Goal: Task Accomplishment & Management: Manage account settings

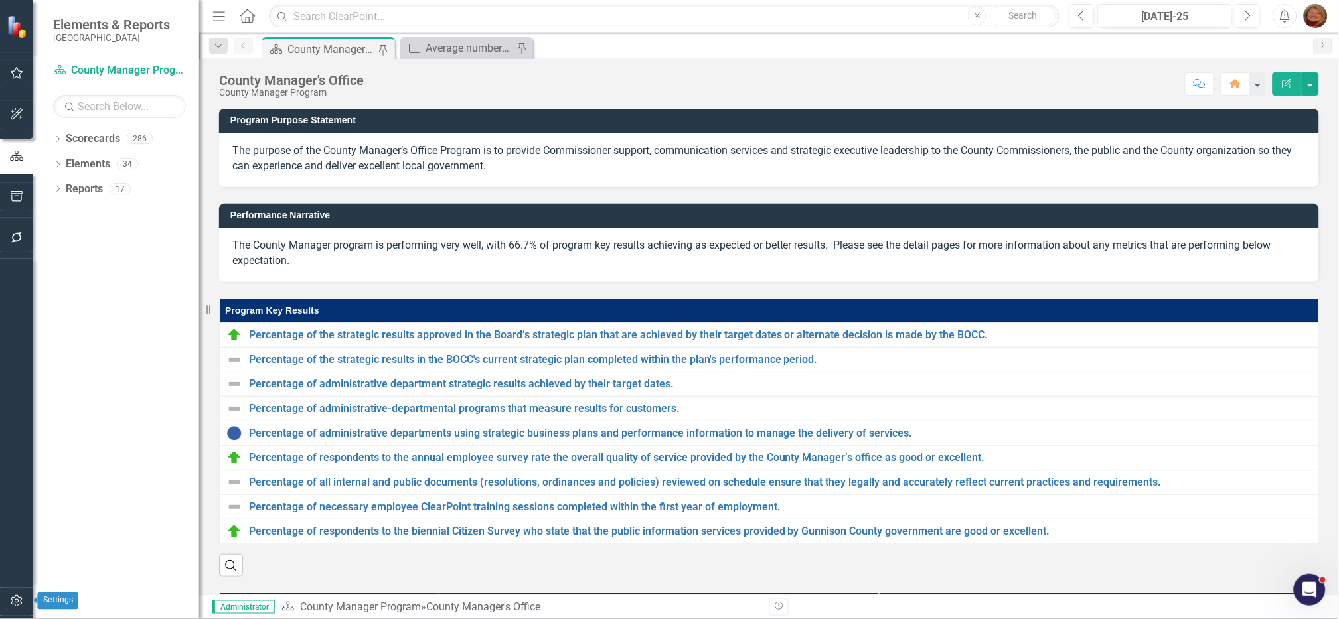
click at [14, 603] on icon "button" at bounding box center [17, 601] width 14 height 11
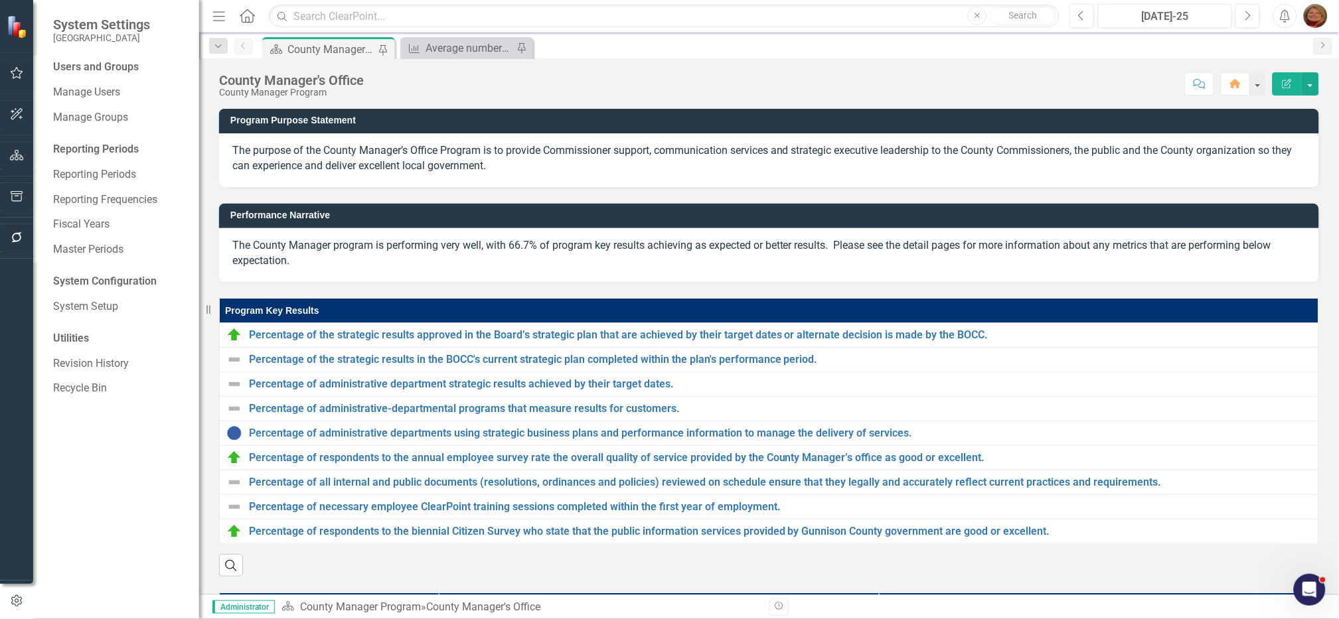
click at [107, 60] on div "Users and Groups" at bounding box center [119, 67] width 133 height 15
click at [113, 66] on div "Users and Groups" at bounding box center [119, 67] width 133 height 15
click at [106, 88] on link "Manage Users" at bounding box center [119, 92] width 133 height 15
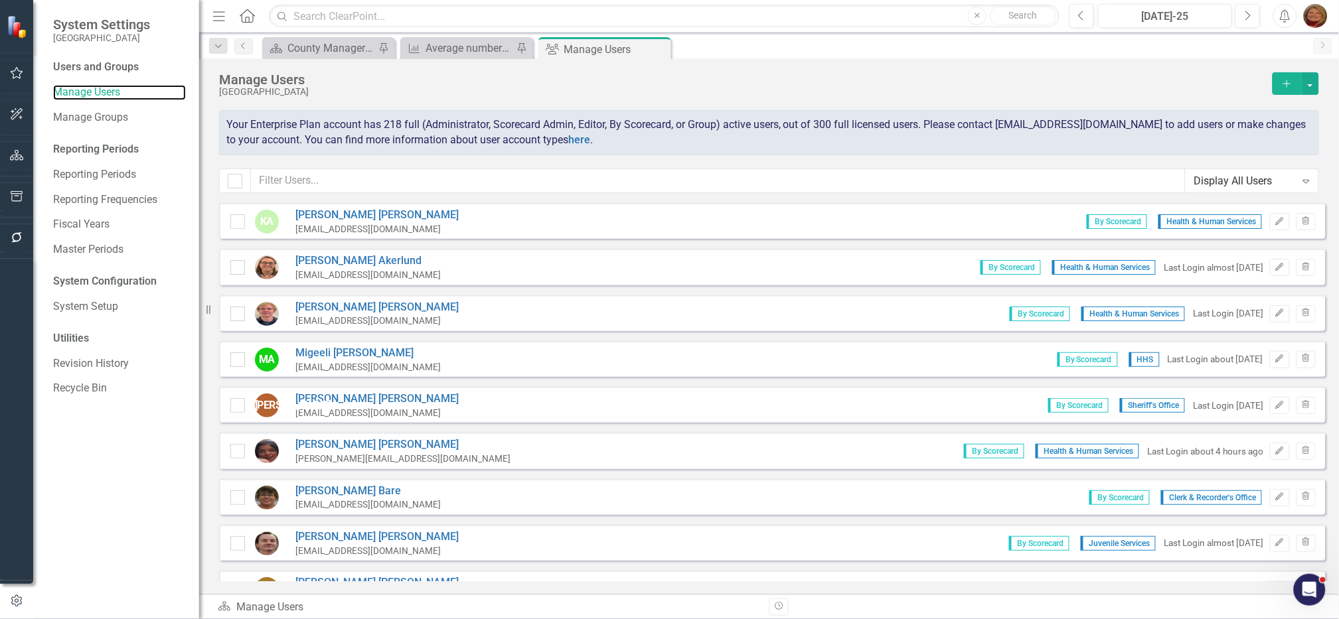
checkbox input "false"
click at [360, 183] on input "text" at bounding box center [718, 181] width 935 height 25
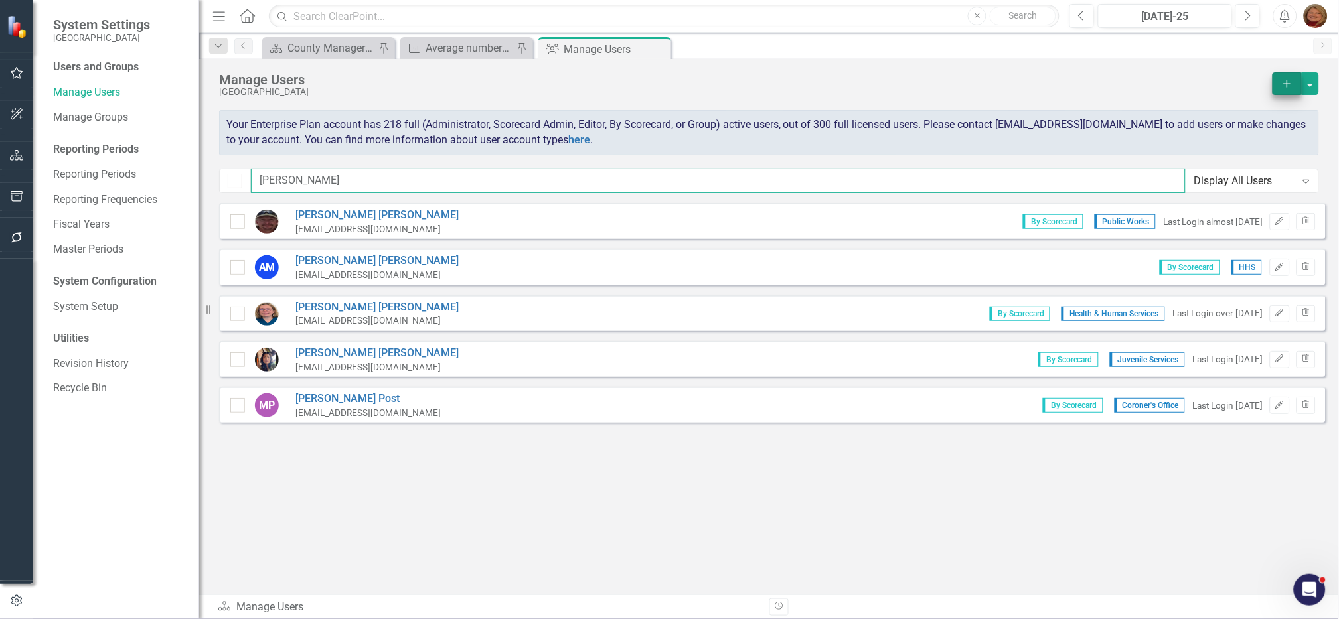
type input "mel"
click at [1292, 85] on icon "Add" at bounding box center [1287, 83] width 12 height 9
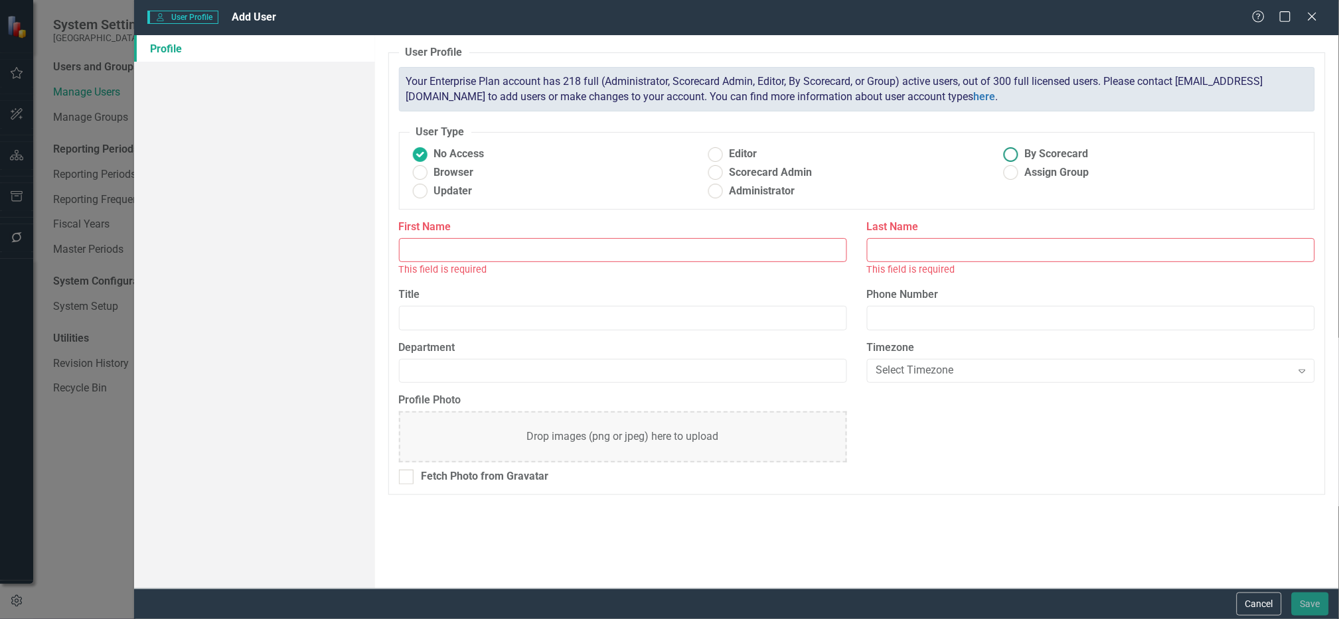
click at [1012, 157] on ins at bounding box center [1010, 154] width 21 height 21
click at [1012, 157] on input "By Scorecard" at bounding box center [1010, 154] width 21 height 21
radio input "true"
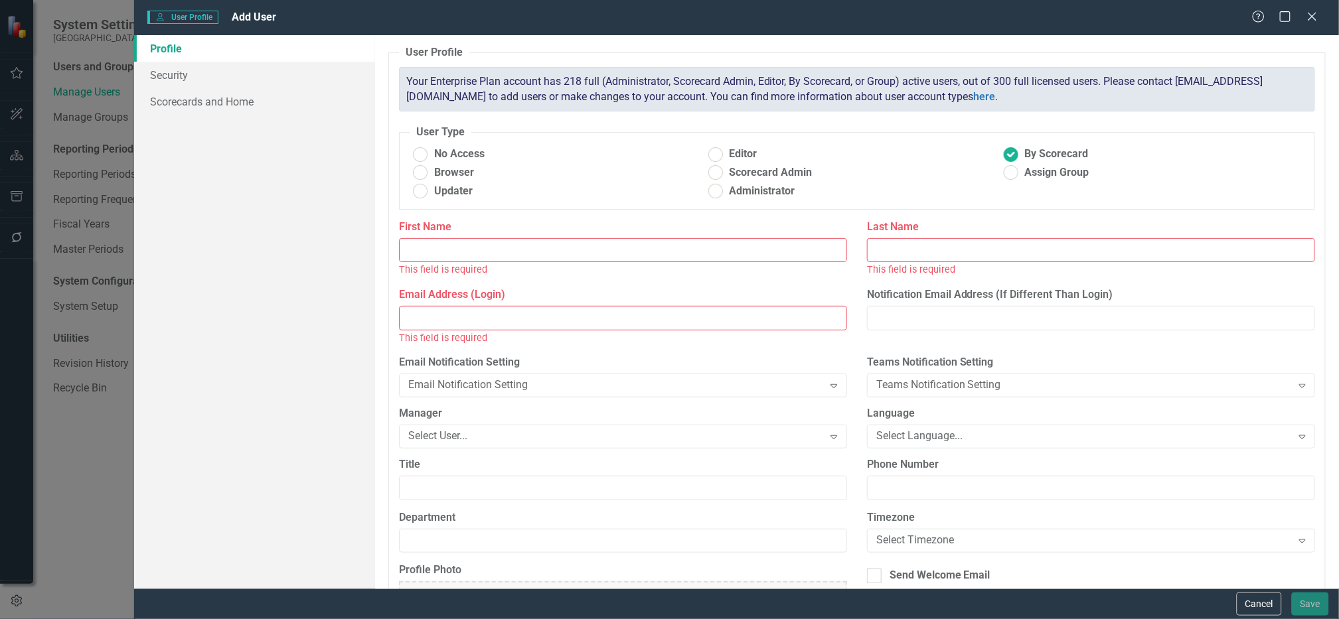
click at [648, 252] on input "First Name" at bounding box center [623, 250] width 448 height 25
type input "[PERSON_NAME]"
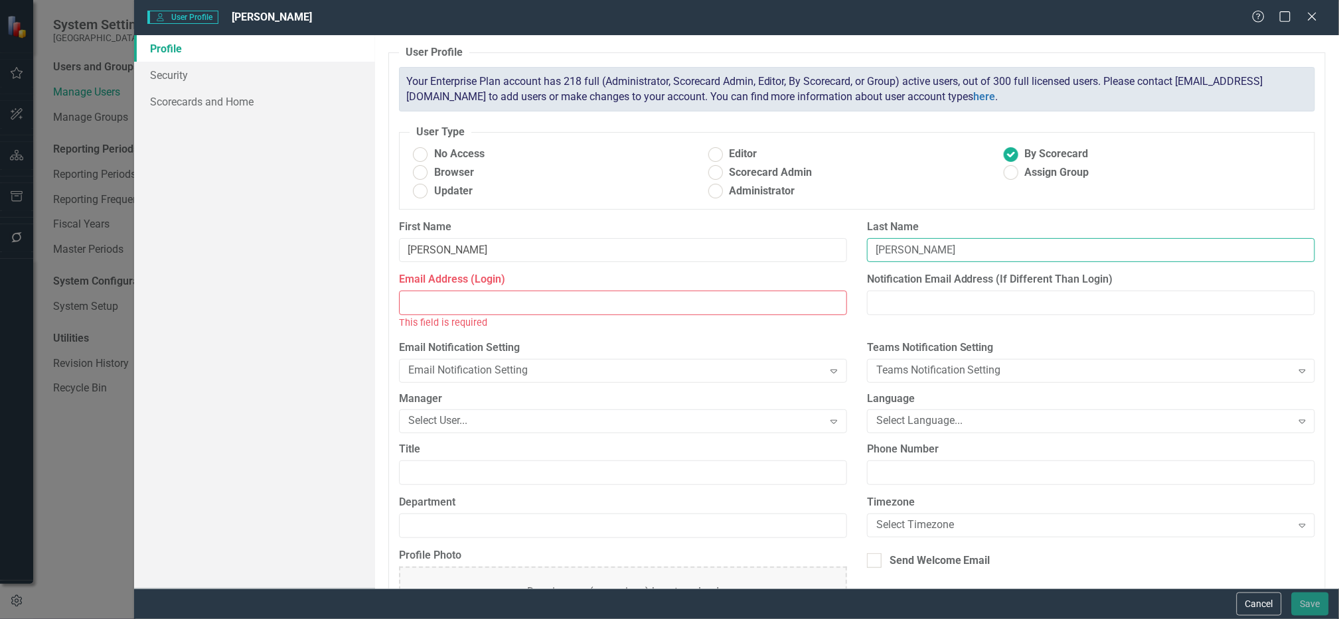
type input "[PERSON_NAME]"
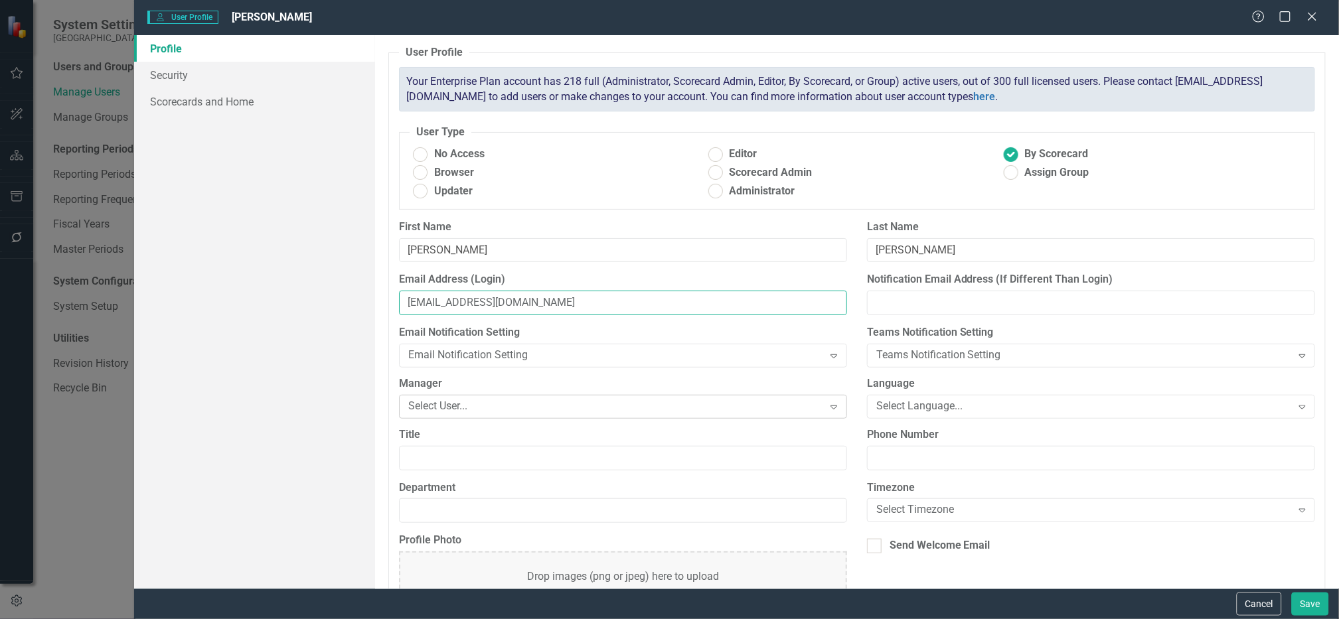
type input "[EMAIL_ADDRESS][DOMAIN_NAME]"
click at [554, 408] on div "Select User..." at bounding box center [616, 406] width 416 height 15
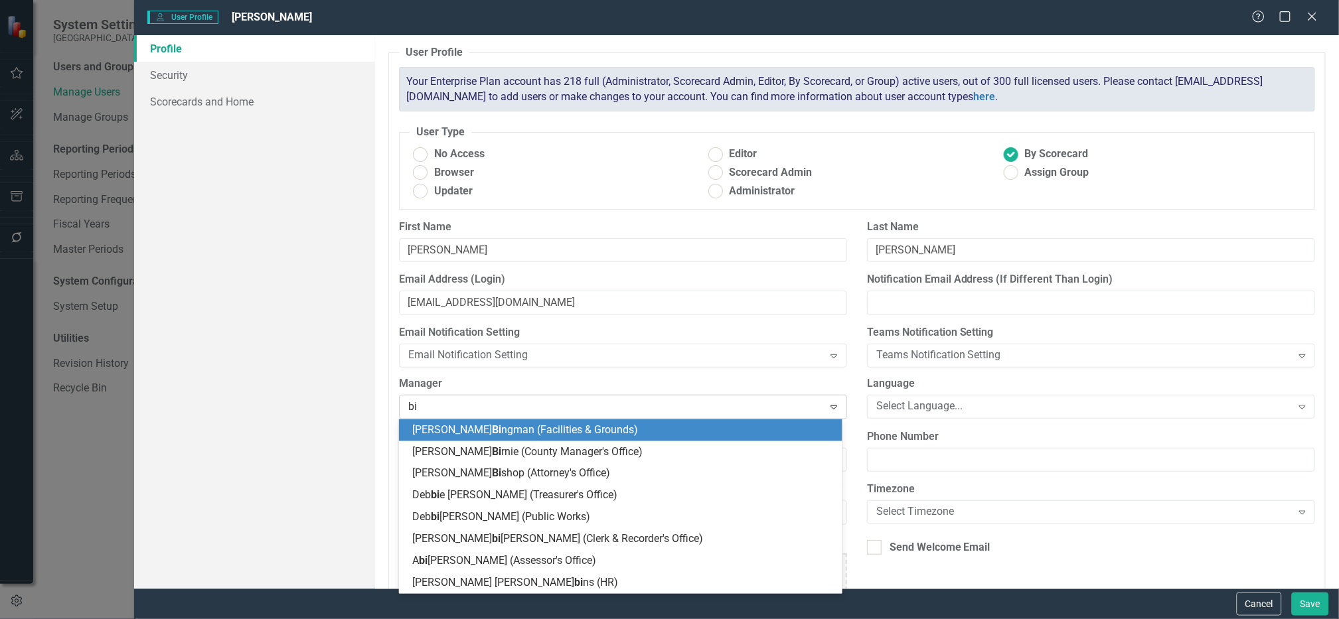
type input "bir"
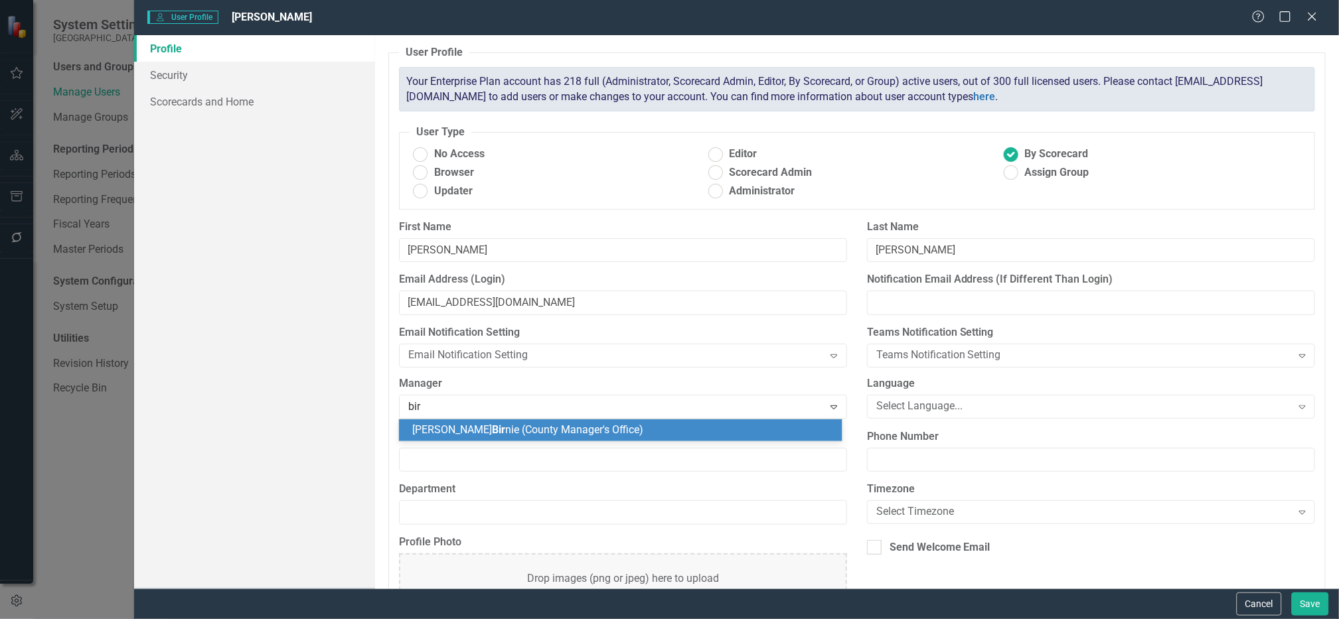
click at [548, 431] on span "Matthew Bir nie (County Manager's Office)" at bounding box center [527, 430] width 231 height 13
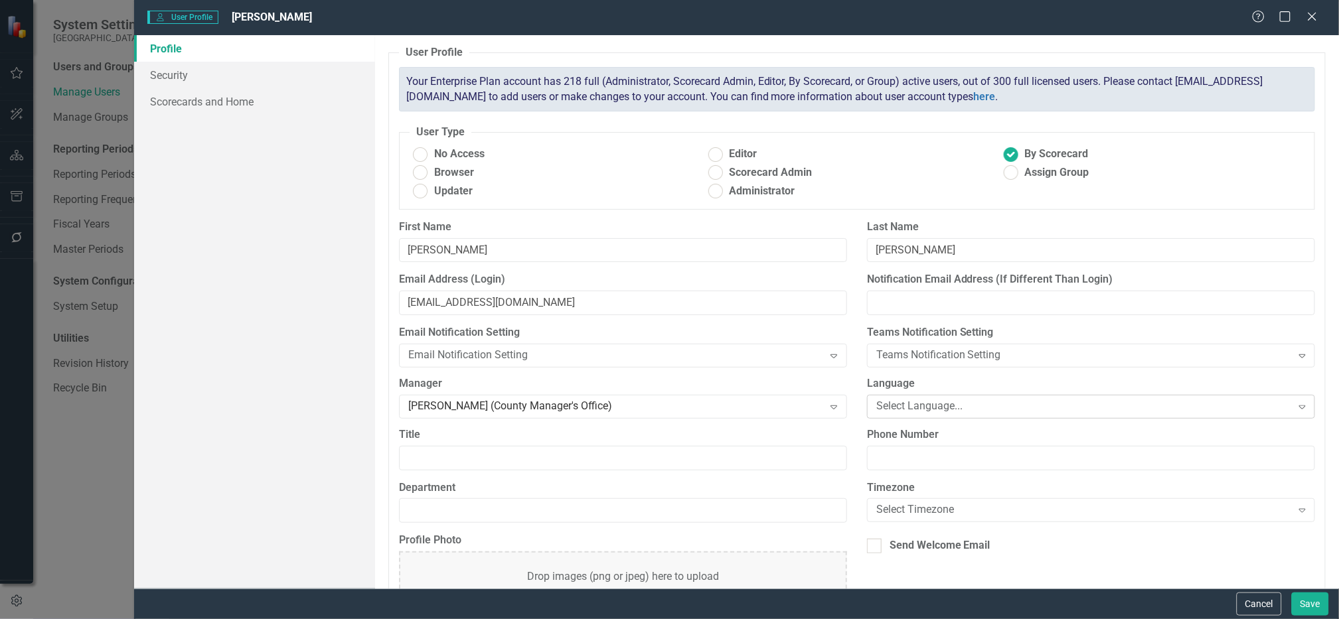
click at [923, 400] on div "Select Language..." at bounding box center [1084, 406] width 416 height 15
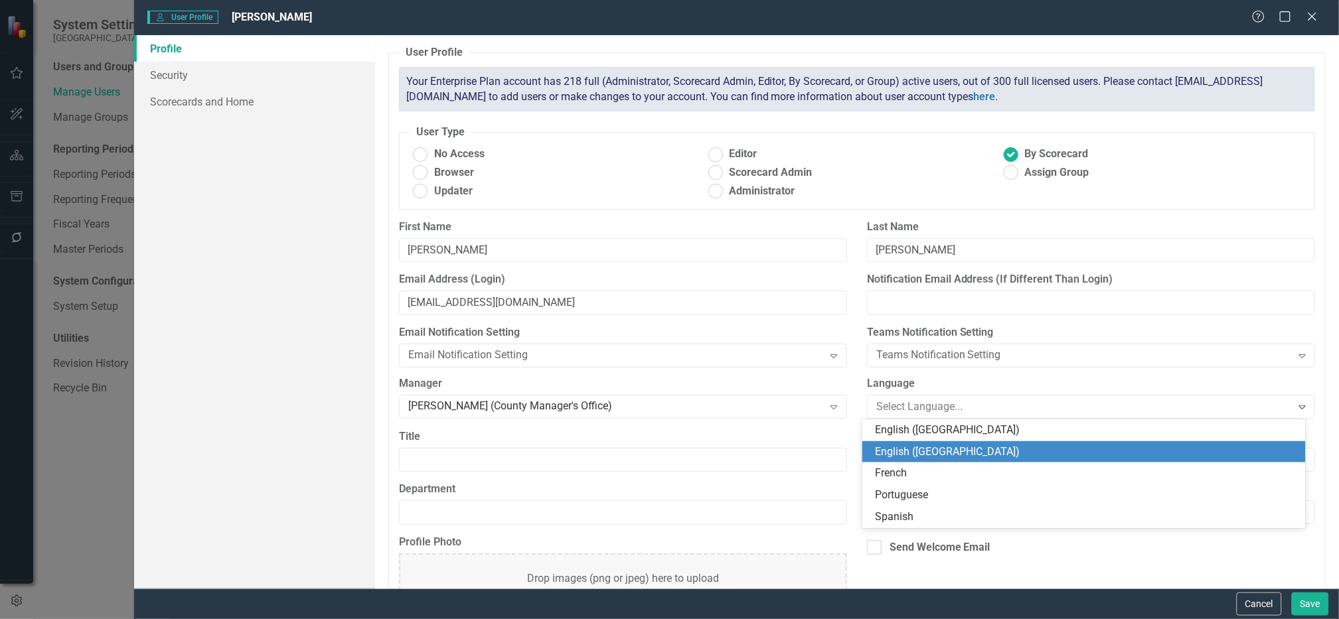
click at [929, 451] on div "English ([GEOGRAPHIC_DATA])" at bounding box center [1087, 452] width 422 height 15
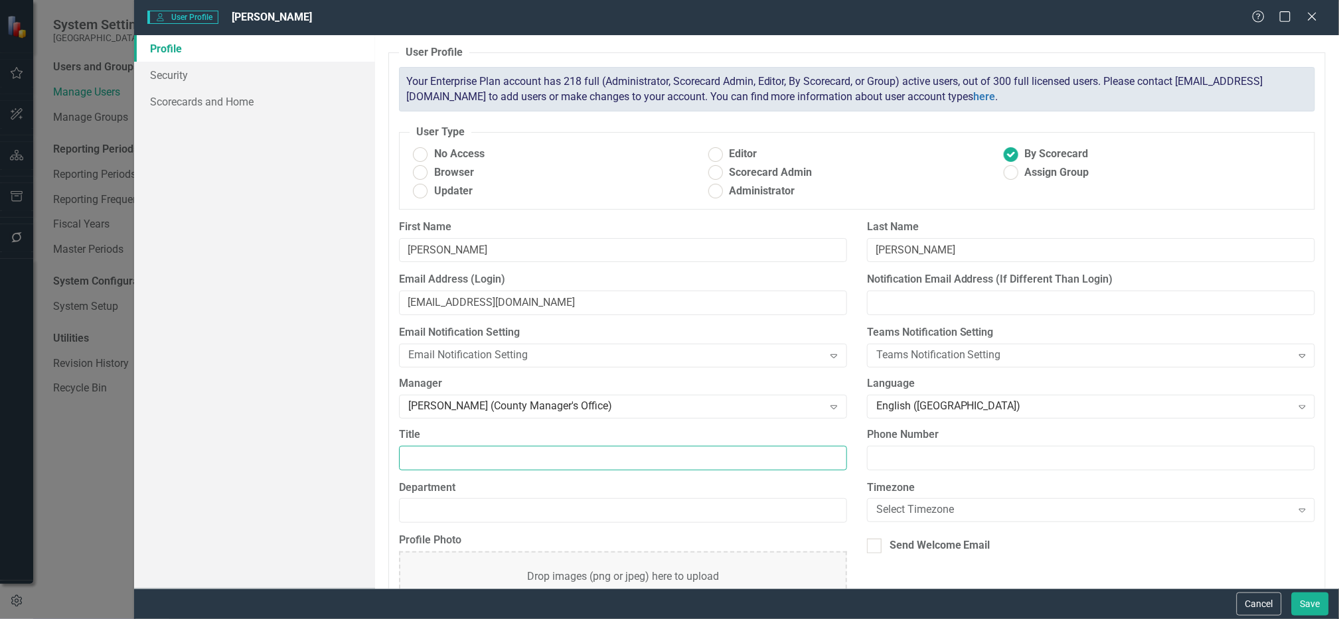
click at [702, 461] on input "Title" at bounding box center [623, 458] width 448 height 25
type input "F"
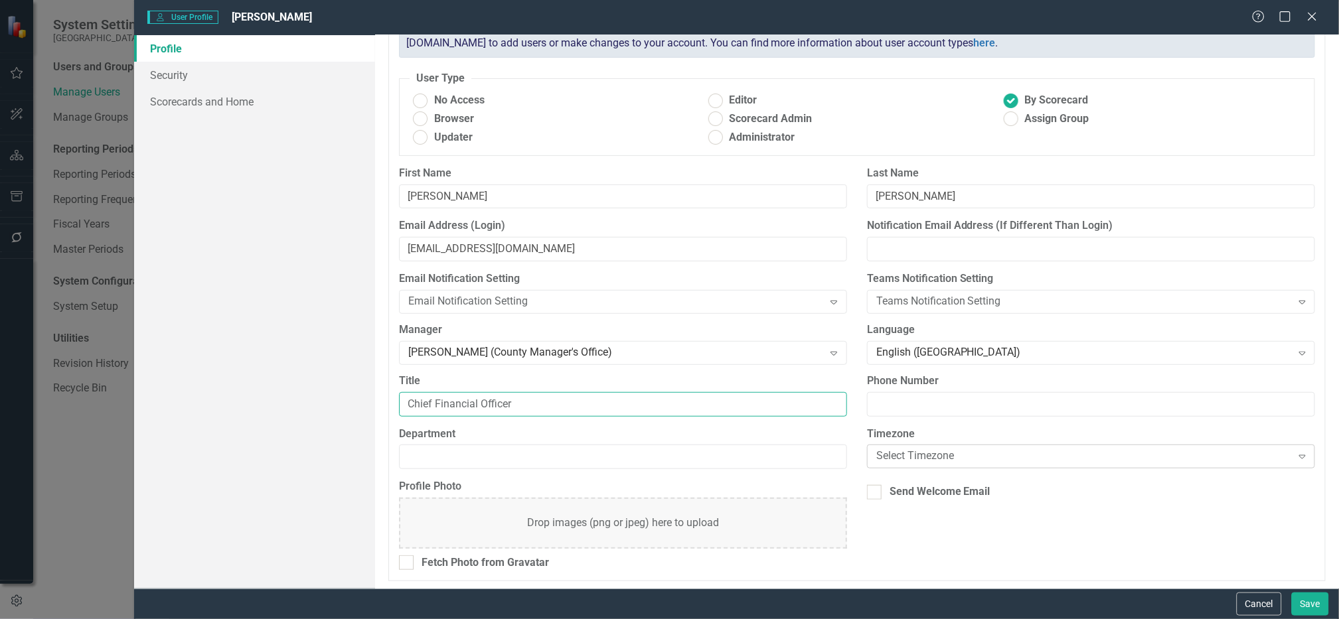
type input "Chief Financial Officer"
click at [991, 454] on div "Select Timezone" at bounding box center [1084, 456] width 416 height 15
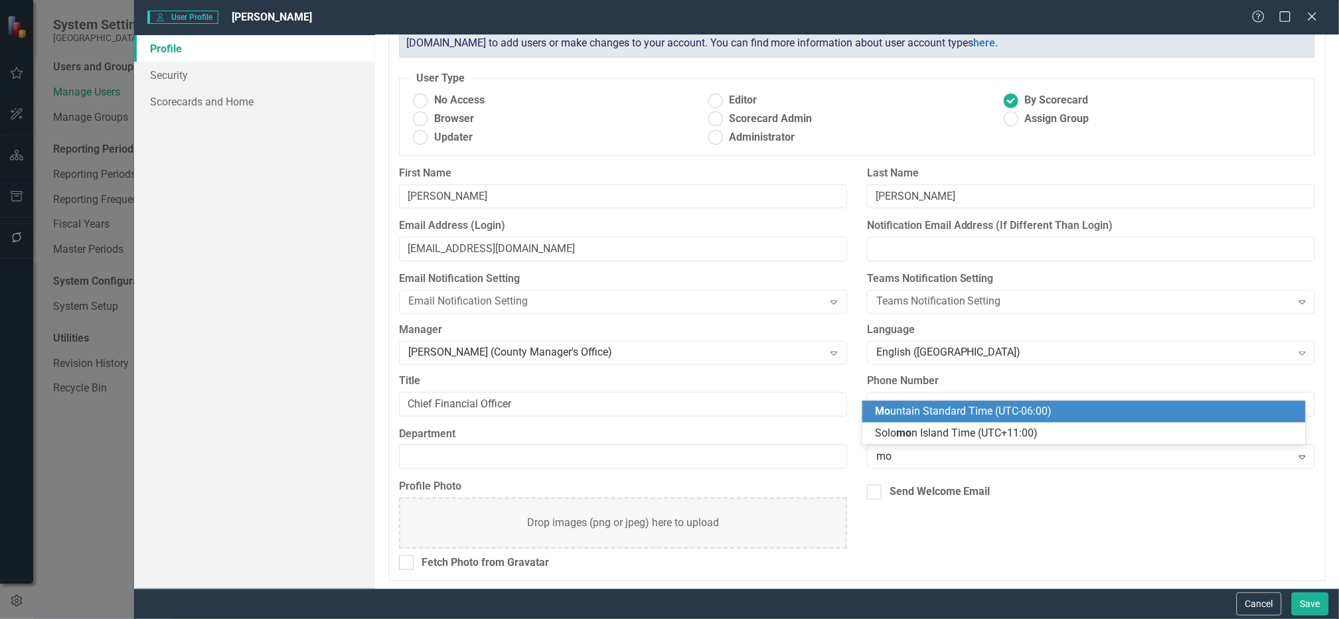
type input "mou"
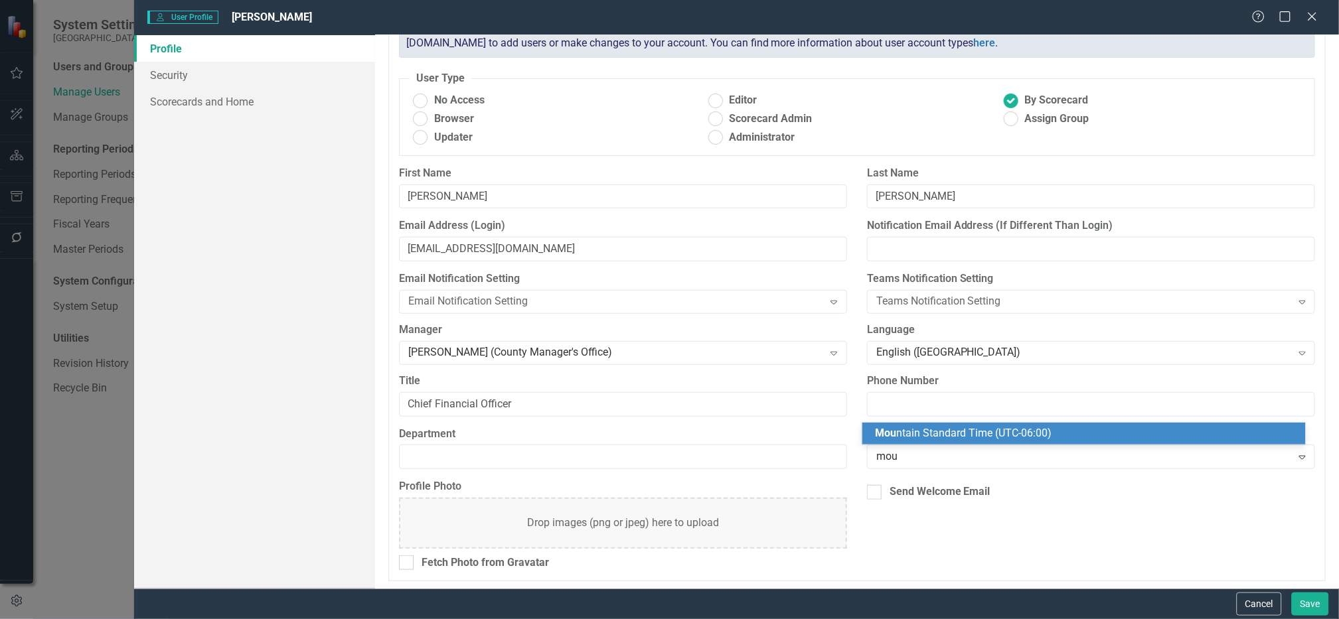
click at [957, 432] on span "Mou ntain Standard Time (UTC-06:00)" at bounding box center [964, 433] width 177 height 13
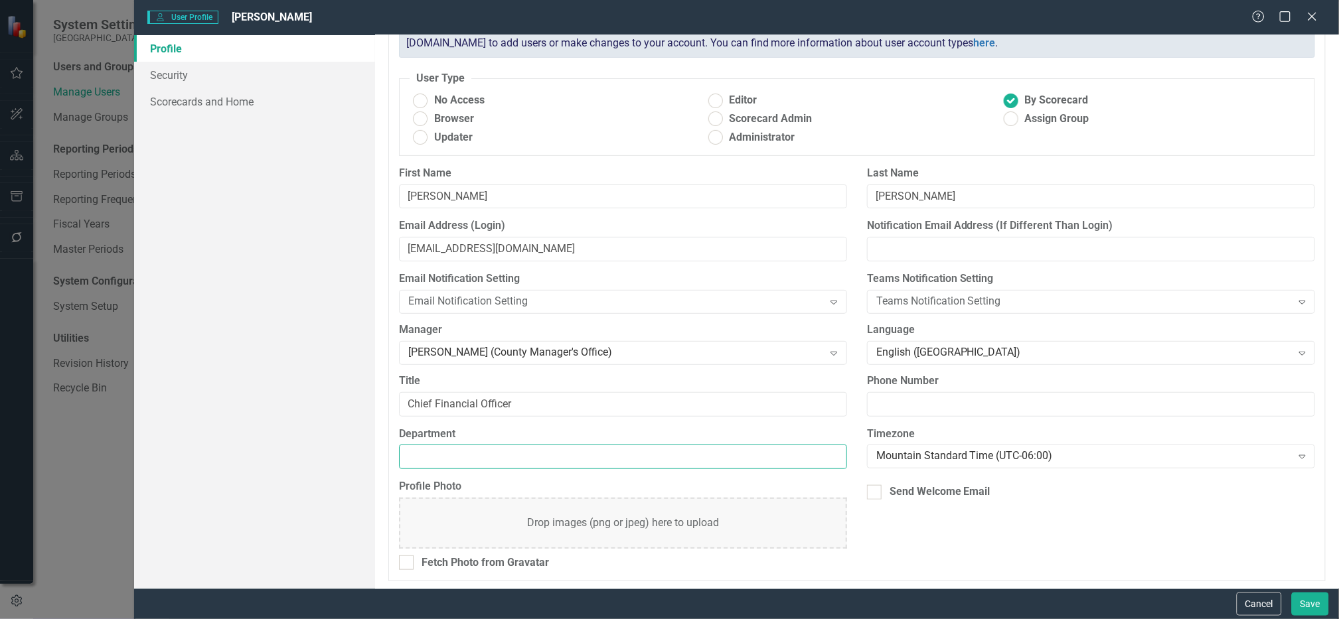
drag, startPoint x: 536, startPoint y: 462, endPoint x: 540, endPoint y: 453, distance: 9.5
click at [536, 462] on input "Department" at bounding box center [623, 457] width 448 height 25
type input "Finance"
click at [179, 72] on link "Security" at bounding box center [254, 75] width 241 height 27
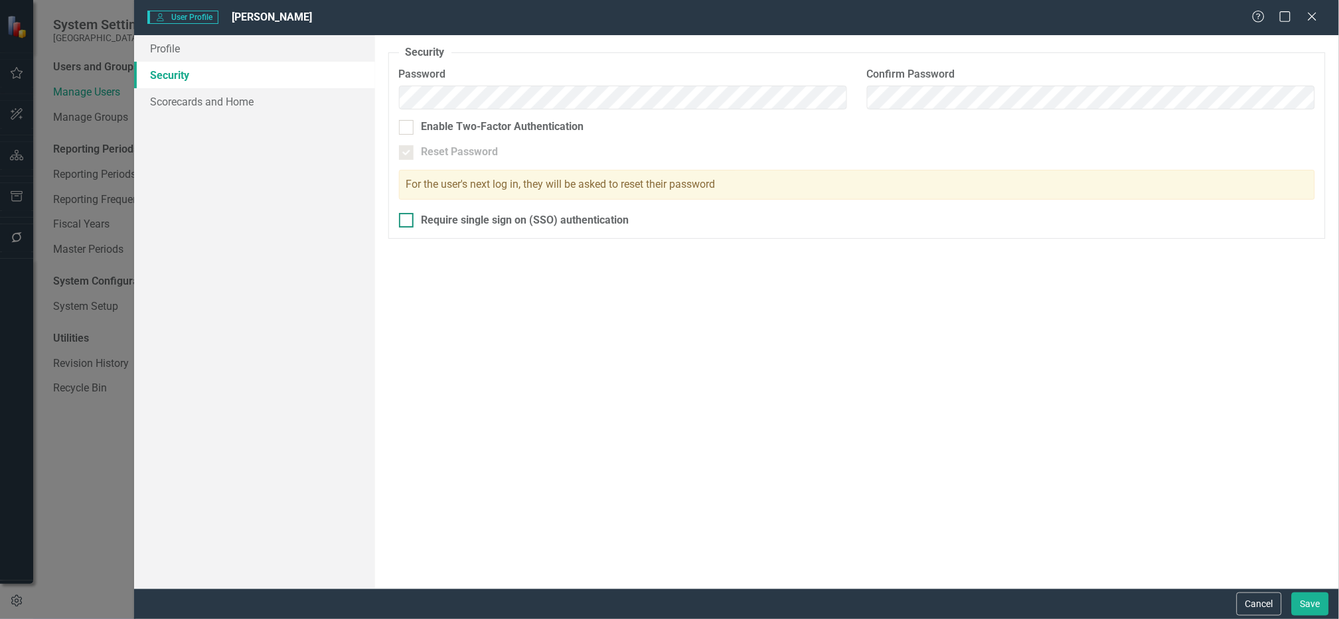
click at [402, 218] on input "Require single sign on (SSO) authentication" at bounding box center [403, 217] width 9 height 9
checkbox input "true"
click at [181, 100] on link "Scorecards and Home" at bounding box center [254, 101] width 241 height 27
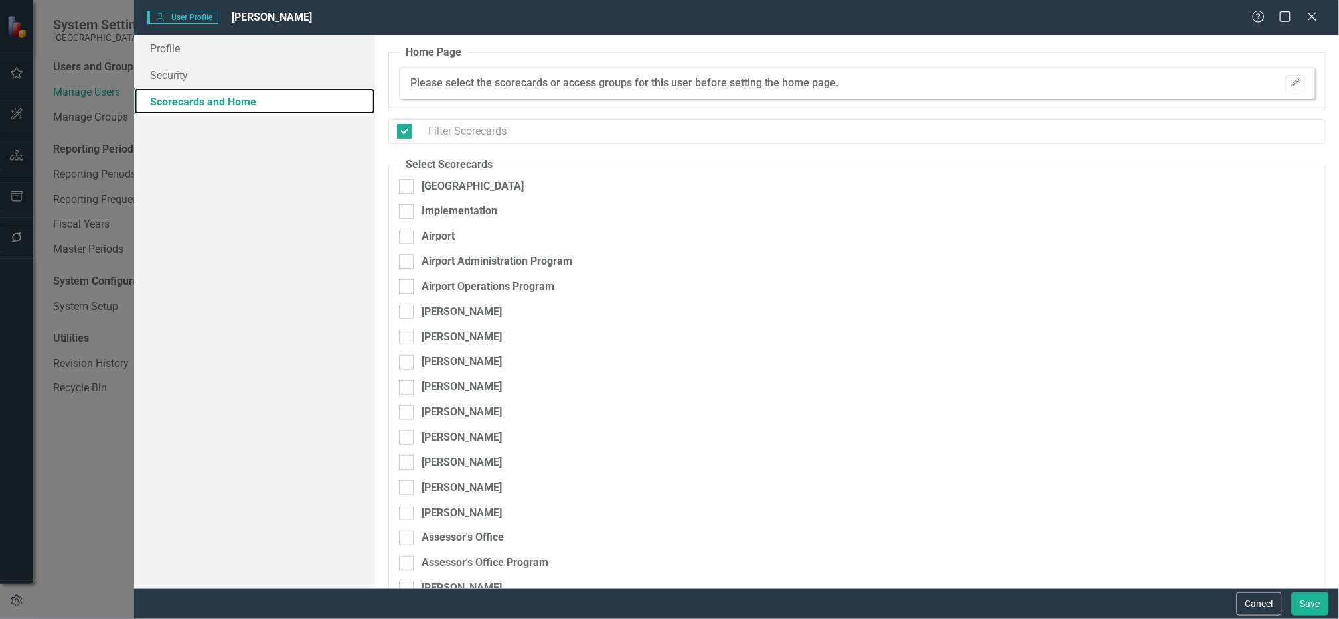
checkbox input "false"
click at [404, 182] on input "[GEOGRAPHIC_DATA]" at bounding box center [403, 183] width 9 height 9
checkbox input "true"
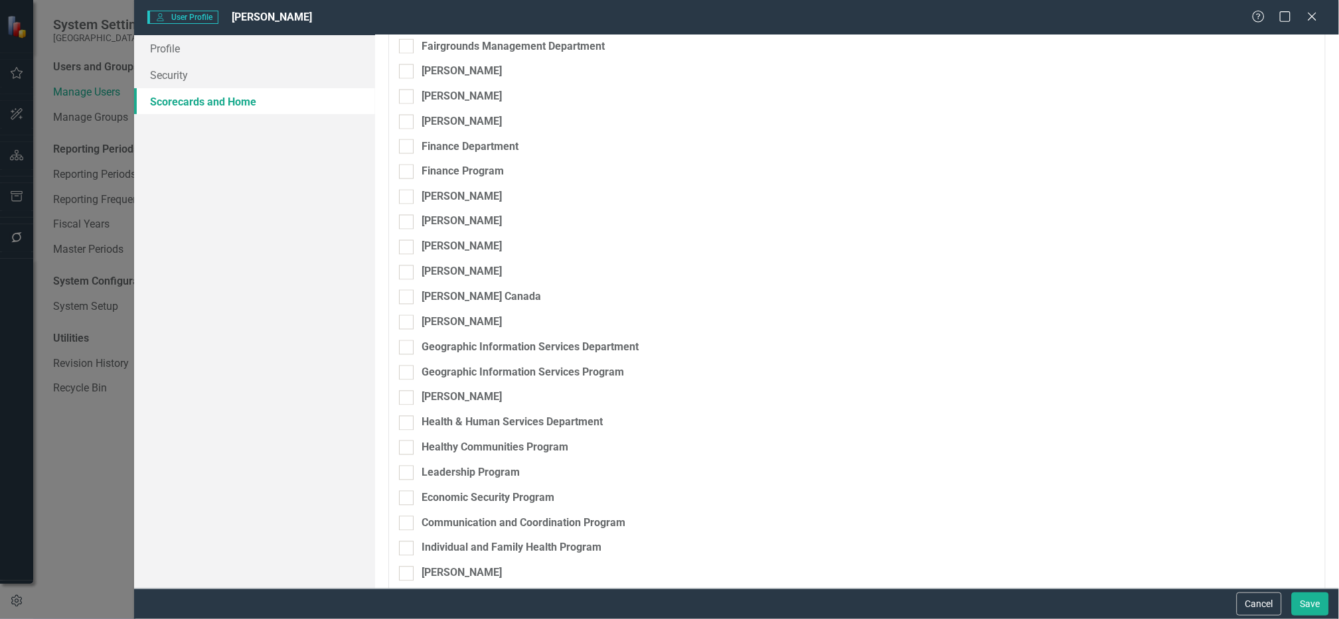
scroll to position [2240, 0]
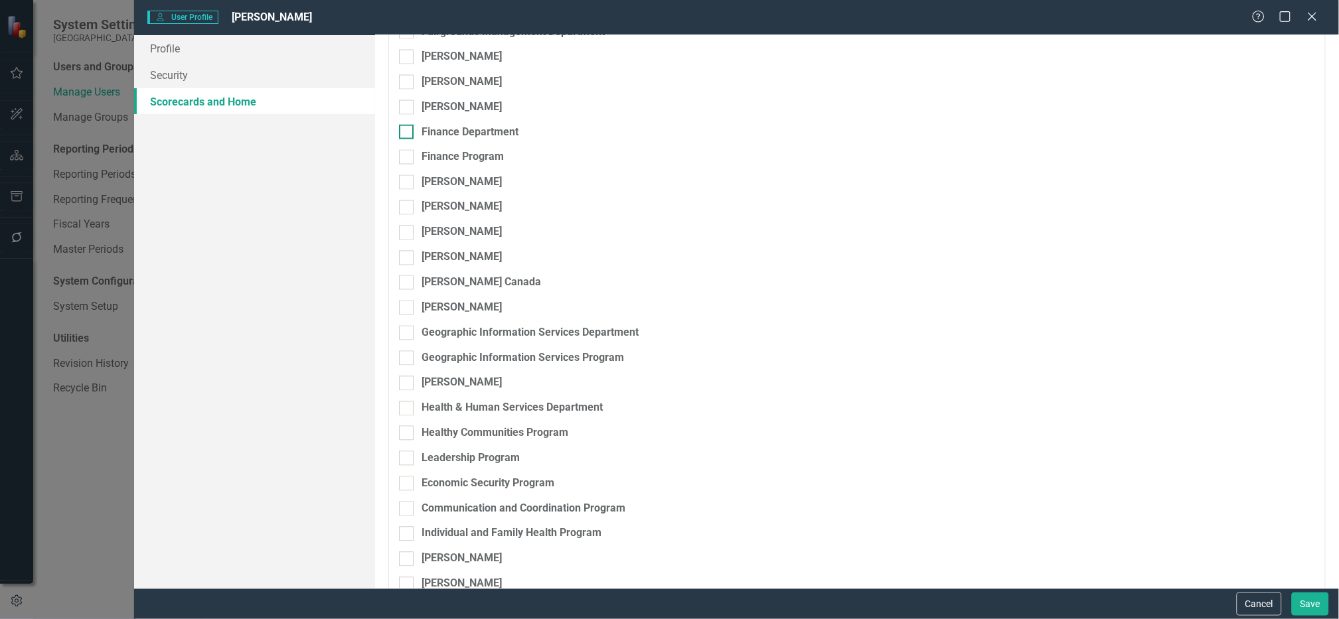
click at [403, 127] on input "Finance Department" at bounding box center [403, 129] width 9 height 9
checkbox input "true"
click at [404, 157] on input "Finance Program" at bounding box center [403, 154] width 9 height 9
checkbox input "true"
click at [1257, 130] on div "Browser" at bounding box center [1242, 136] width 100 height 15
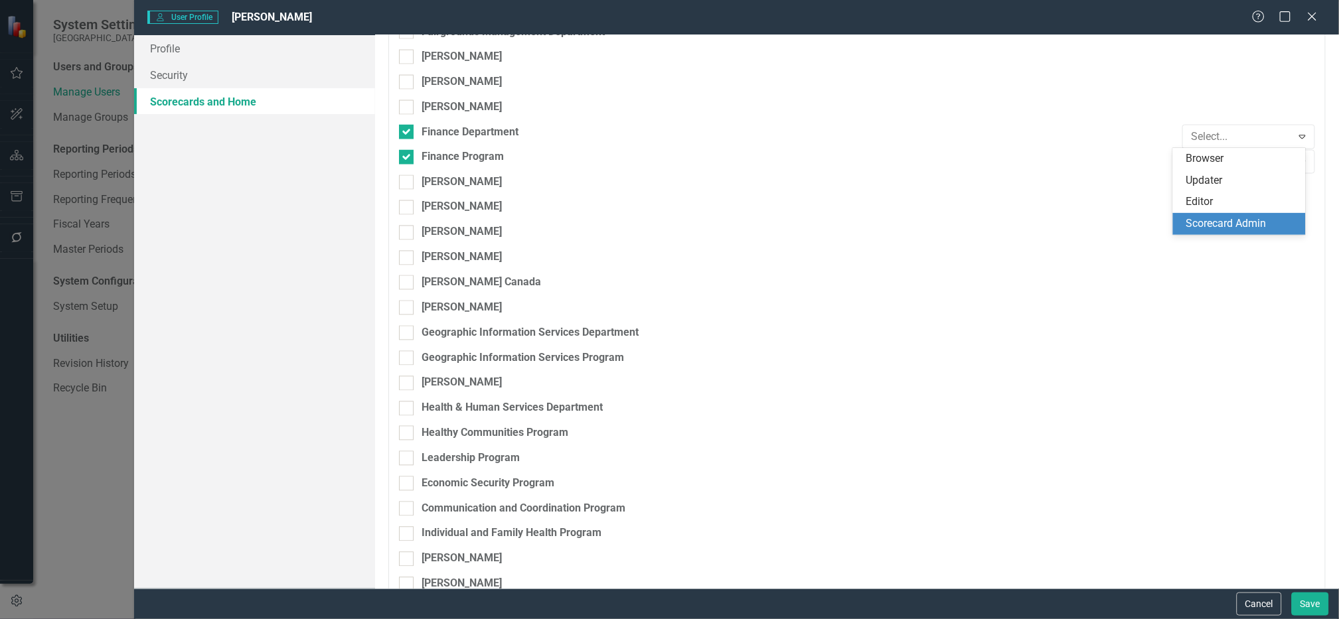
click at [1249, 220] on div "Scorecard Admin" at bounding box center [1242, 223] width 112 height 15
click at [1230, 160] on div "Browser" at bounding box center [1242, 161] width 100 height 15
click at [1239, 252] on div "Scorecard Admin" at bounding box center [1242, 249] width 112 height 15
click at [405, 179] on input "[PERSON_NAME]" at bounding box center [403, 179] width 9 height 9
checkbox input "true"
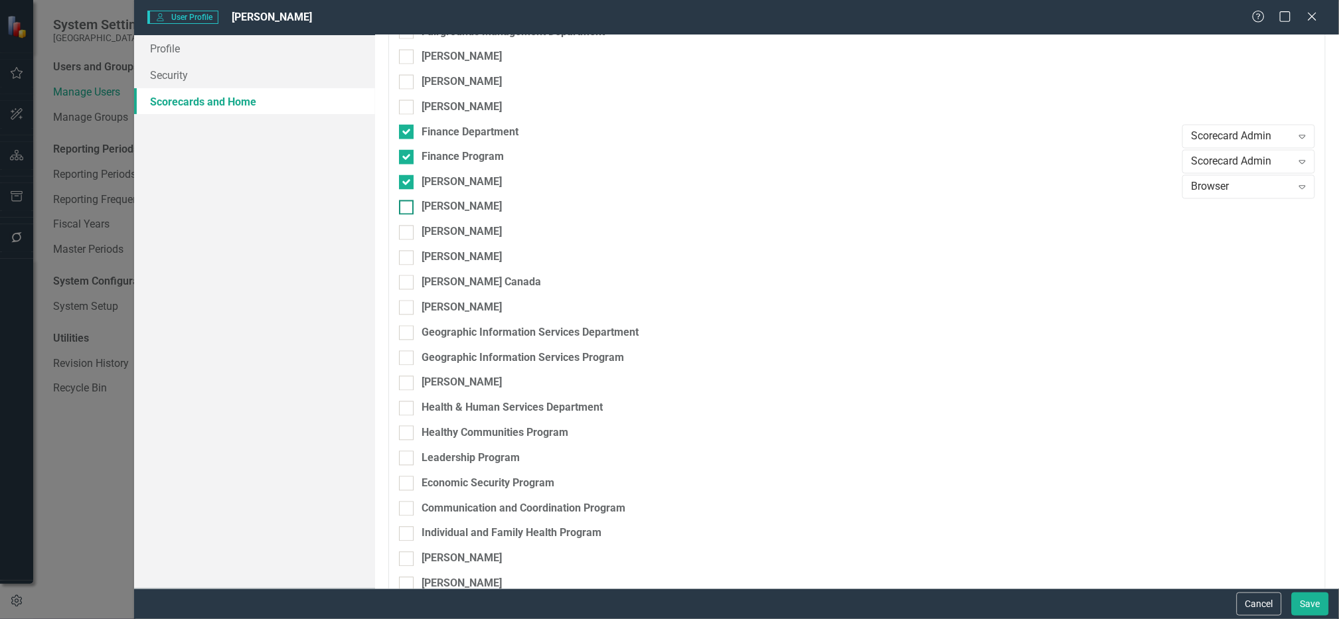
click at [406, 203] on input "[PERSON_NAME]" at bounding box center [403, 204] width 9 height 9
checkbox input "true"
drag, startPoint x: 410, startPoint y: 254, endPoint x: 406, endPoint y: 274, distance: 21.0
click at [410, 254] on div at bounding box center [406, 258] width 15 height 15
click at [408, 254] on input "[PERSON_NAME]" at bounding box center [403, 255] width 9 height 9
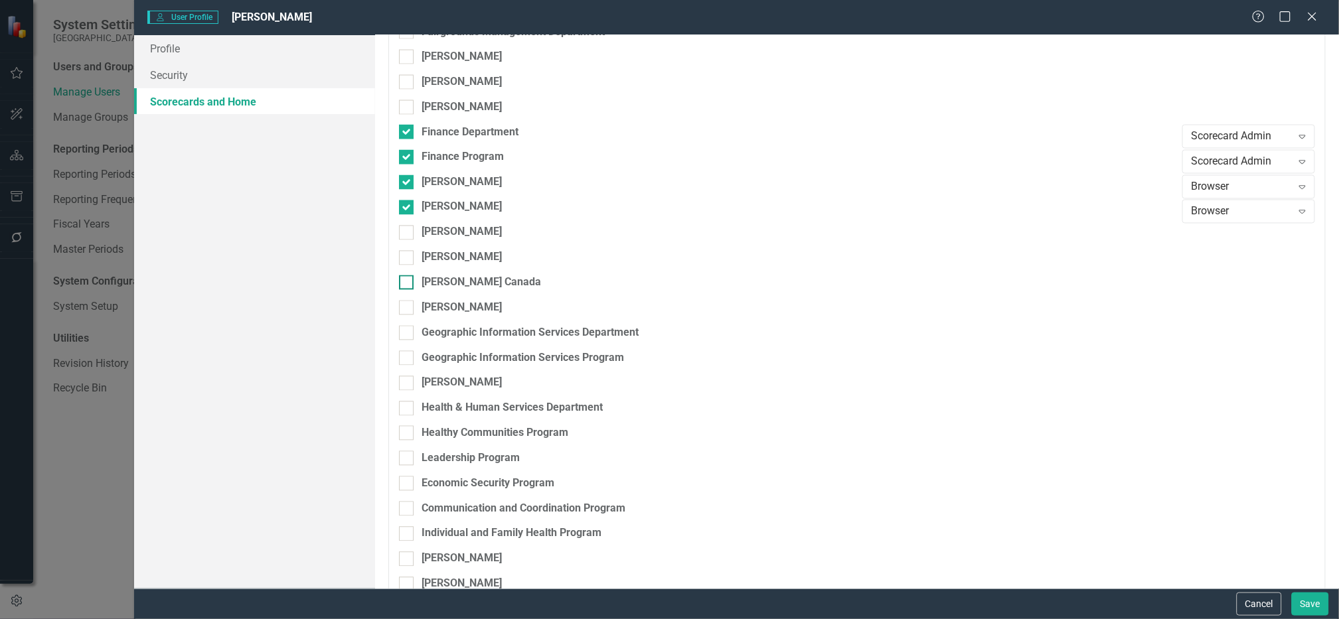
checkbox input "true"
click at [404, 301] on input "[PERSON_NAME]" at bounding box center [403, 305] width 9 height 9
checkbox input "true"
click at [1280, 311] on div "Browser" at bounding box center [1242, 312] width 100 height 15
click at [1253, 395] on div "Scorecard Admin" at bounding box center [1242, 399] width 112 height 15
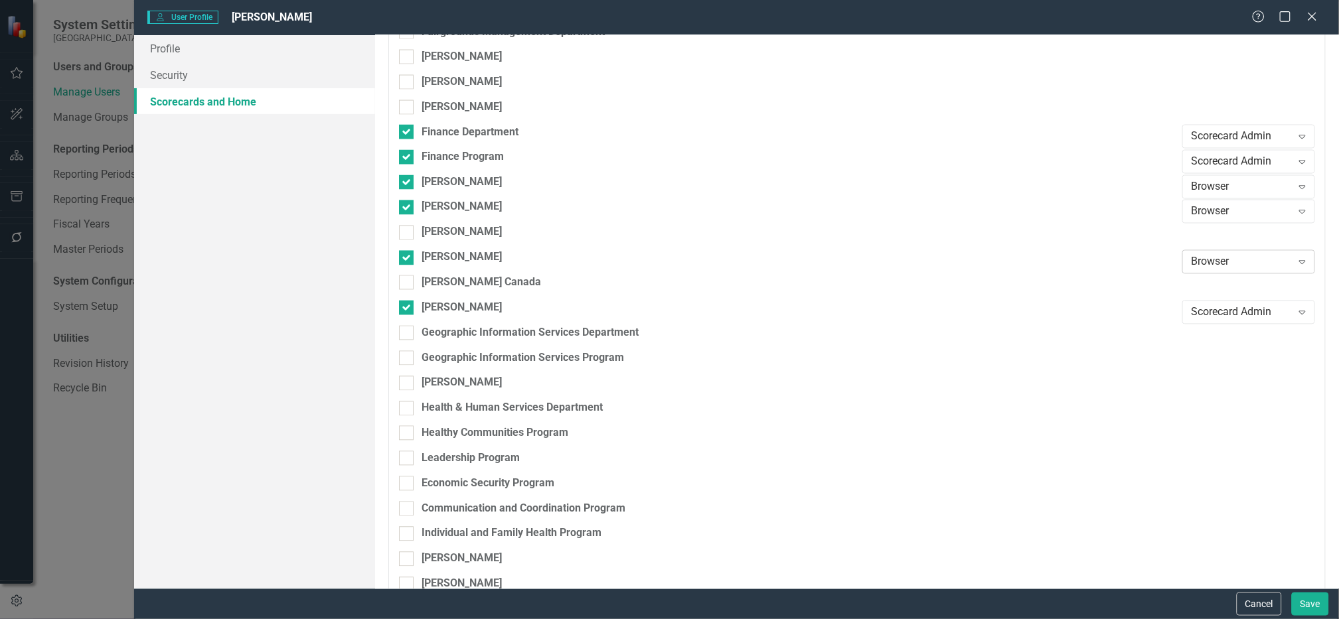
click at [1244, 260] on div "Browser" at bounding box center [1242, 262] width 100 height 15
click at [1236, 343] on div "Scorecard Admin" at bounding box center [1242, 349] width 112 height 15
click at [1247, 210] on div "Browser" at bounding box center [1242, 211] width 100 height 15
click at [1235, 294] on div "Scorecard Admin" at bounding box center [1242, 299] width 112 height 15
click at [1234, 184] on div "Browser" at bounding box center [1242, 186] width 100 height 15
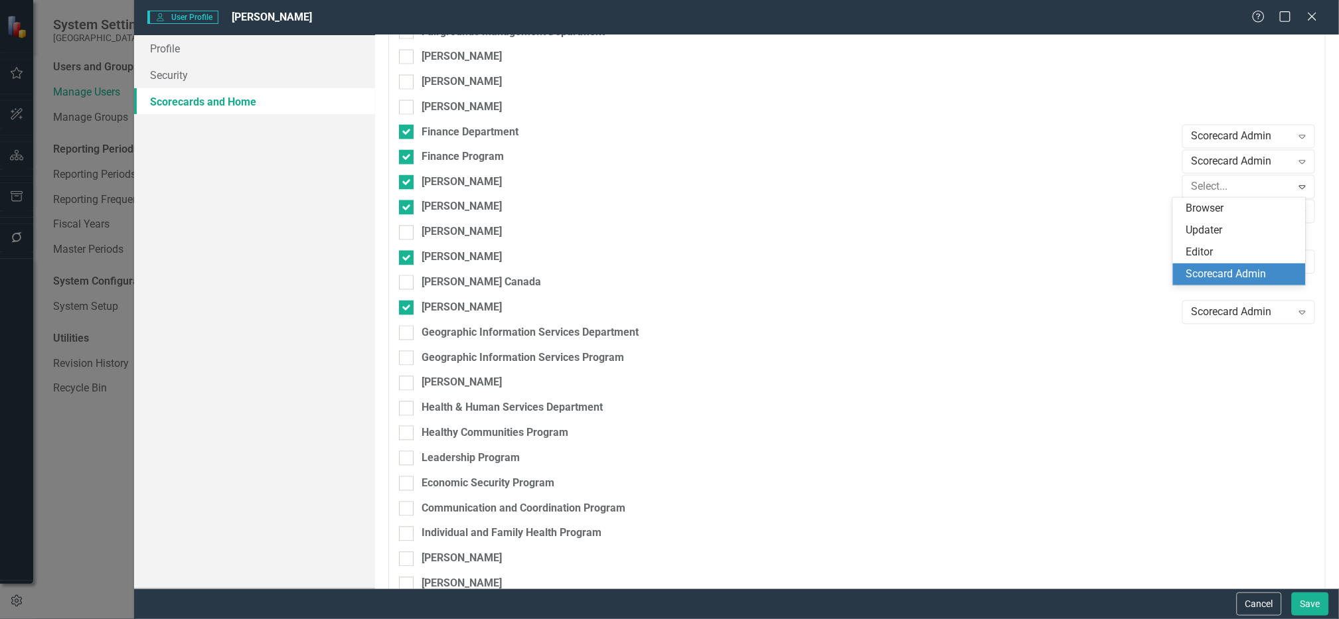
click at [1234, 272] on div "Scorecard Admin" at bounding box center [1242, 274] width 112 height 15
click at [1305, 601] on button "Save" at bounding box center [1310, 604] width 37 height 23
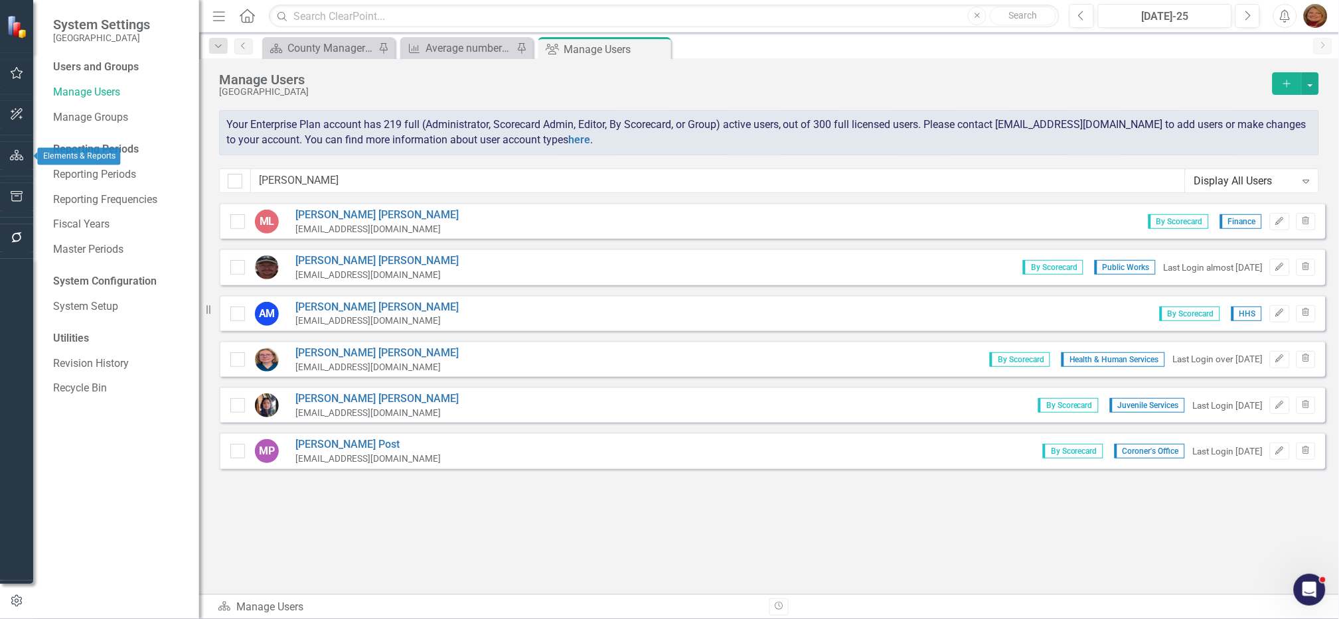
click at [16, 155] on icon "button" at bounding box center [17, 155] width 14 height 11
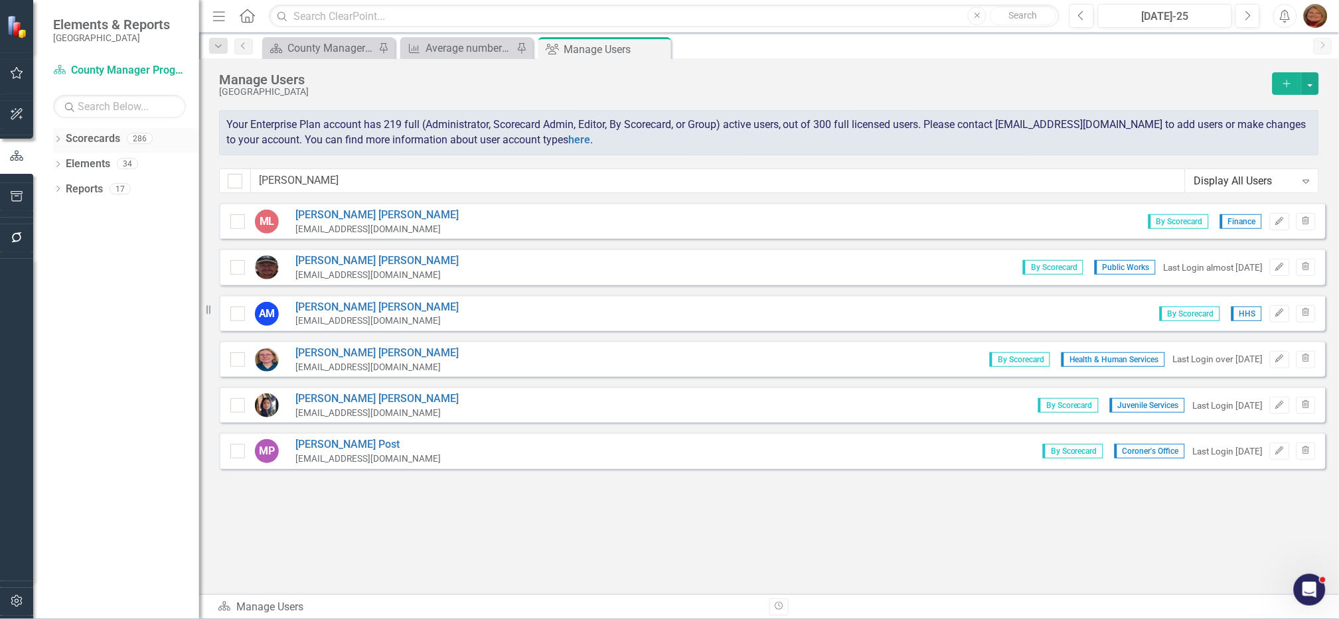
click at [58, 139] on icon "Dropdown" at bounding box center [57, 140] width 9 height 7
click at [62, 161] on icon "Dropdown" at bounding box center [65, 163] width 10 height 8
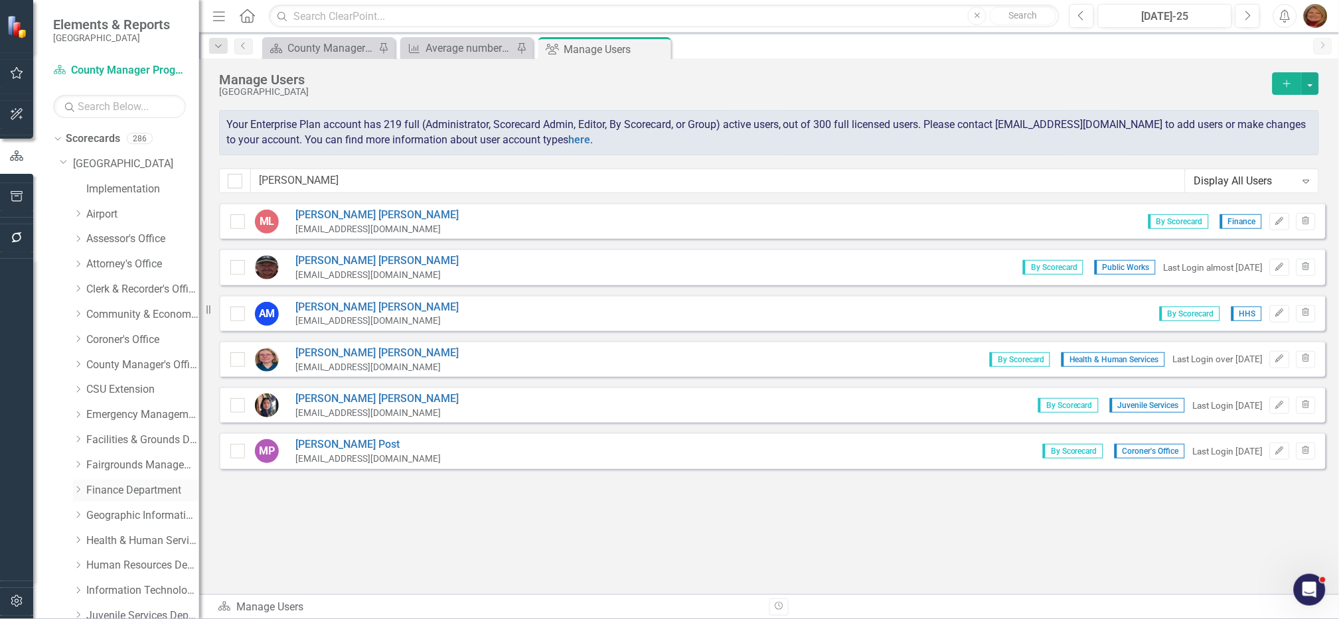
click at [74, 490] on icon "Dropdown" at bounding box center [78, 490] width 10 height 8
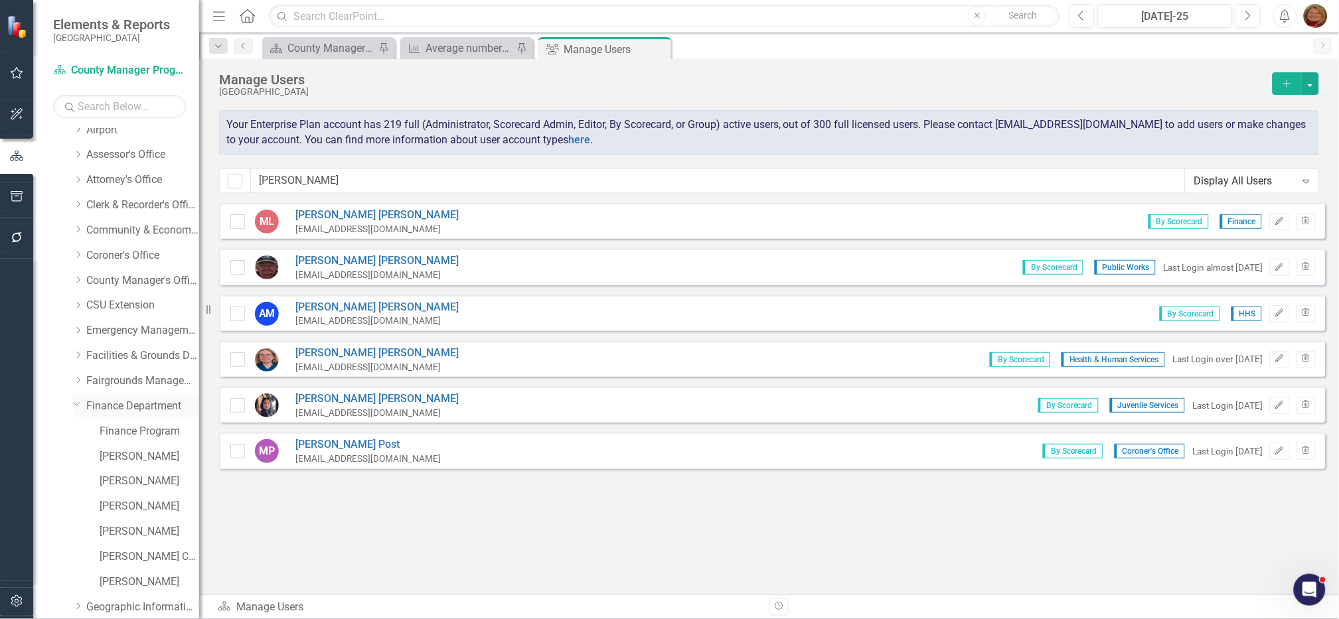
scroll to position [165, 0]
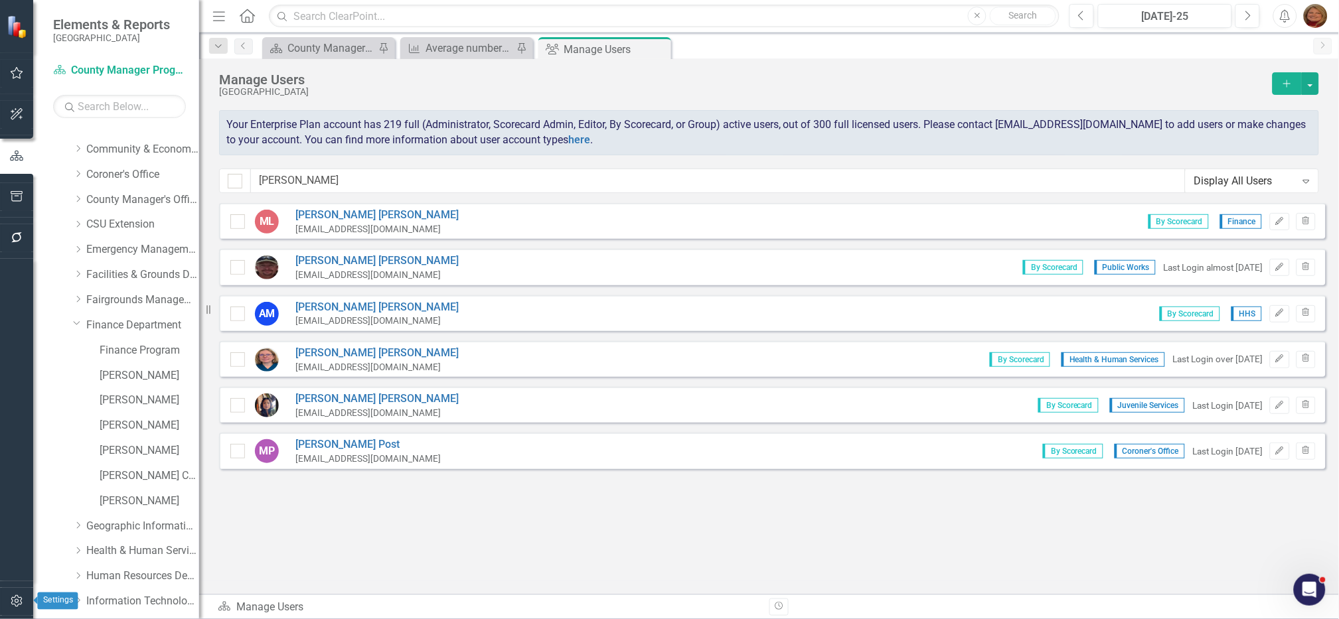
click at [14, 600] on icon "button" at bounding box center [17, 601] width 14 height 11
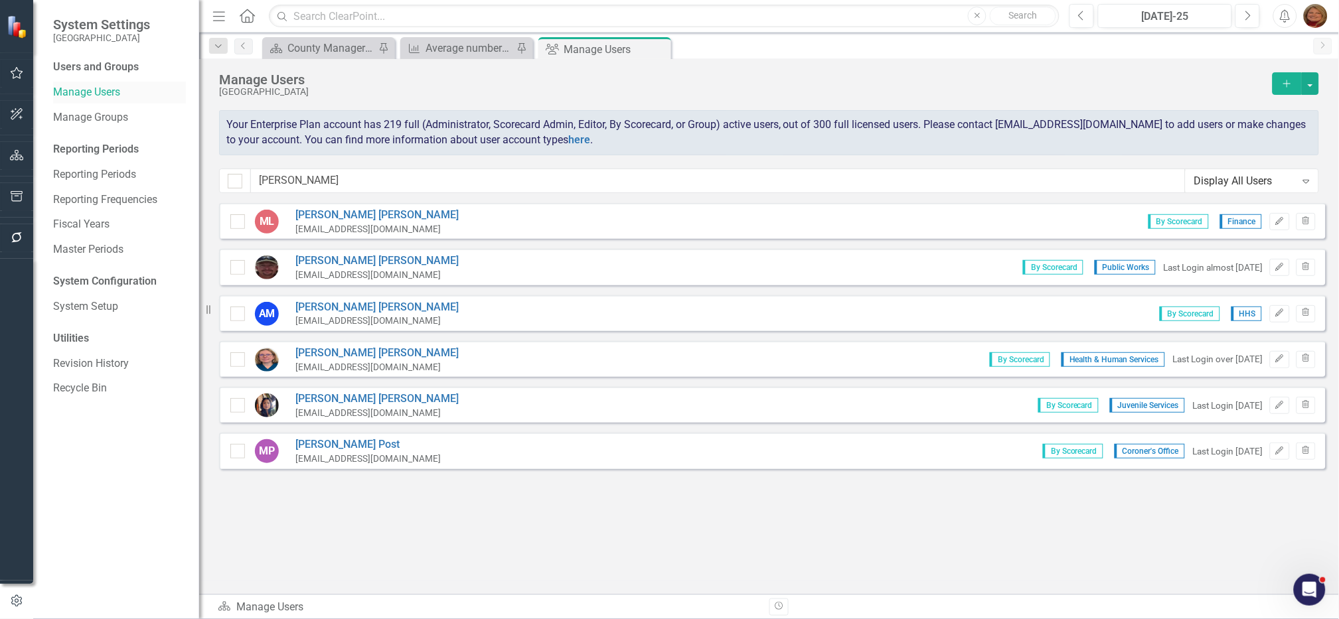
click at [100, 89] on link "Manage Users" at bounding box center [119, 92] width 133 height 15
click at [311, 183] on input "mel" at bounding box center [718, 181] width 935 height 25
drag, startPoint x: 312, startPoint y: 181, endPoint x: 171, endPoint y: 144, distance: 146.0
click at [165, 147] on div "System Settings Gunnison County Users and Groups Manage Users Manage Groups Rep…" at bounding box center [669, 309] width 1339 height 619
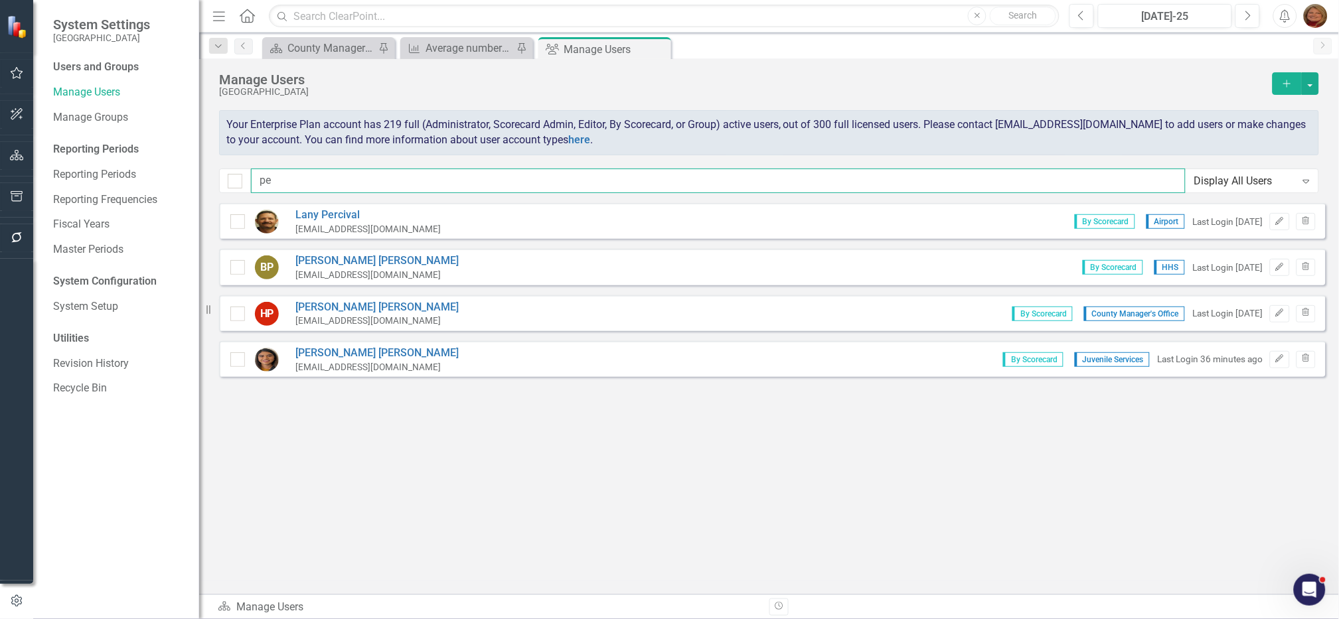
type input "p"
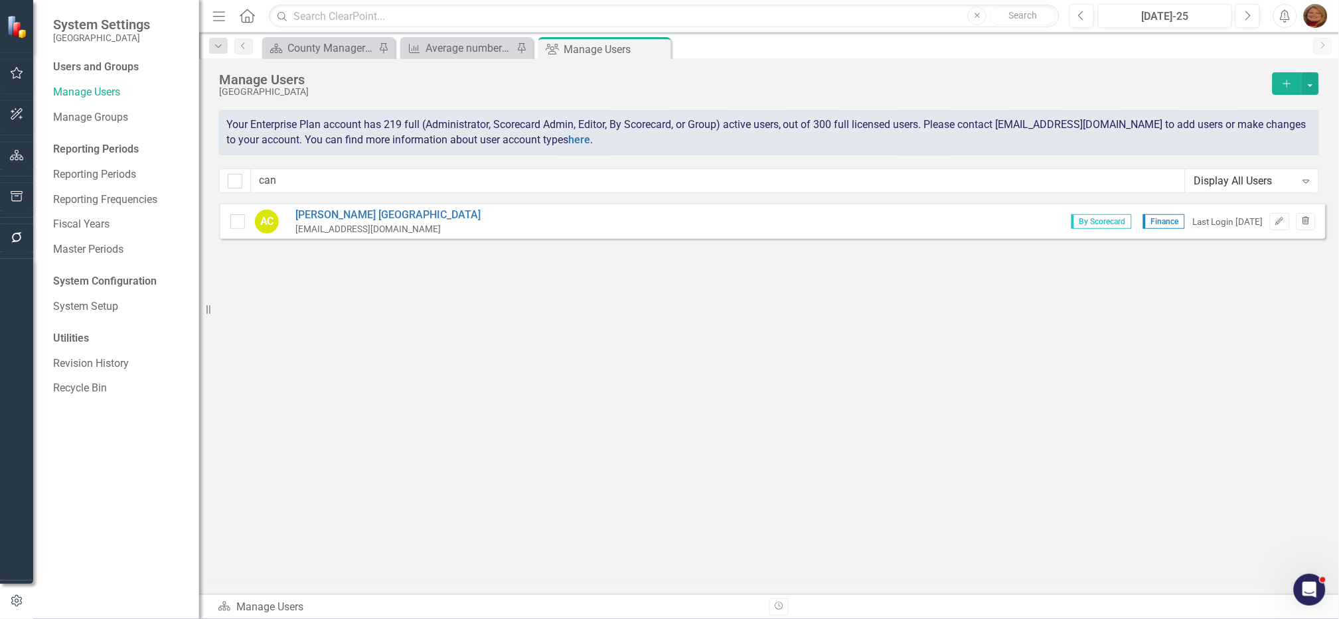
click at [1305, 218] on icon "Trash" at bounding box center [1306, 222] width 10 height 8
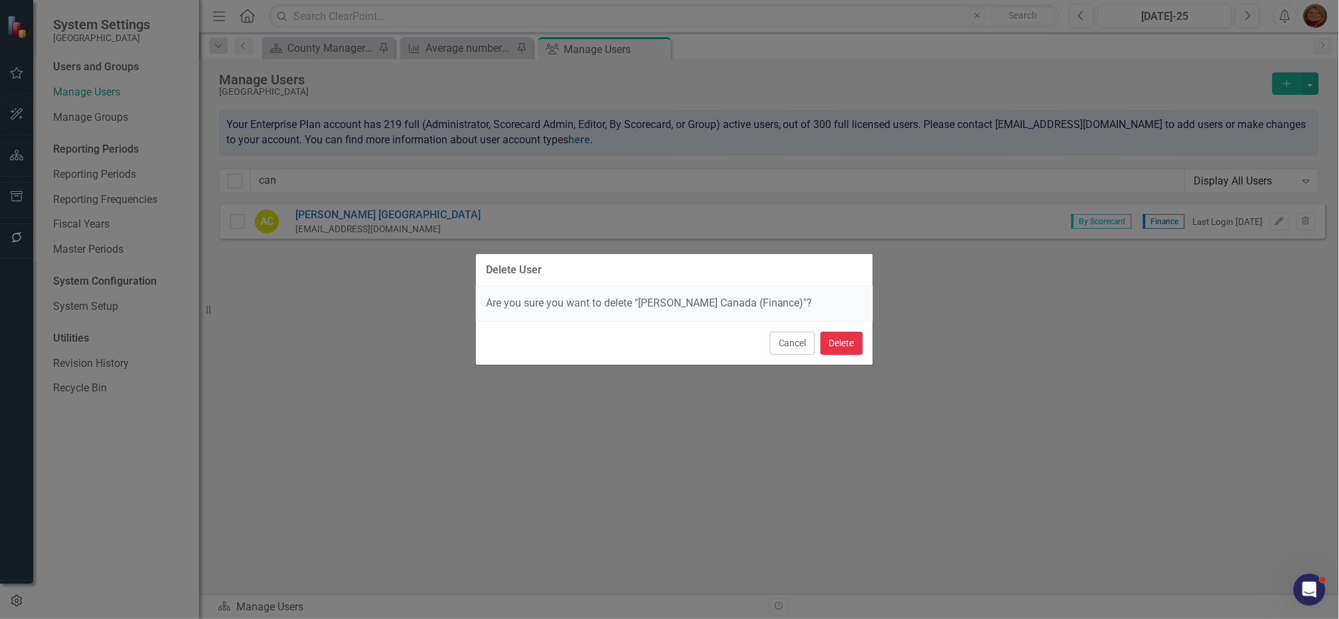
click at [840, 348] on button "Delete" at bounding box center [842, 343] width 42 height 23
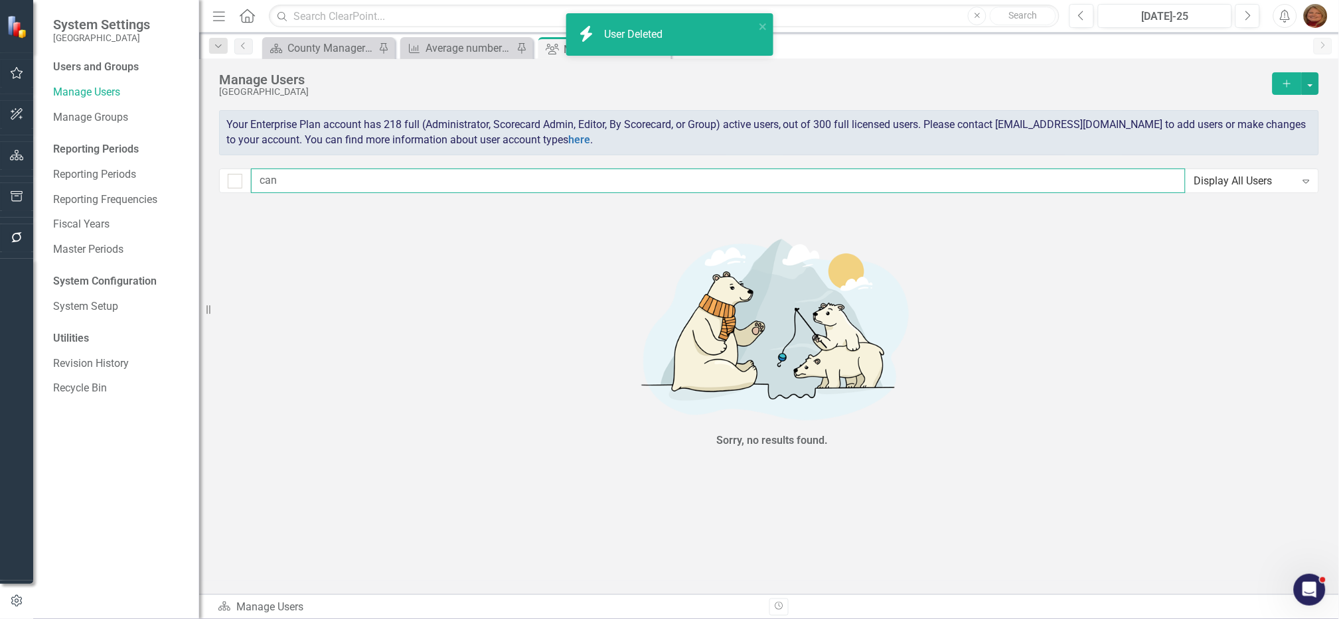
drag, startPoint x: 218, startPoint y: 173, endPoint x: 195, endPoint y: 173, distance: 22.6
click at [195, 173] on div "System Settings Gunnison County Users and Groups Manage Users Manage Groups Rep…" at bounding box center [669, 309] width 1339 height 619
type input "sol"
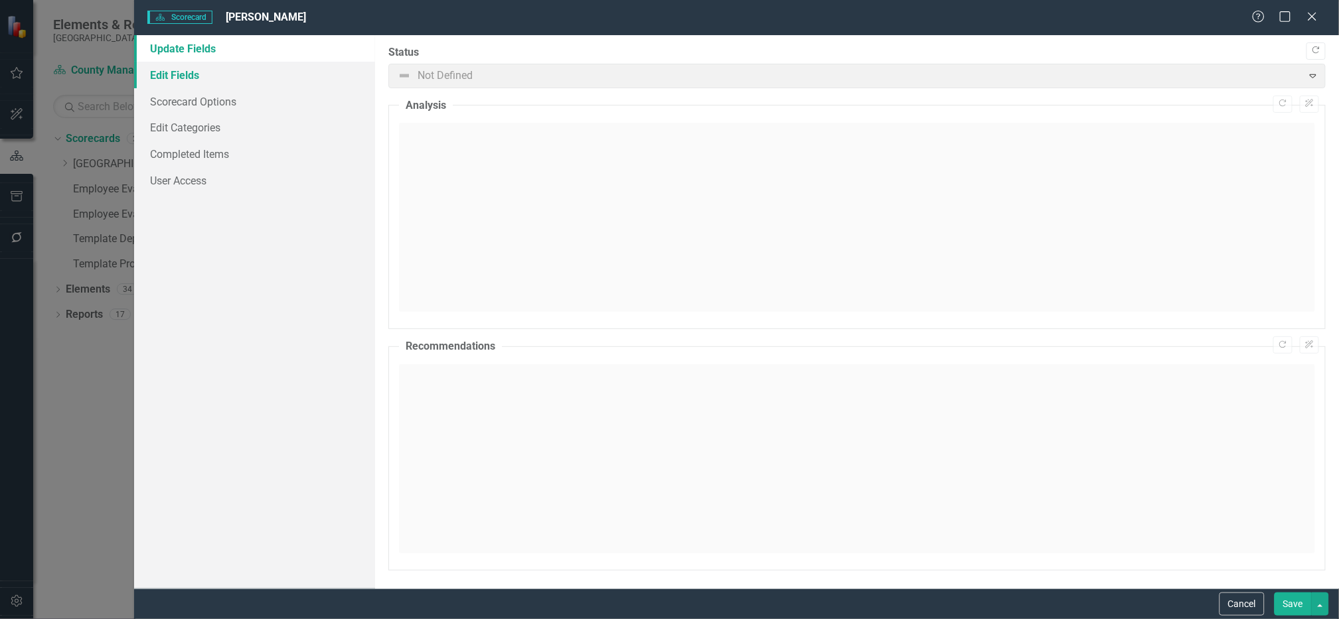
click at [191, 75] on link "Edit Fields" at bounding box center [254, 75] width 241 height 27
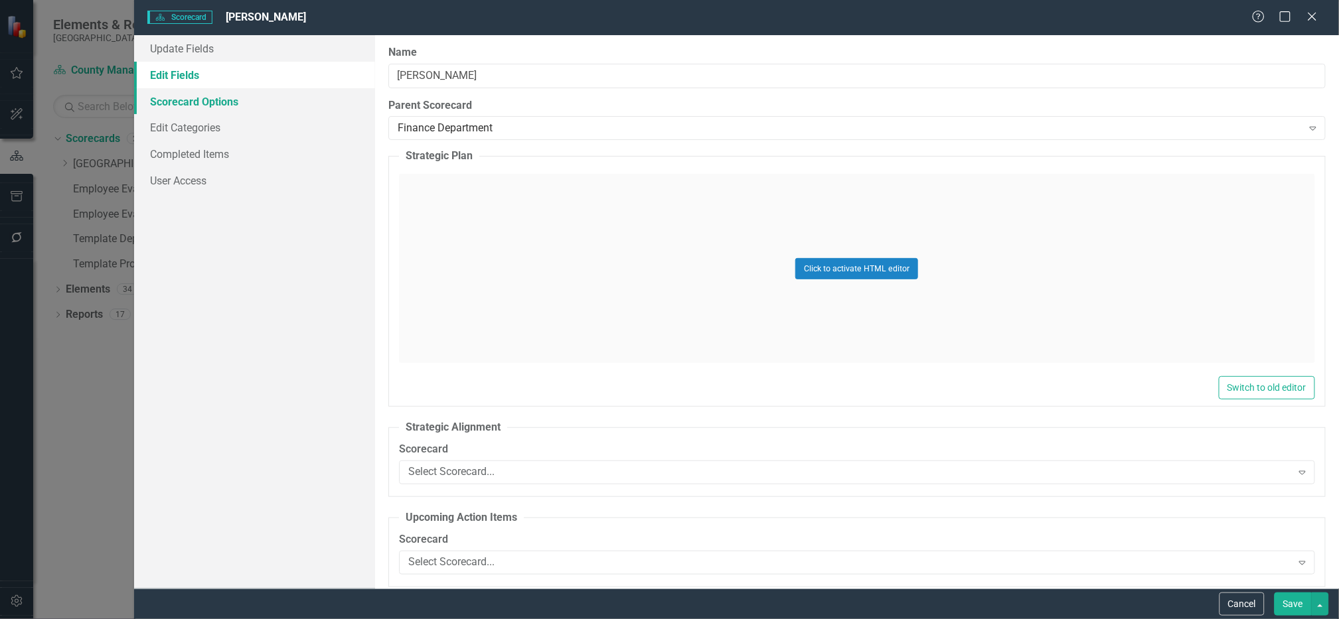
click at [185, 97] on link "Scorecard Options" at bounding box center [254, 101] width 241 height 27
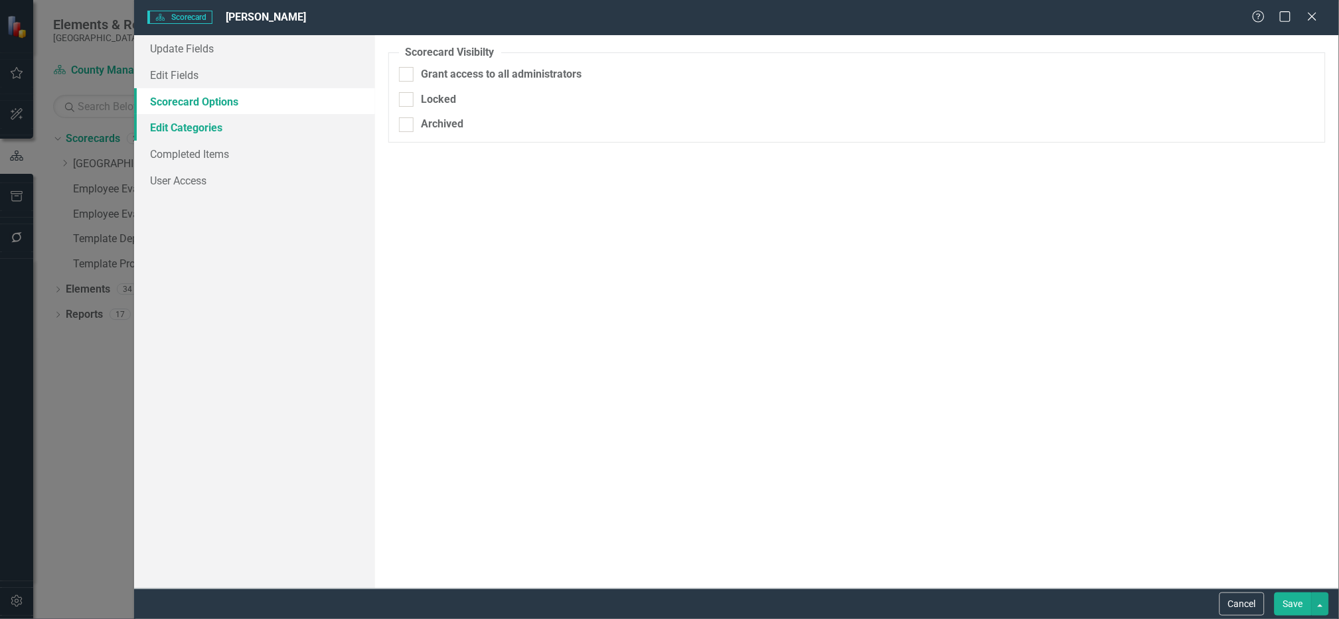
click at [220, 132] on link "Edit Categories" at bounding box center [254, 127] width 241 height 27
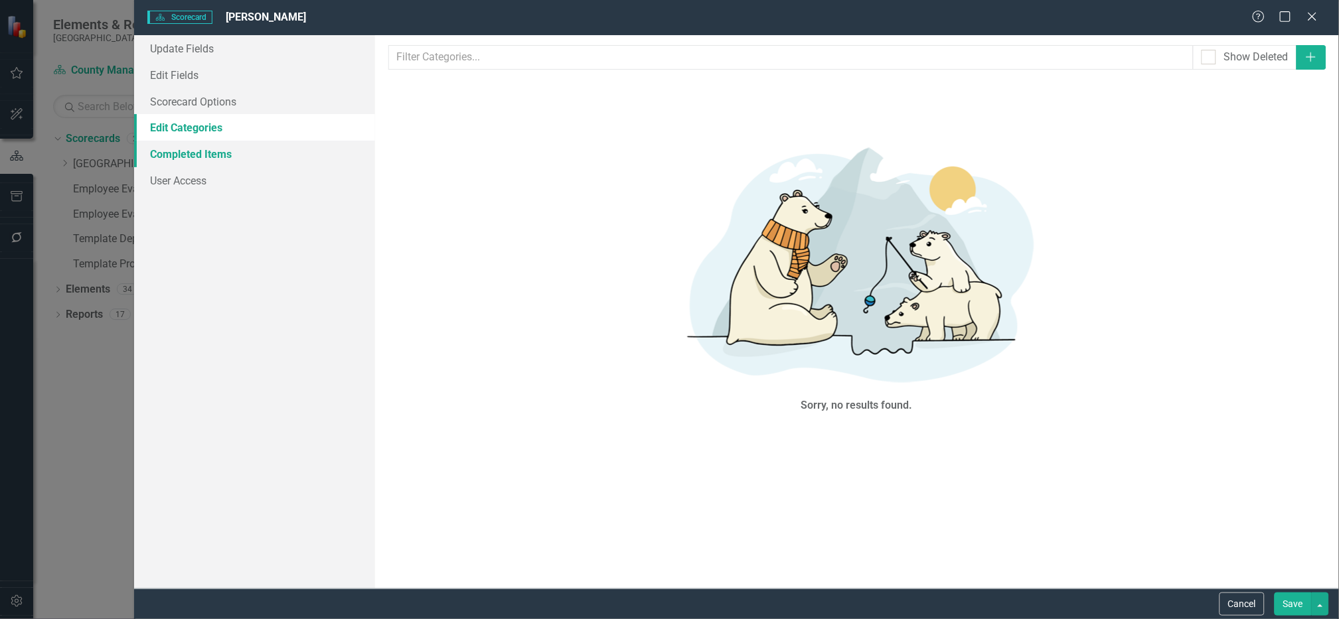
click at [210, 155] on link "Completed Items" at bounding box center [254, 154] width 241 height 27
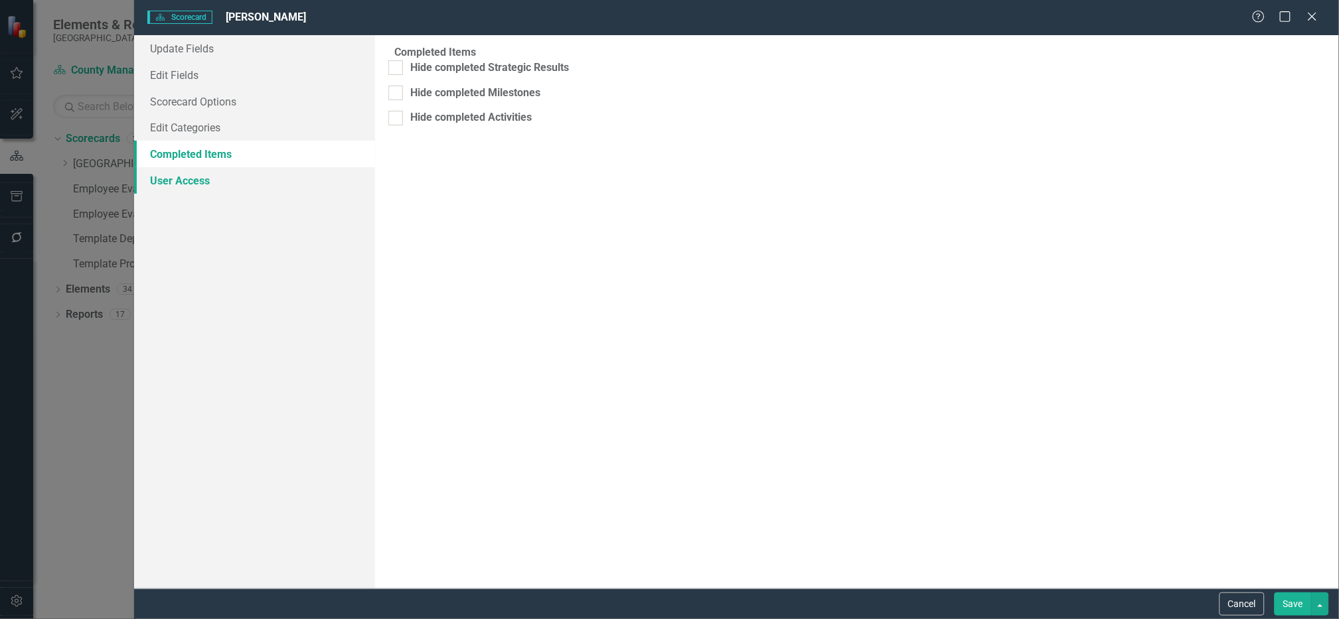
click at [199, 183] on link "User Access" at bounding box center [254, 180] width 241 height 27
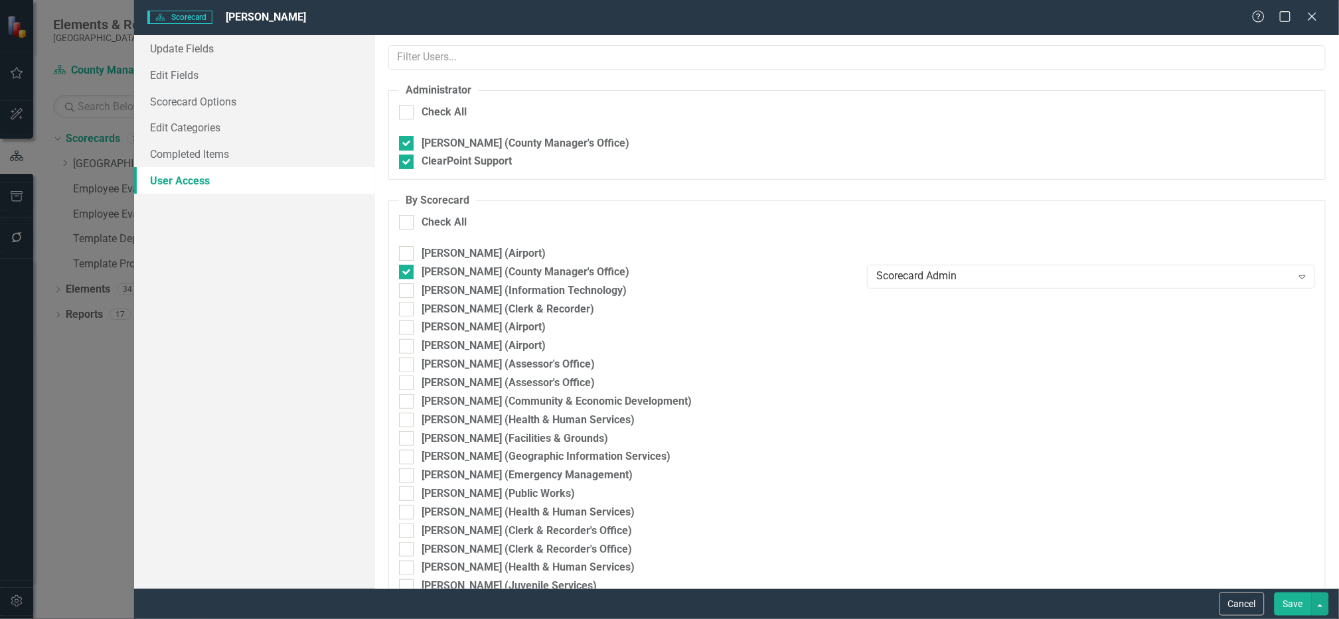
checkbox input "true"
checkbox input "false"
click at [1292, 609] on button "Save" at bounding box center [1293, 604] width 37 height 23
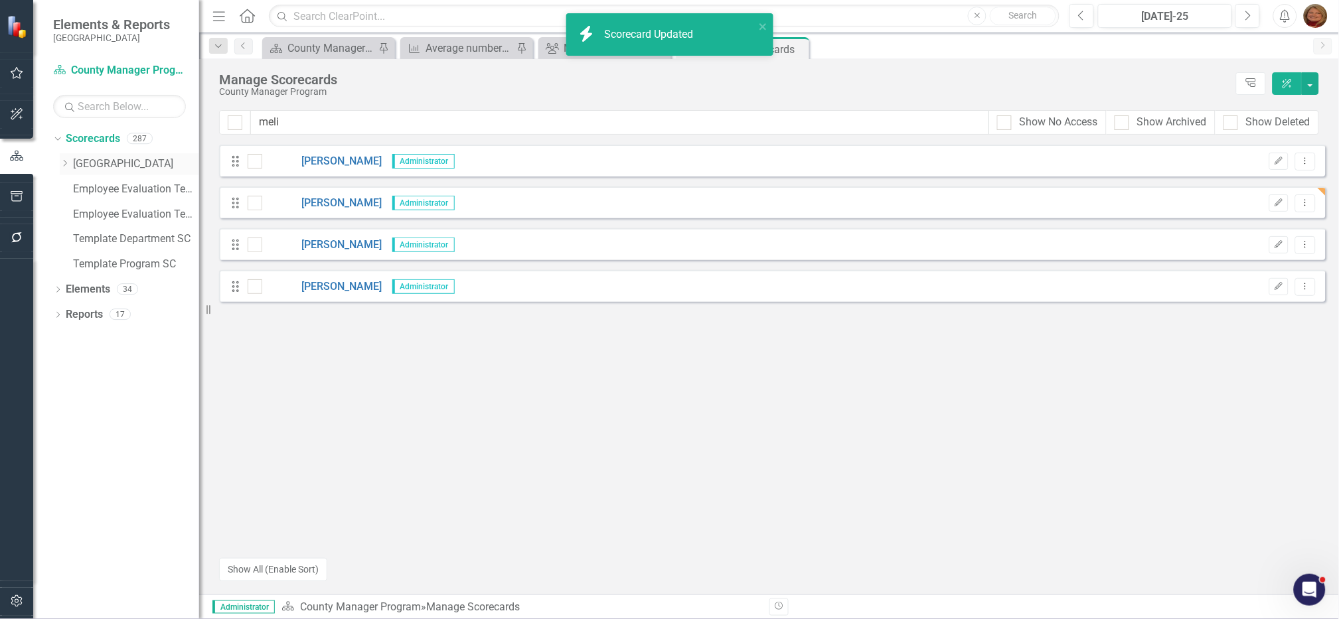
click at [63, 163] on icon "Dropdown" at bounding box center [65, 163] width 10 height 8
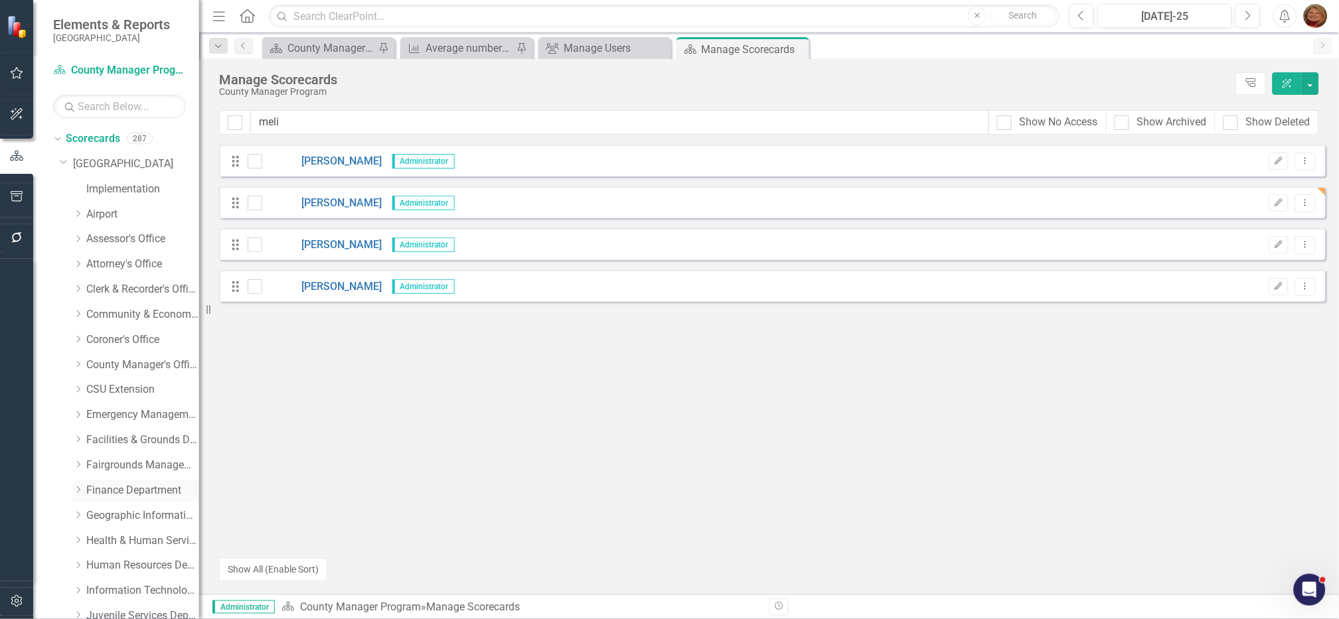
click at [77, 488] on icon "Dropdown" at bounding box center [78, 490] width 10 height 8
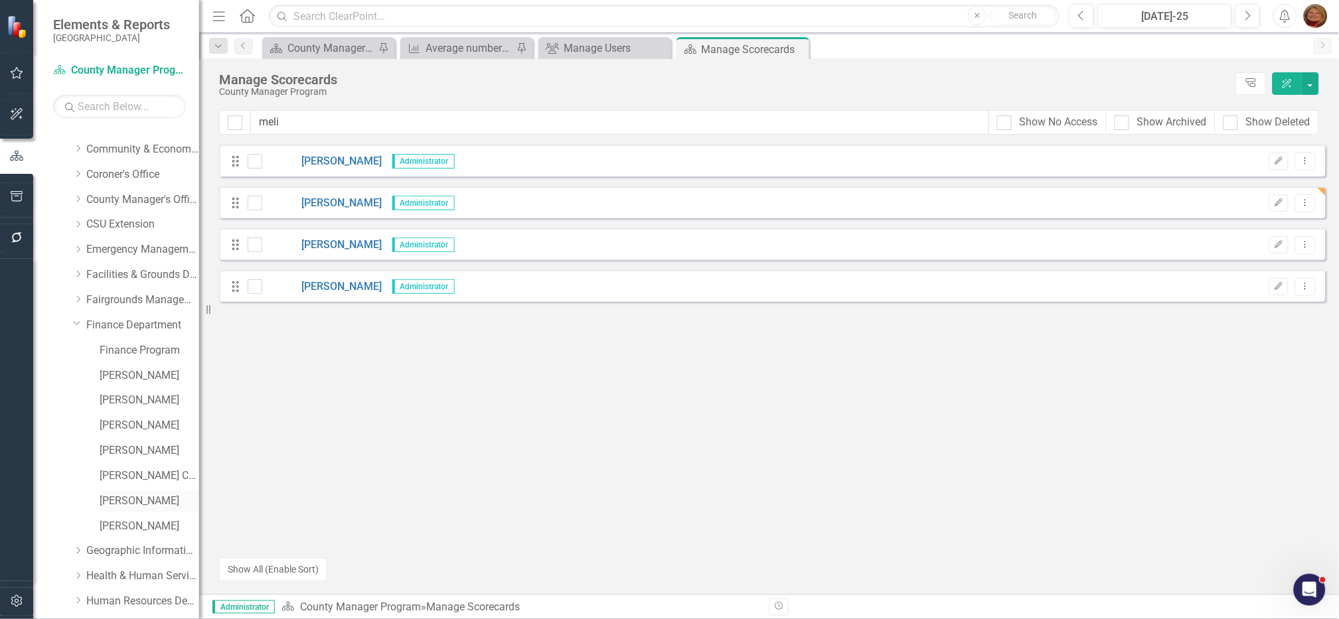
click at [156, 499] on link "[PERSON_NAME]" at bounding box center [150, 501] width 100 height 15
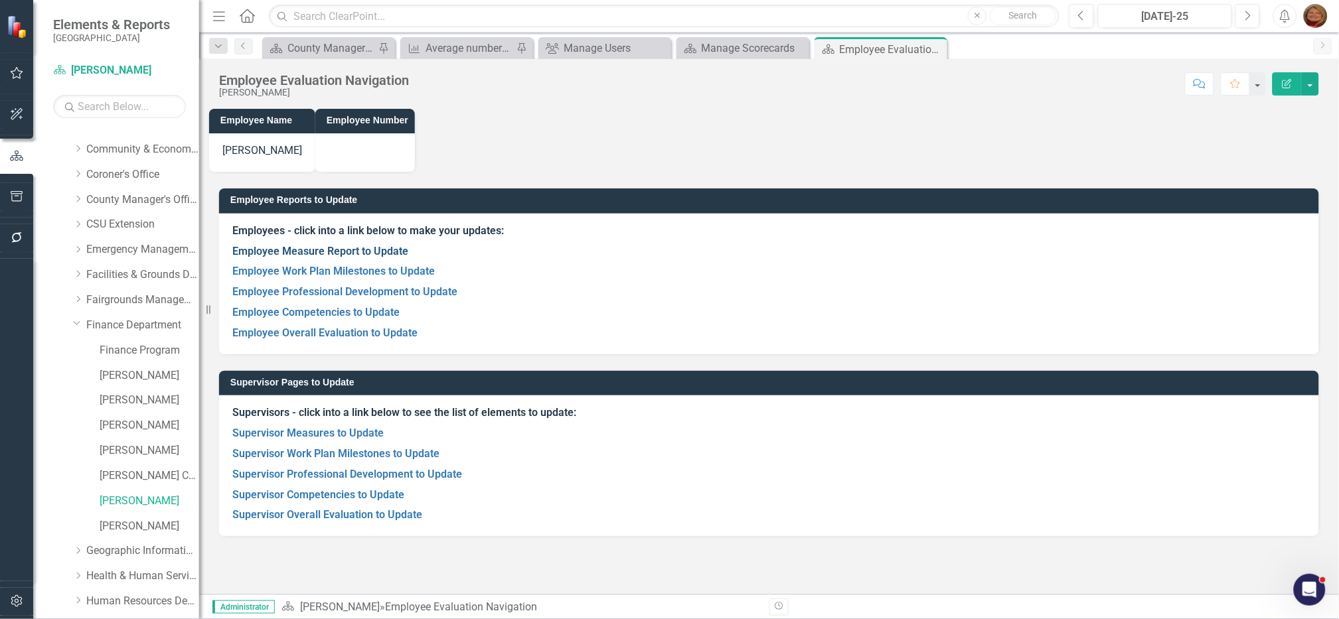
click at [363, 246] on link "Employee Measure Report to Update" at bounding box center [320, 251] width 176 height 13
click at [375, 272] on link "Employee Work Plan Milestones to Update" at bounding box center [333, 271] width 202 height 13
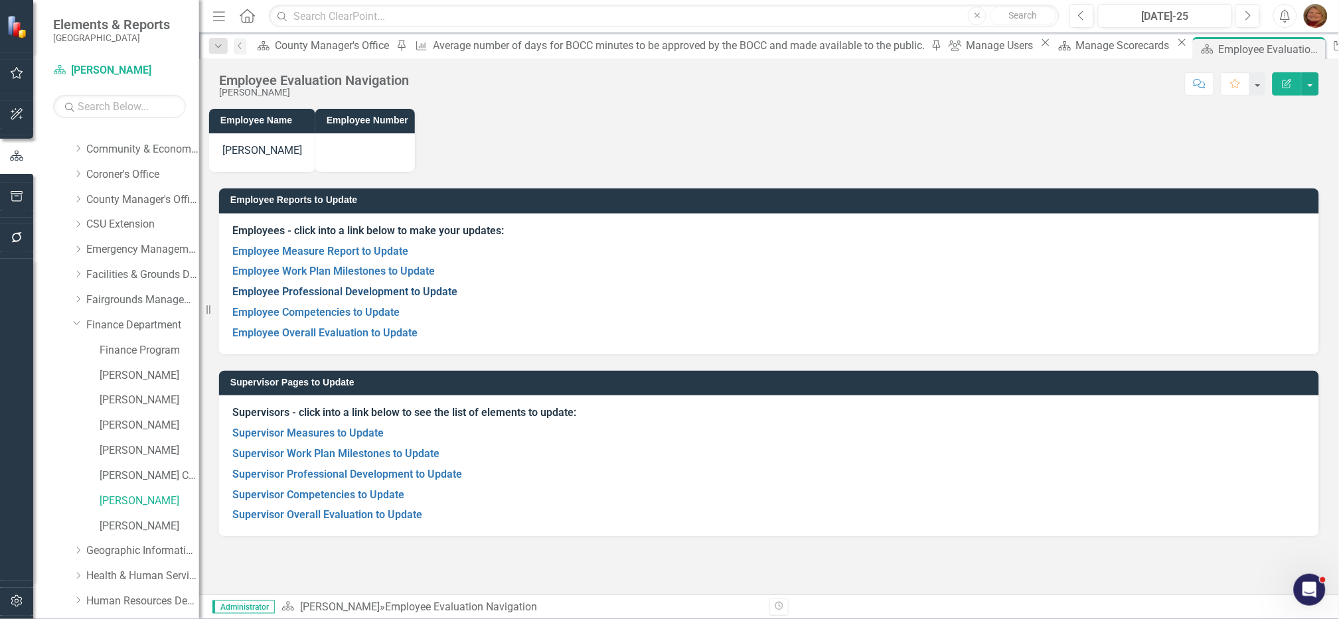
click at [325, 289] on link "Employee Professional Development to Update" at bounding box center [344, 291] width 225 height 13
click at [329, 309] on link "Employee Competencies to Update" at bounding box center [315, 312] width 167 height 13
click at [360, 331] on link "Employee Overall Evaluation to Update" at bounding box center [324, 333] width 185 height 13
click at [344, 434] on link "Supervisor Measures to Update" at bounding box center [307, 433] width 151 height 13
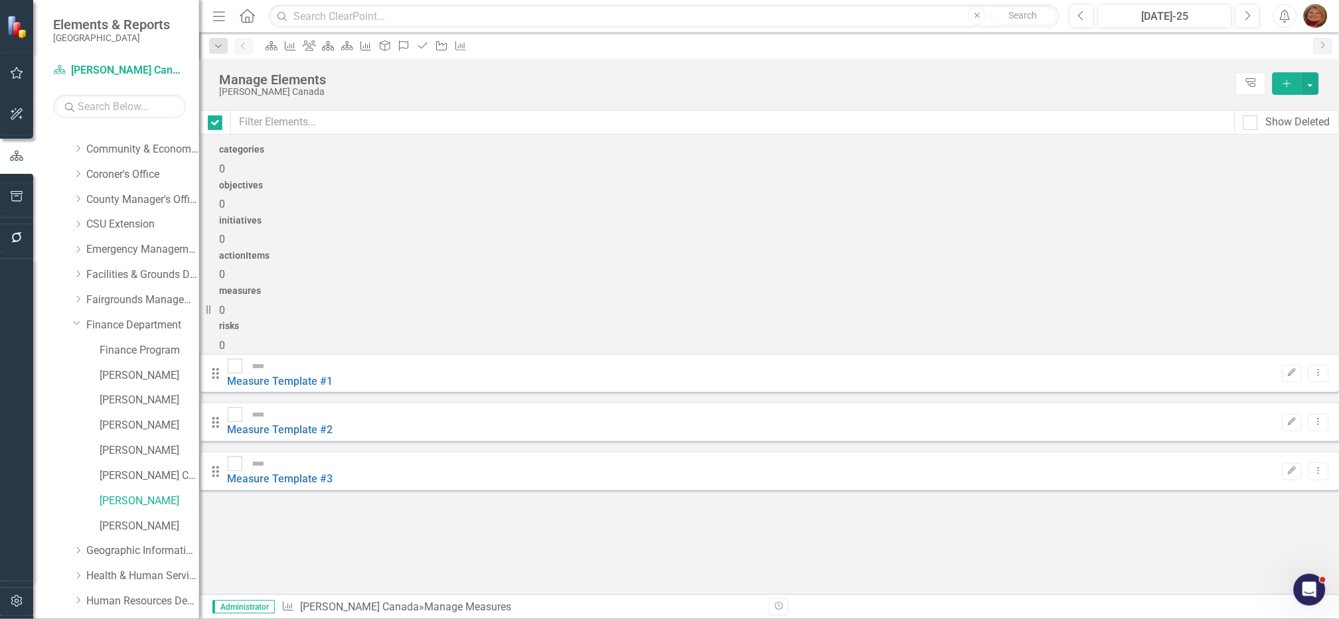
checkbox input "false"
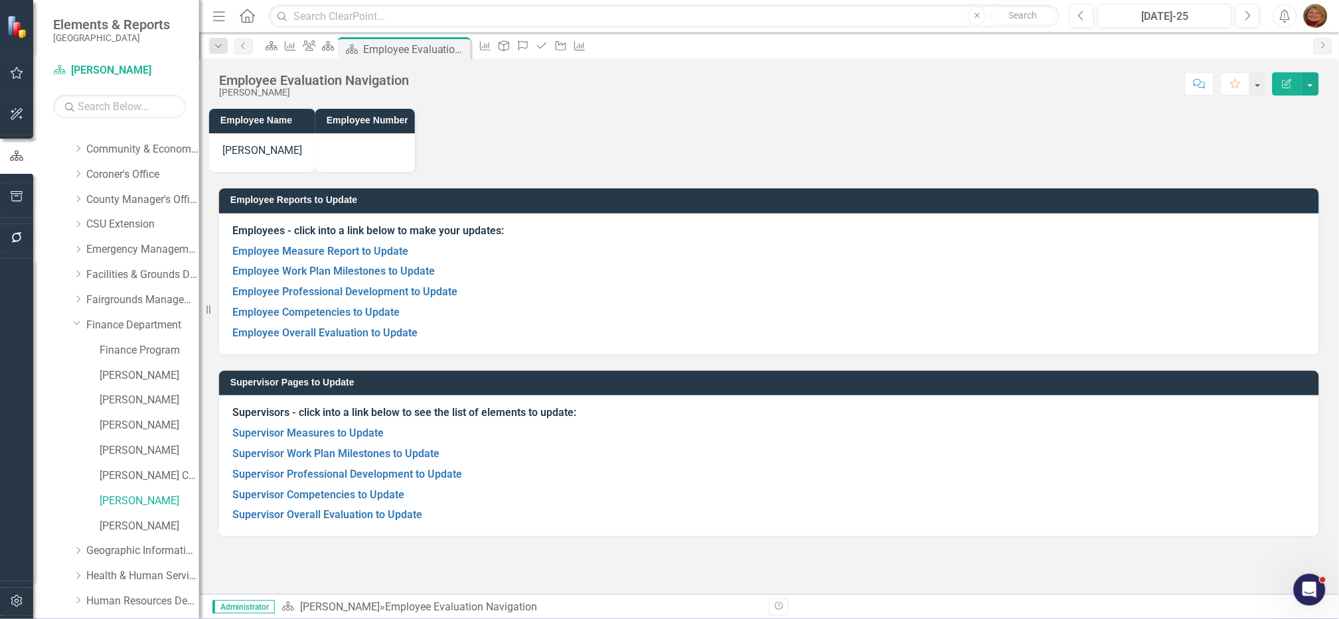
click at [603, 385] on h3 "Supervisor Pages to Update" at bounding box center [771, 383] width 1082 height 10
click at [603, 384] on h3 "Supervisor Pages to Update" at bounding box center [771, 383] width 1082 height 10
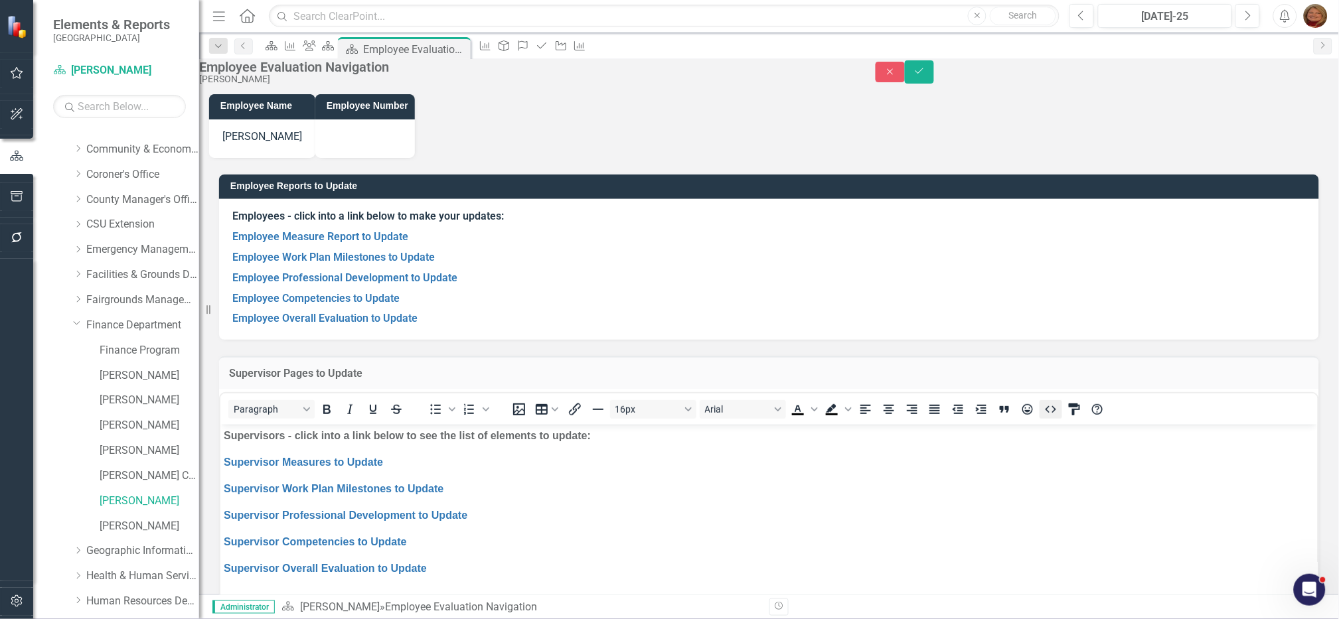
click at [1059, 418] on icon "HTML Editor" at bounding box center [1051, 410] width 16 height 16
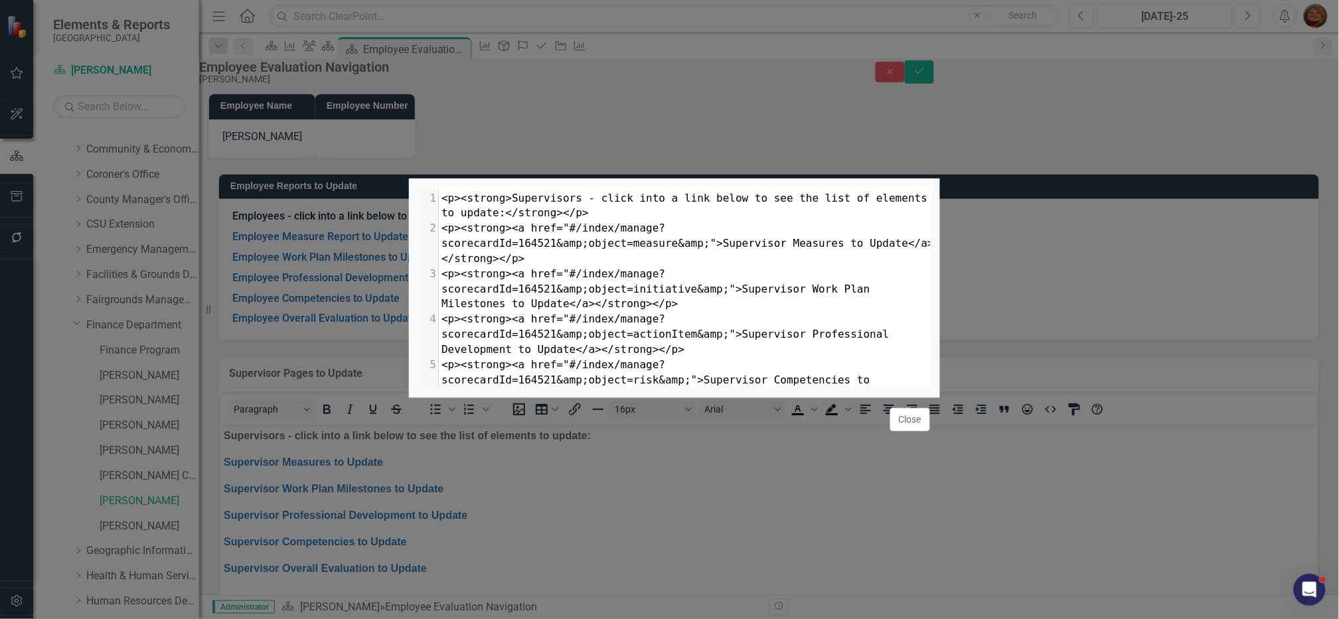
scroll to position [1, 0]
type textarea "164521"
drag, startPoint x: 515, startPoint y: 189, endPoint x: 546, endPoint y: 189, distance: 31.9
click at [546, 222] on span "<p><strong><a href="#/index/manage?scorecardId=164521&amp;object=measure&amp;">…" at bounding box center [687, 243] width 493 height 43
paste textarea
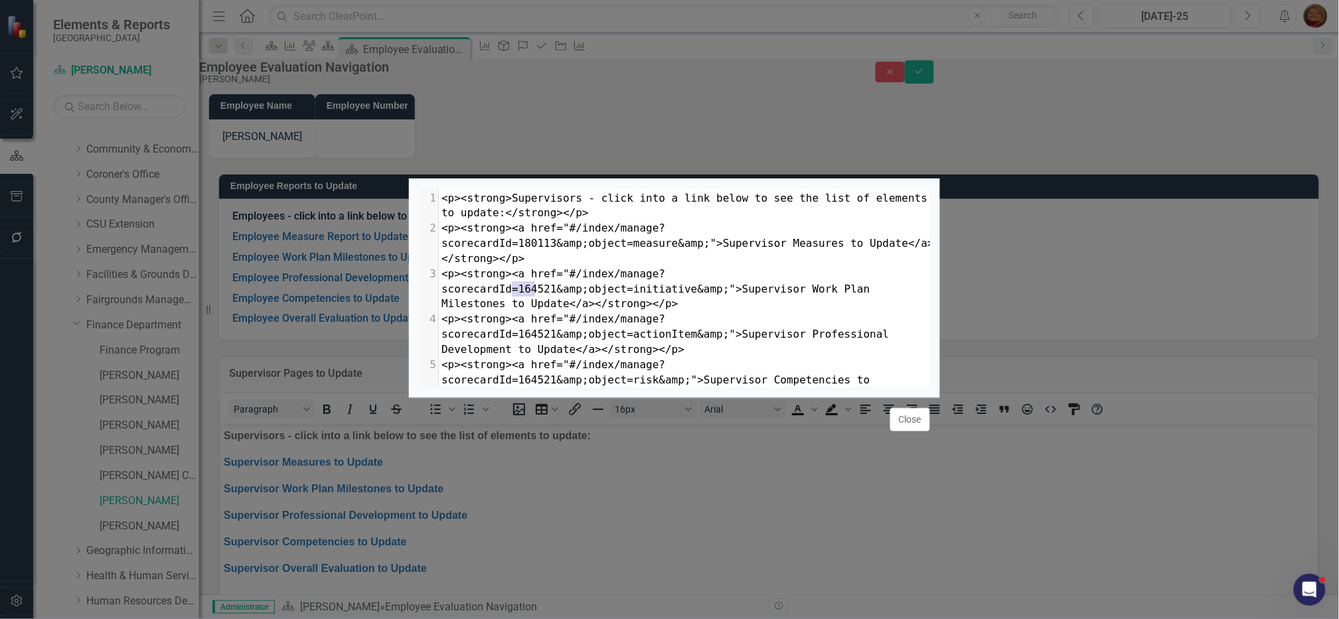
type textarea "164521"
drag, startPoint x: 513, startPoint y: 235, endPoint x: 545, endPoint y: 235, distance: 31.9
click at [545, 268] on span "<p><strong><a href="#/index/manage?scorecardId=164521&amp;object=initiative&amp…" at bounding box center [658, 289] width 435 height 43
paste textarea
type textarea "164521"
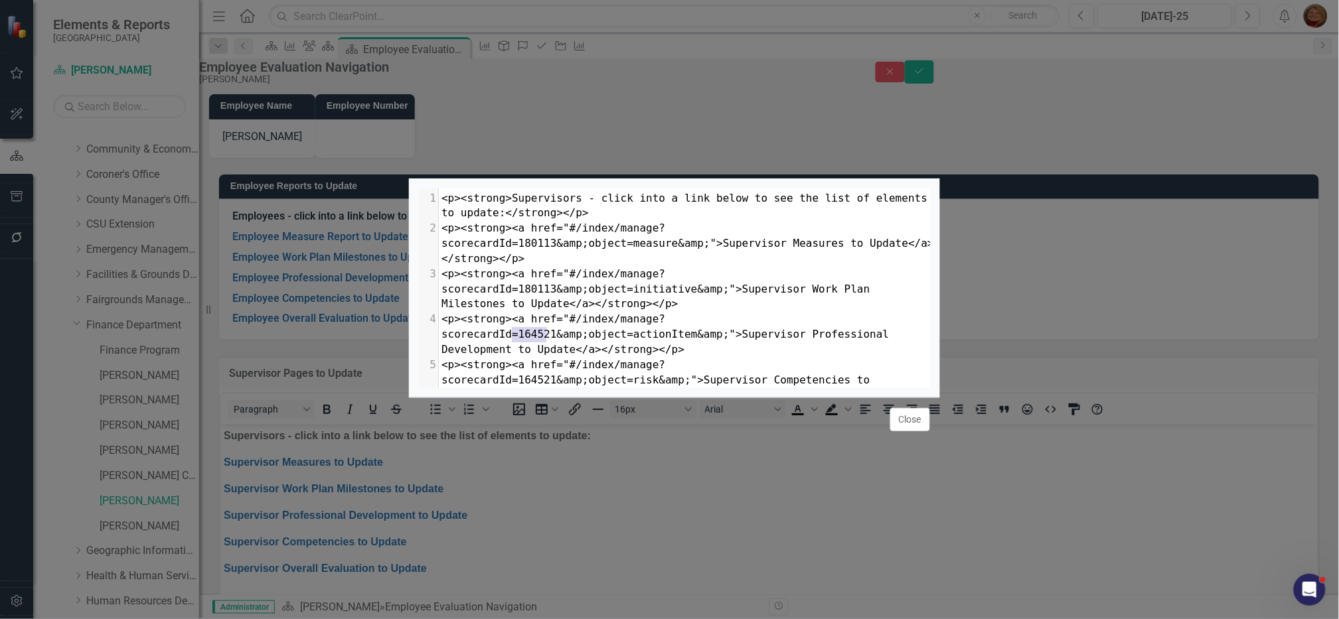
drag, startPoint x: 513, startPoint y: 278, endPoint x: 547, endPoint y: 283, distance: 34.8
click at [547, 313] on span "<p><strong><a href="#/index/manage?scorecardId=164521&amp;object=actionItem&amp…" at bounding box center [668, 334] width 454 height 43
paste textarea
type textarea "16452"
drag, startPoint x: 514, startPoint y: 326, endPoint x: 543, endPoint y: 326, distance: 29.2
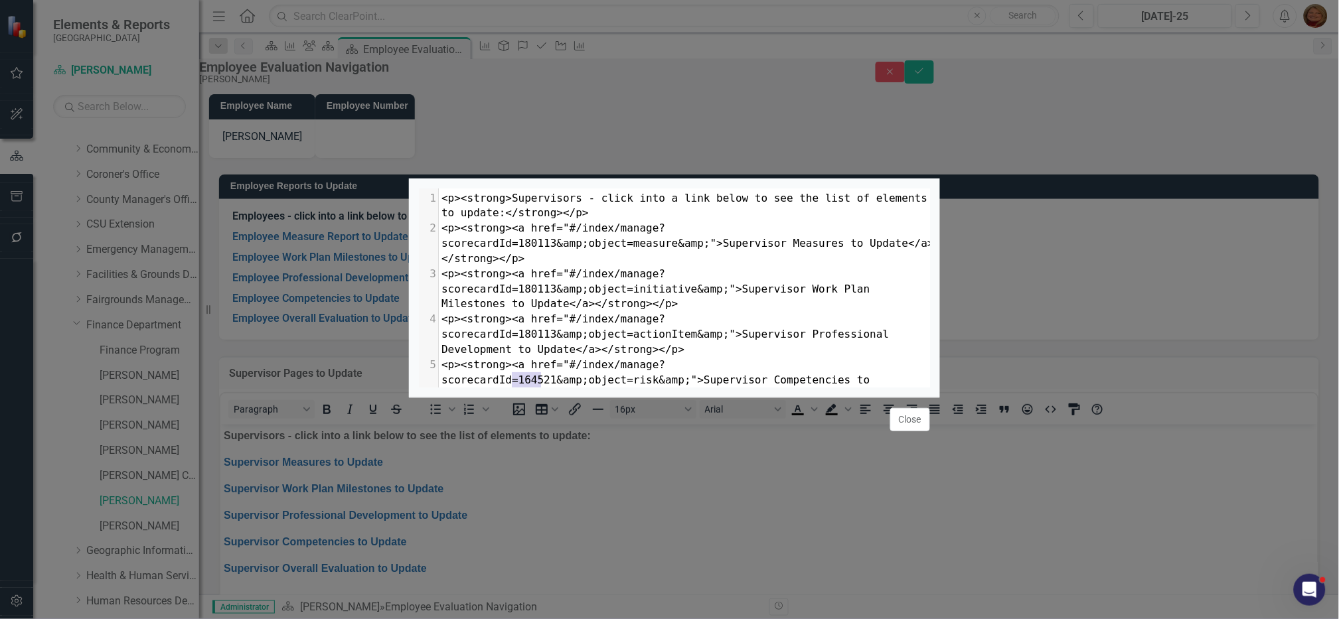
click at [543, 359] on span "<p><strong><a href="#/index/manage?scorecardId=164521&amp;object=risk&amp;">Sup…" at bounding box center [658, 380] width 435 height 43
click at [907, 432] on button "Close" at bounding box center [910, 419] width 40 height 23
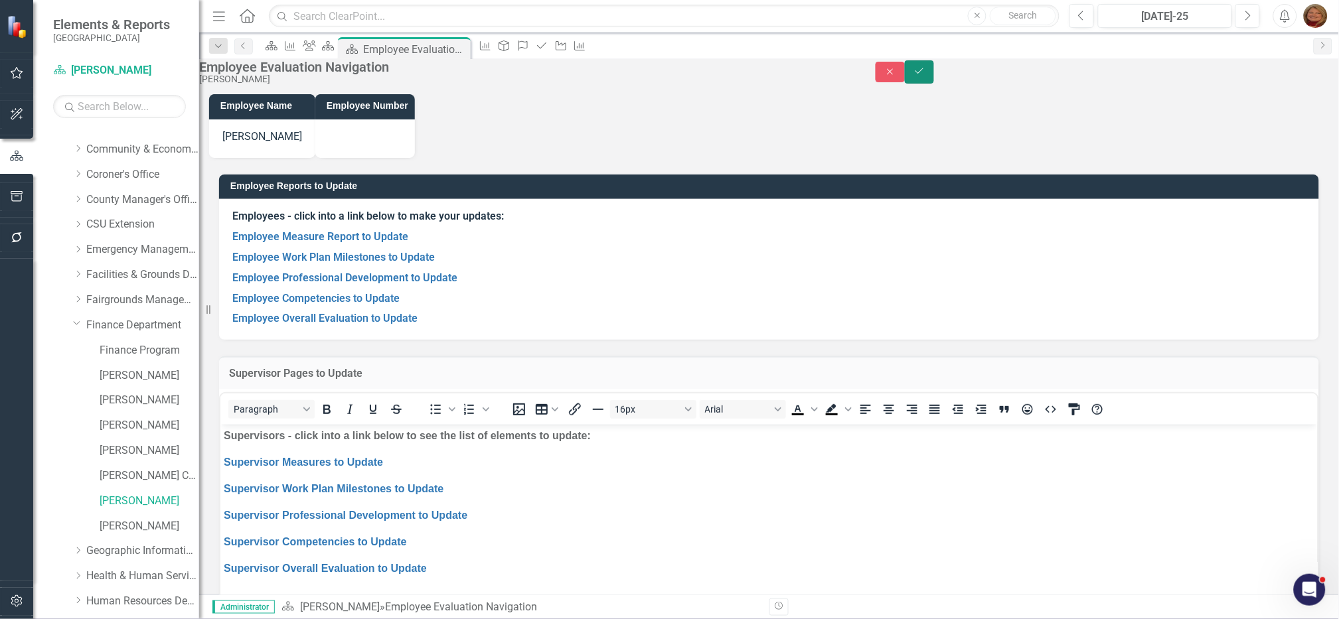
click at [934, 70] on button "Save" at bounding box center [919, 71] width 29 height 23
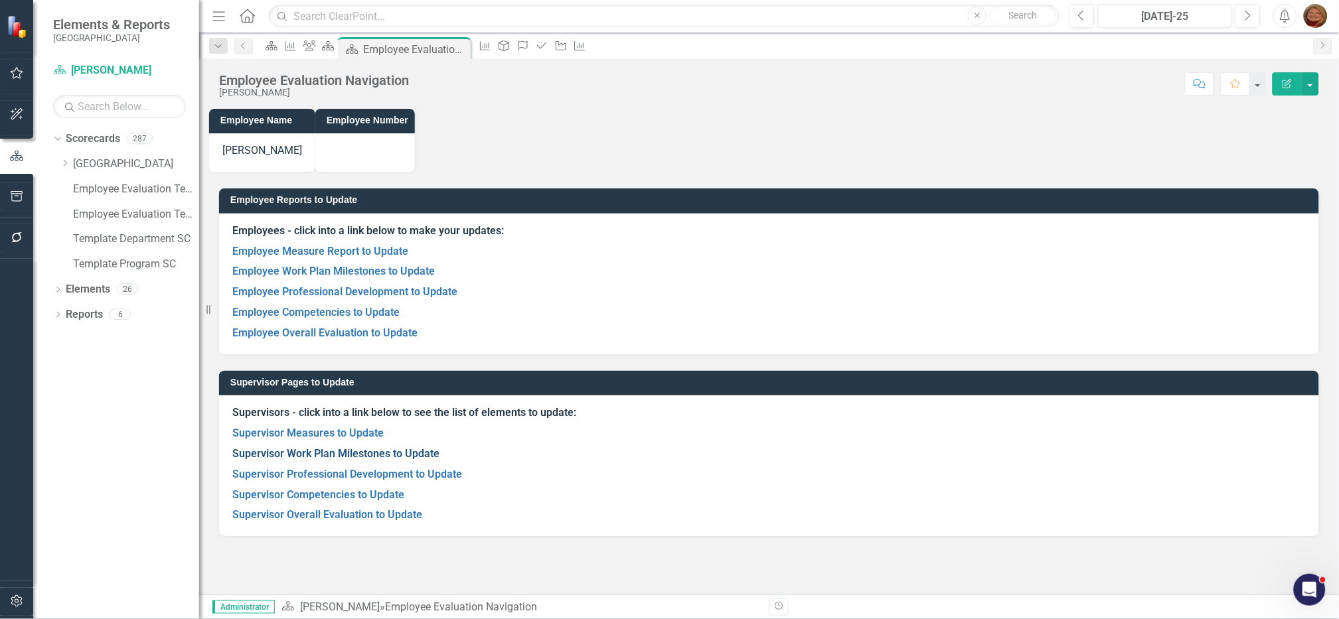
scroll to position [0, 0]
click at [331, 430] on link "Supervisor Measures to Update" at bounding box center [307, 433] width 151 height 13
click at [344, 453] on link "Supervisor Work Plan Milestones to Update" at bounding box center [335, 453] width 207 height 13
click at [372, 477] on link "Supervisor Professional Development to Update" at bounding box center [347, 474] width 230 height 13
click at [324, 493] on link "Supervisor Competencies to Update" at bounding box center [318, 495] width 172 height 13
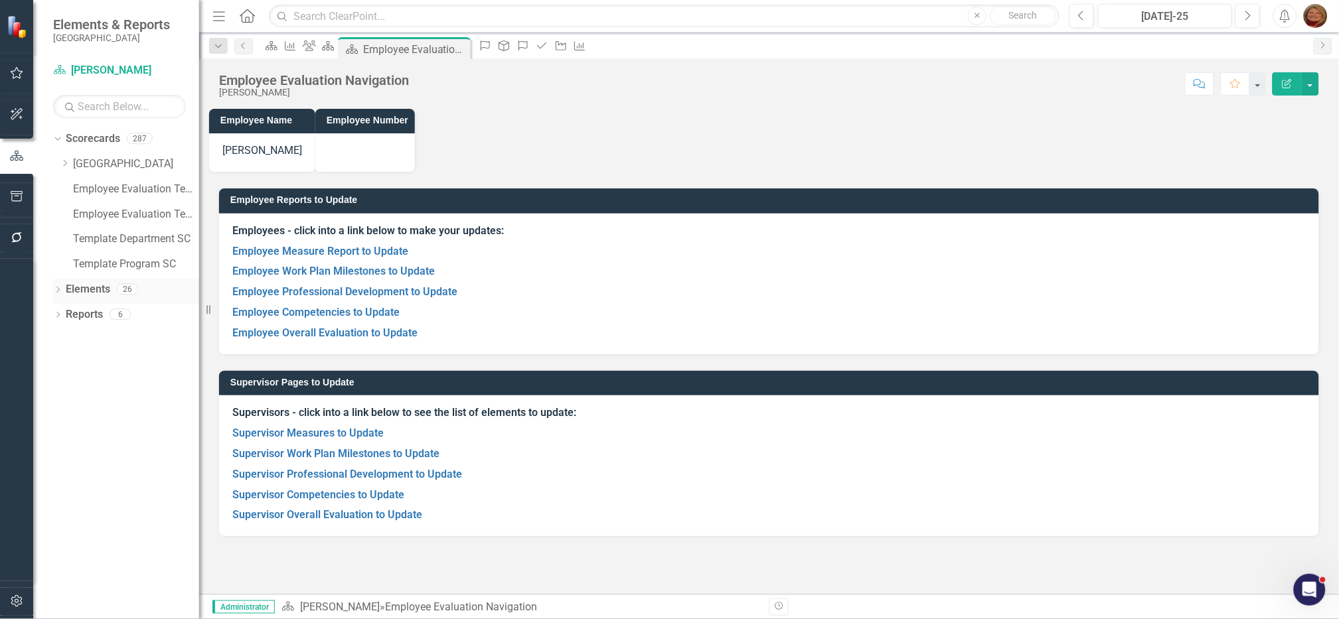
click at [60, 289] on icon "Dropdown" at bounding box center [57, 290] width 9 height 7
click at [113, 314] on link "Overall Evaluation Overall Evaluation" at bounding box center [124, 314] width 104 height 15
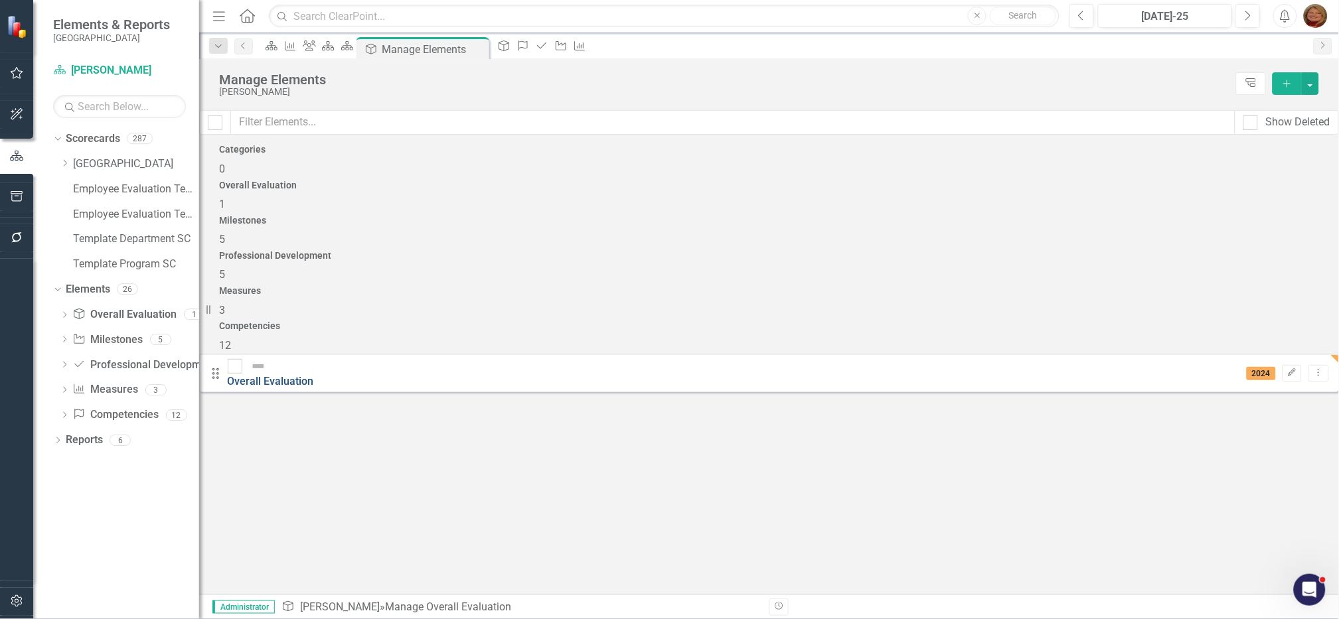
click at [314, 375] on link "Overall Evaluation" at bounding box center [271, 381] width 86 height 13
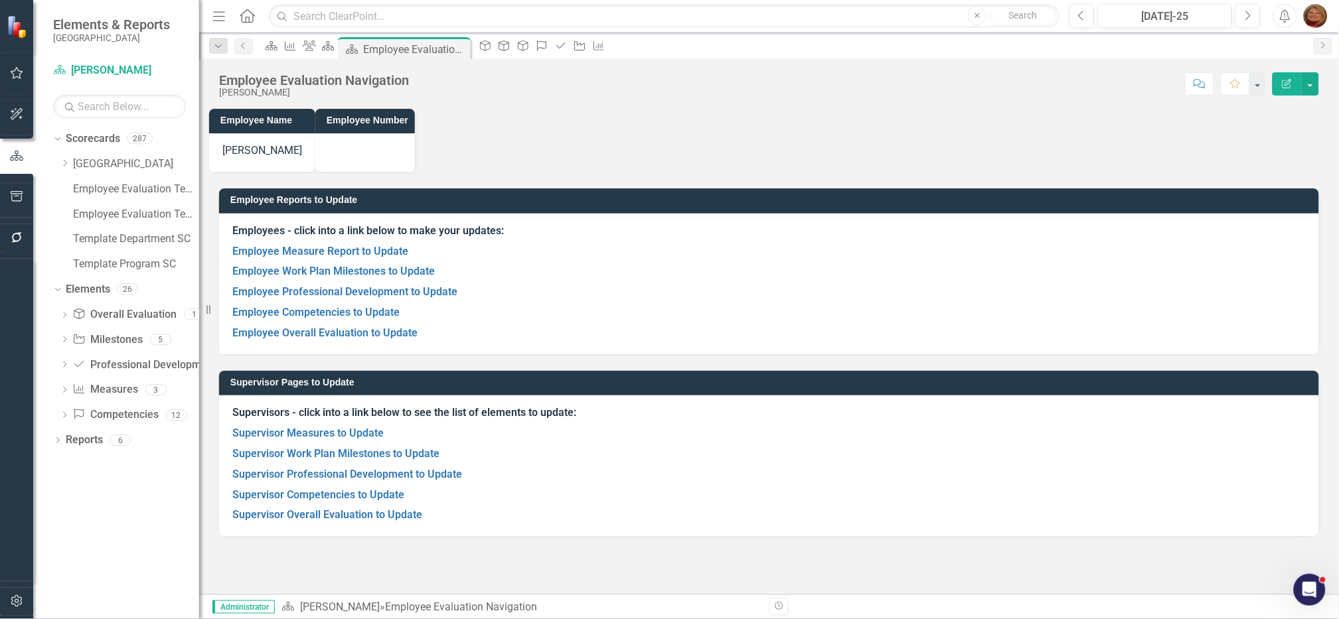
click at [591, 380] on h3 "Supervisor Pages to Update" at bounding box center [771, 383] width 1082 height 10
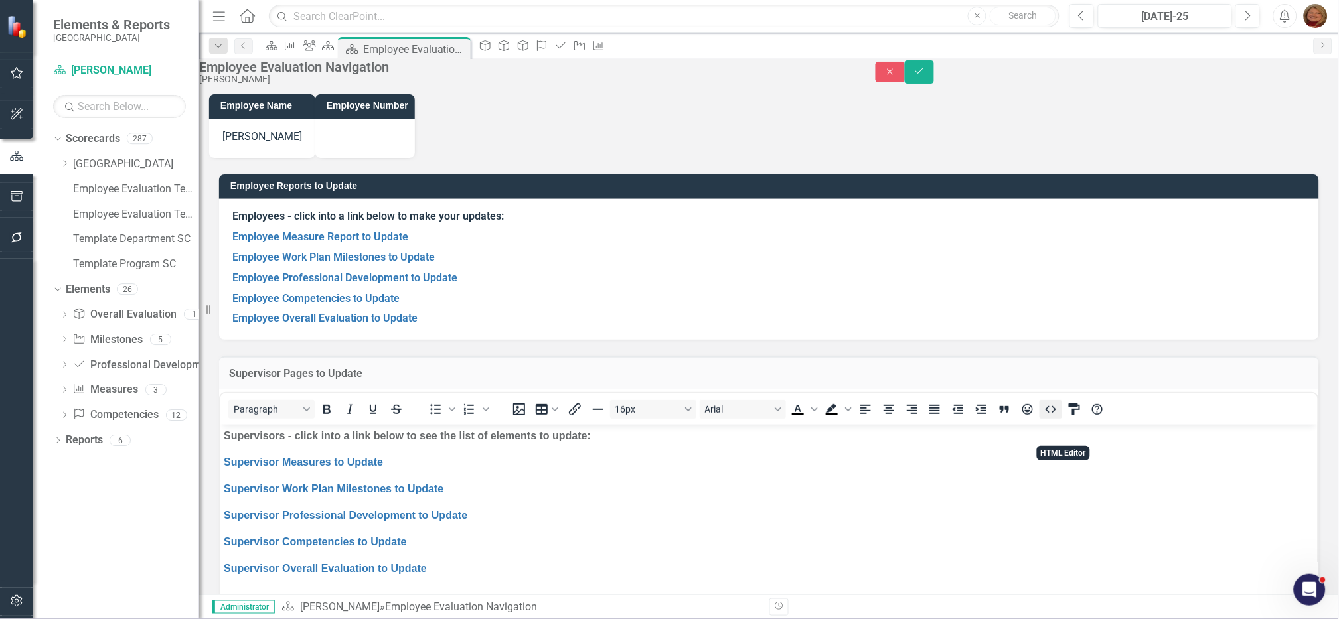
click at [1059, 418] on icon "HTML Editor" at bounding box center [1051, 410] width 16 height 16
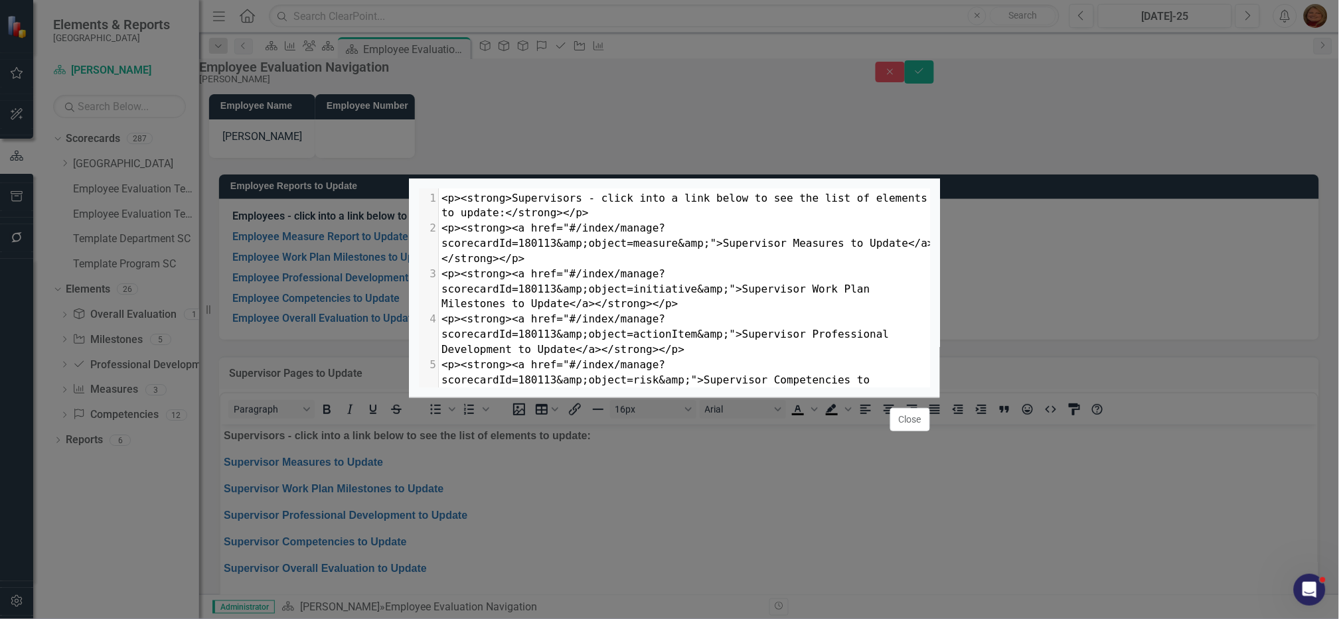
type textarea "#/index/?object=objective&amp;objectId=643429&amp;periodId=267427&amp;scorecard…"
drag, startPoint x: 560, startPoint y: 356, endPoint x: 901, endPoint y: 370, distance: 341.6
click at [901, 404] on span "<p><strong><a href="#/index/?object=objective&amp;objectId=643429&amp;periodId=…" at bounding box center [687, 425] width 493 height 43
click at [912, 432] on button "Close" at bounding box center [910, 419] width 40 height 23
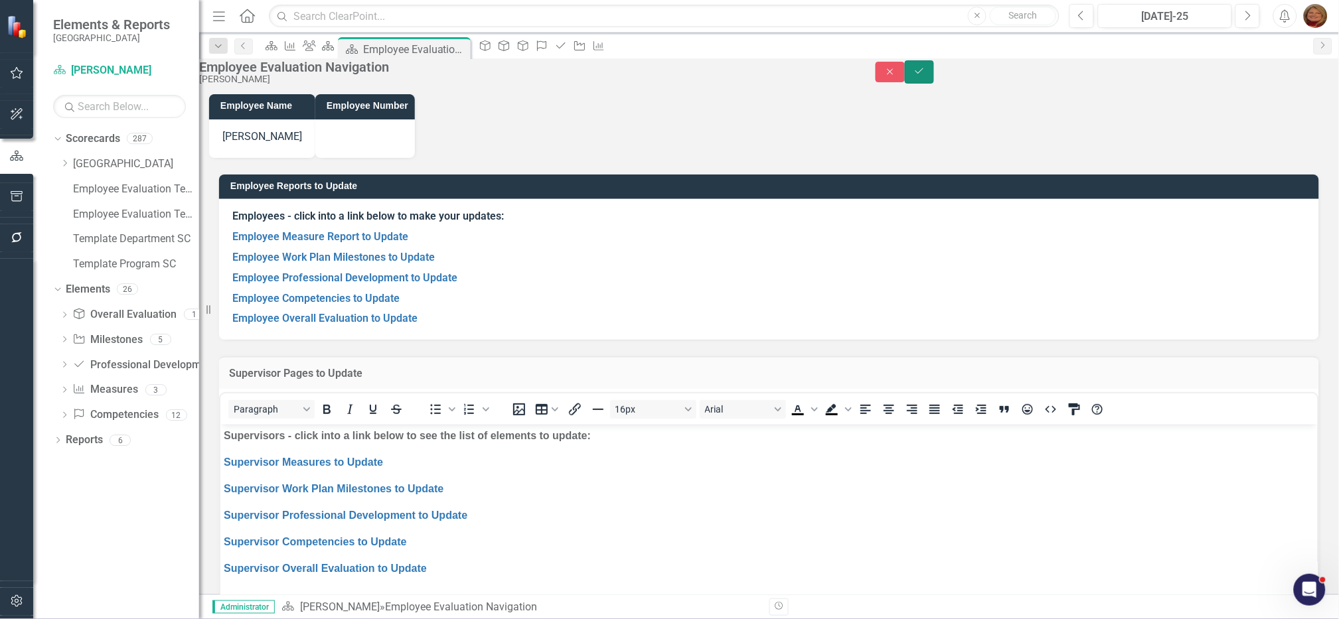
click at [925, 76] on icon "Save" at bounding box center [920, 70] width 12 height 9
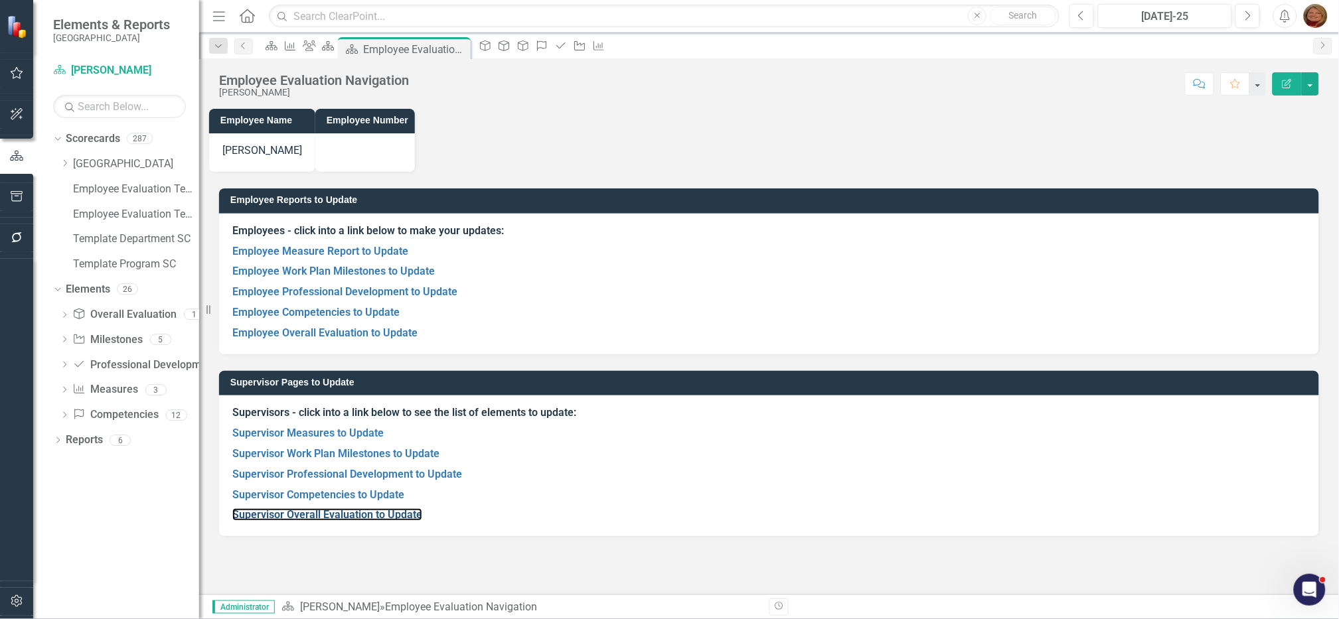
click at [351, 515] on link "Supervisor Overall Evaluation to Update" at bounding box center [327, 515] width 190 height 13
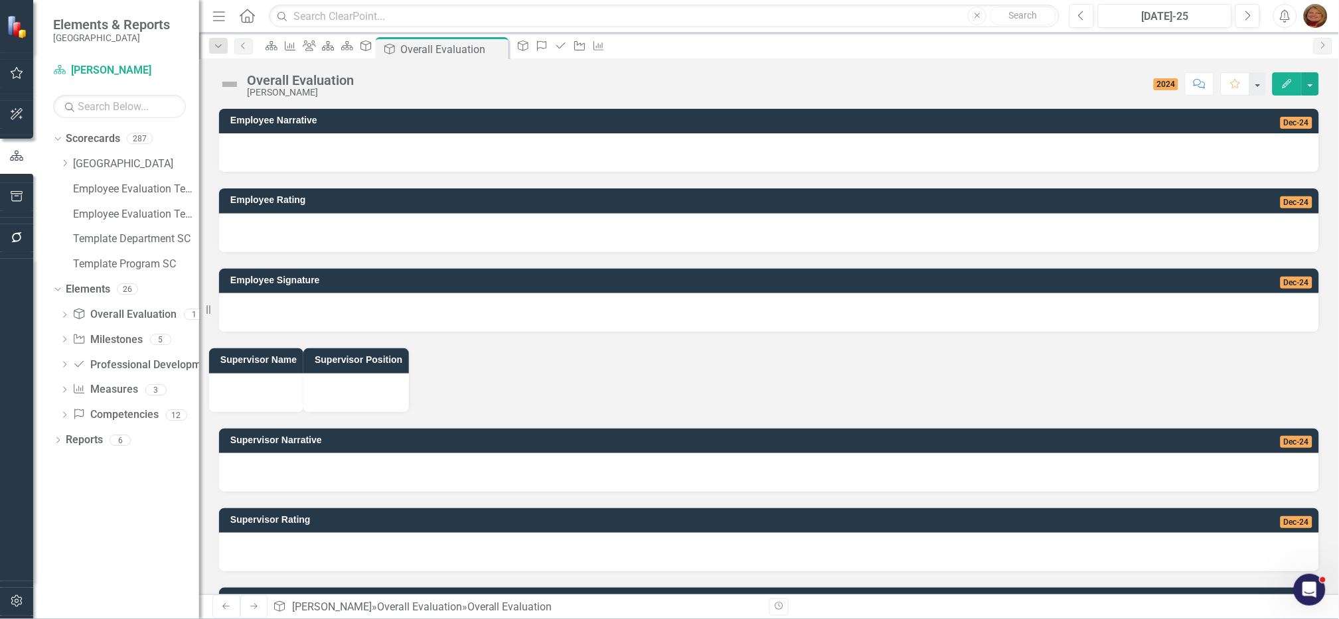
scroll to position [165, 0]
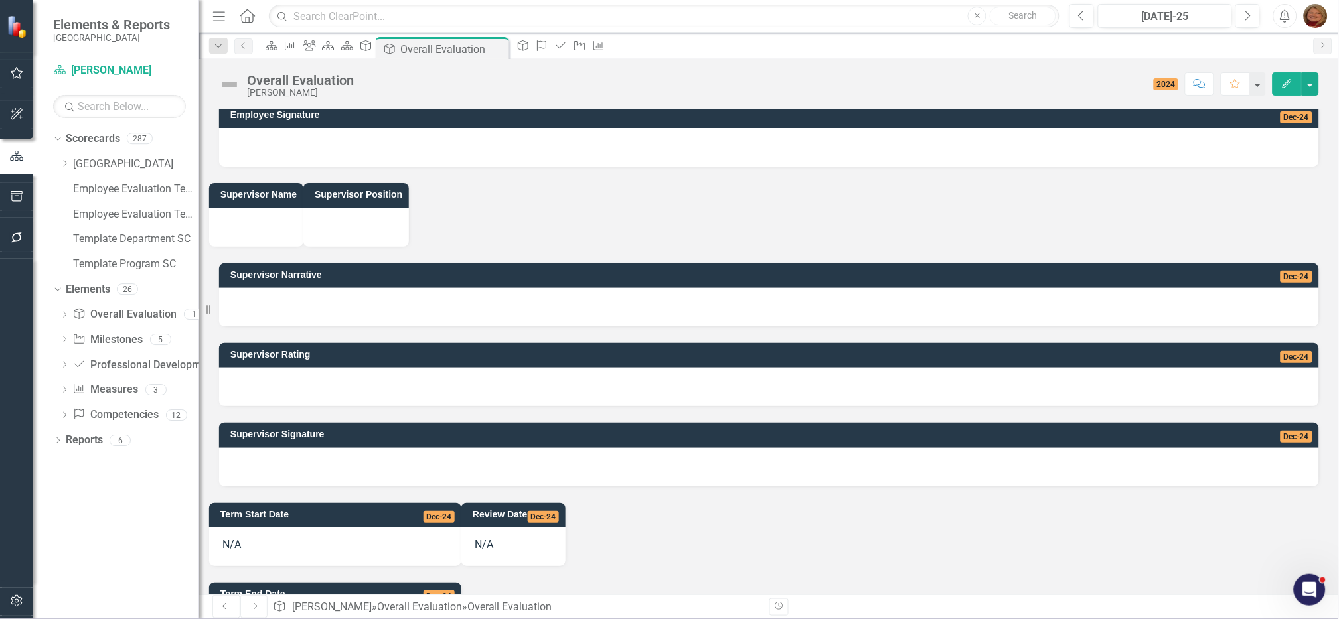
click at [303, 208] on div at bounding box center [256, 227] width 94 height 39
click at [303, 225] on div at bounding box center [256, 227] width 94 height 39
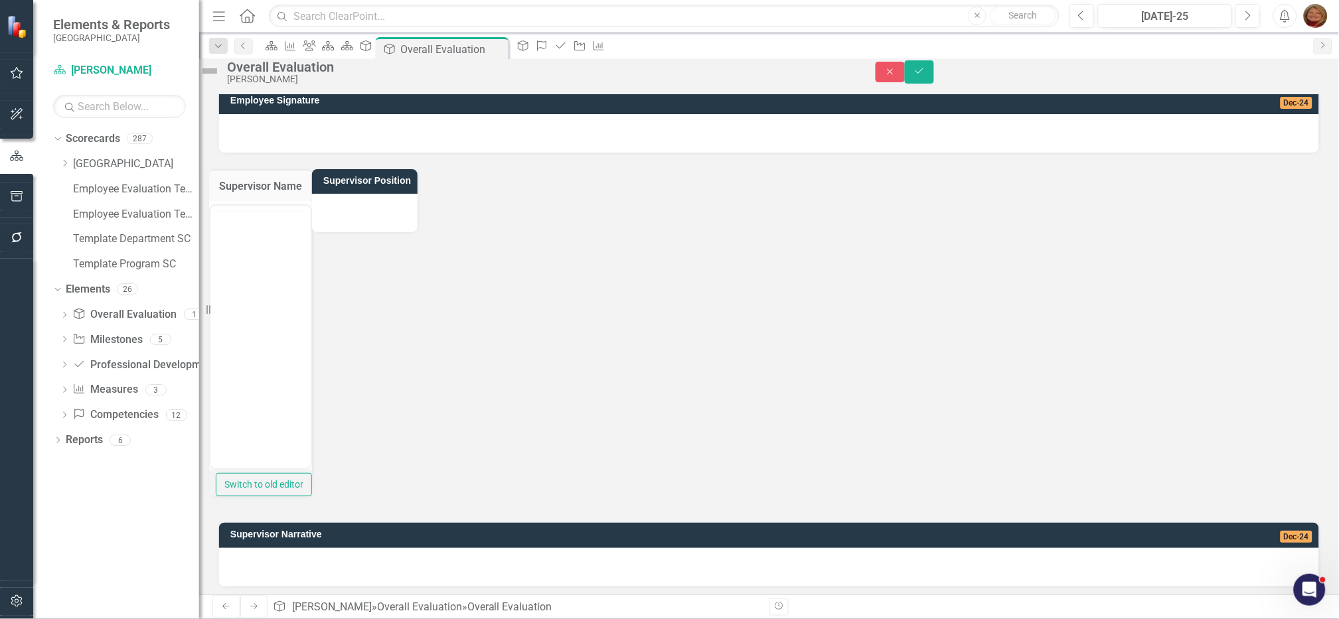
scroll to position [0, 0]
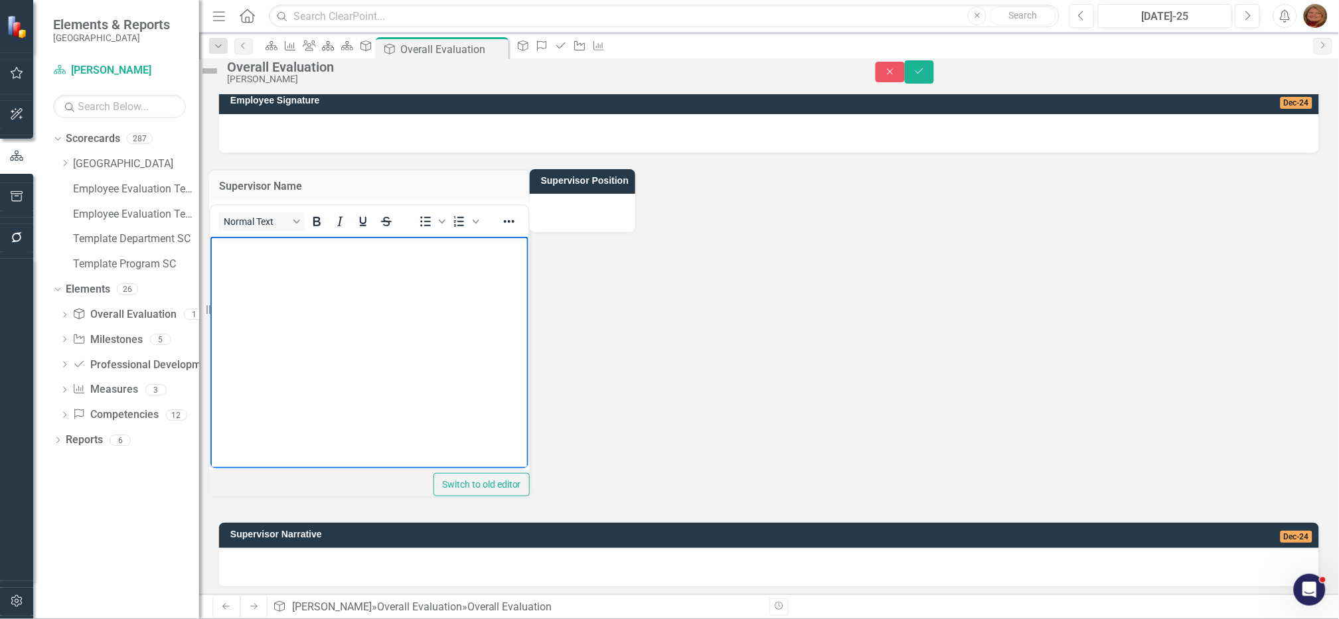
click at [302, 266] on body "Rich Text Area. Press ALT-0 for help." at bounding box center [369, 336] width 318 height 199
click at [635, 224] on div at bounding box center [583, 213] width 106 height 39
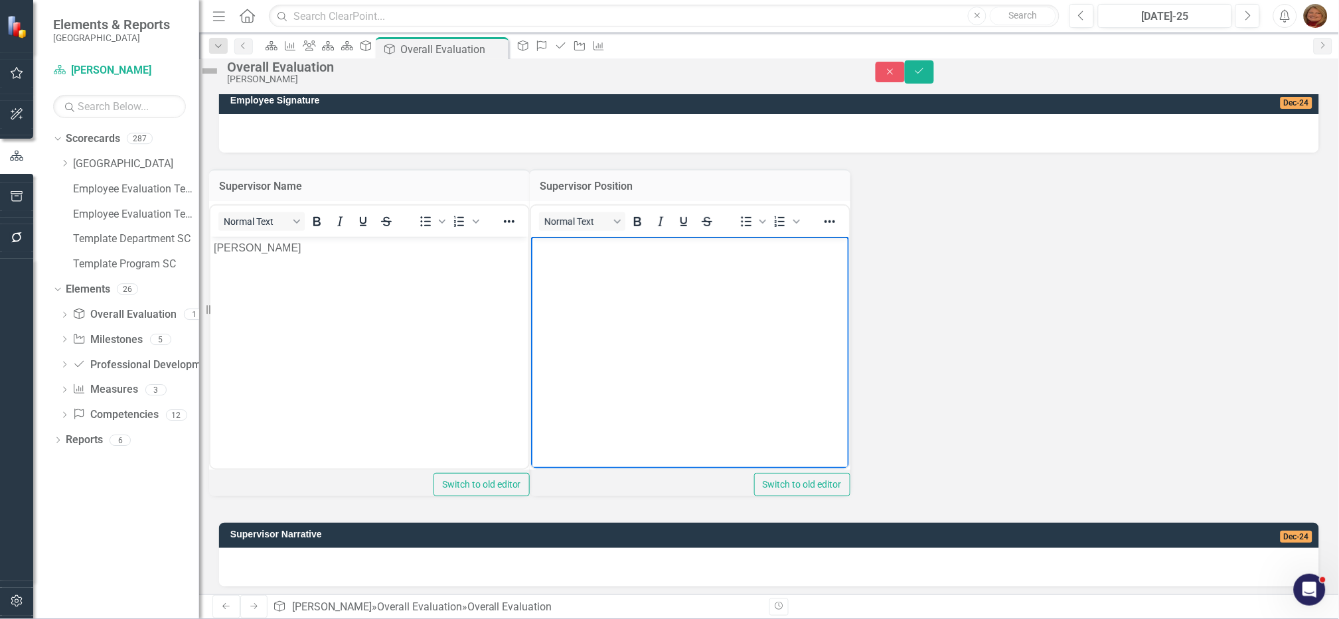
drag, startPoint x: 586, startPoint y: 270, endPoint x: 603, endPoint y: 265, distance: 17.9
click at [588, 268] on body "Rich Text Area. Press ALT-0 for help." at bounding box center [689, 336] width 318 height 199
click at [934, 78] on button "Save" at bounding box center [919, 71] width 29 height 23
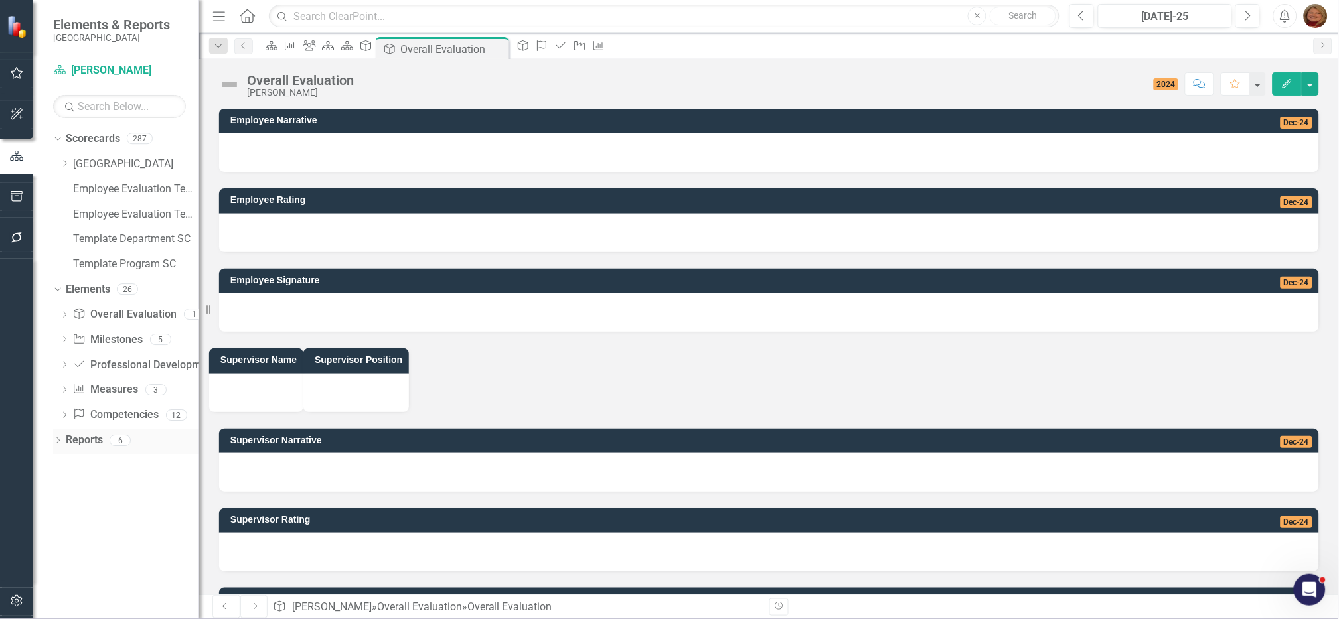
click at [59, 437] on div "Dropdown" at bounding box center [57, 441] width 9 height 11
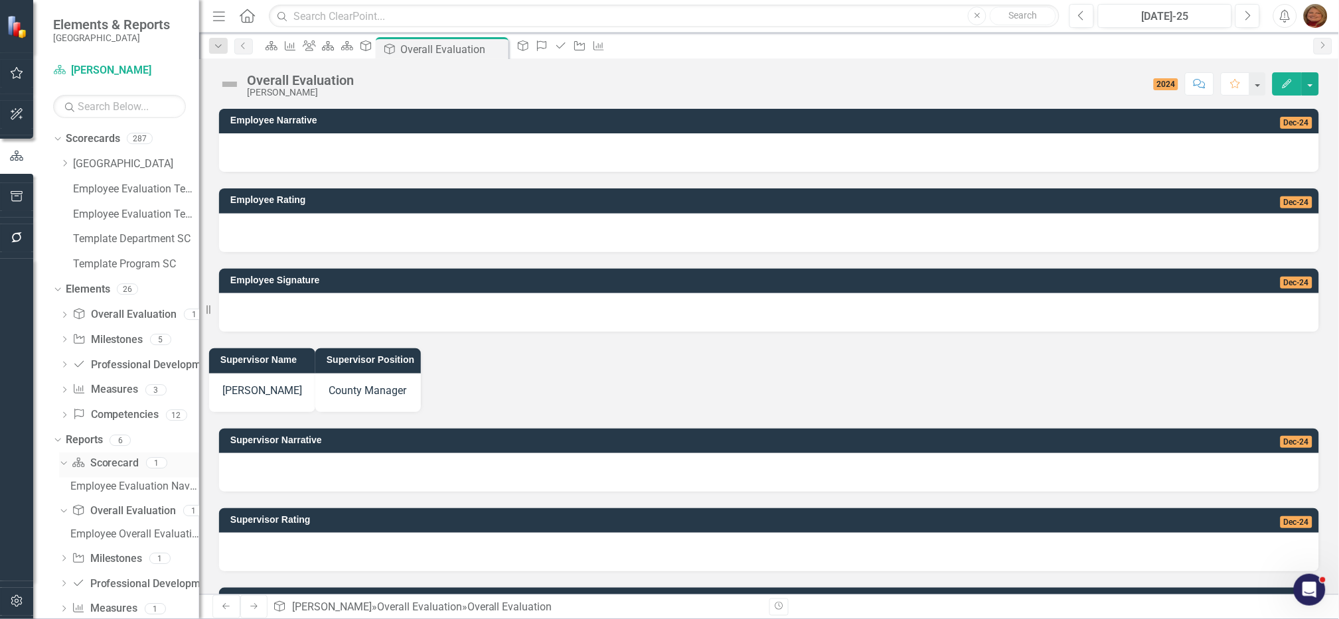
click at [108, 463] on link "Scorecard Scorecard" at bounding box center [105, 463] width 67 height 15
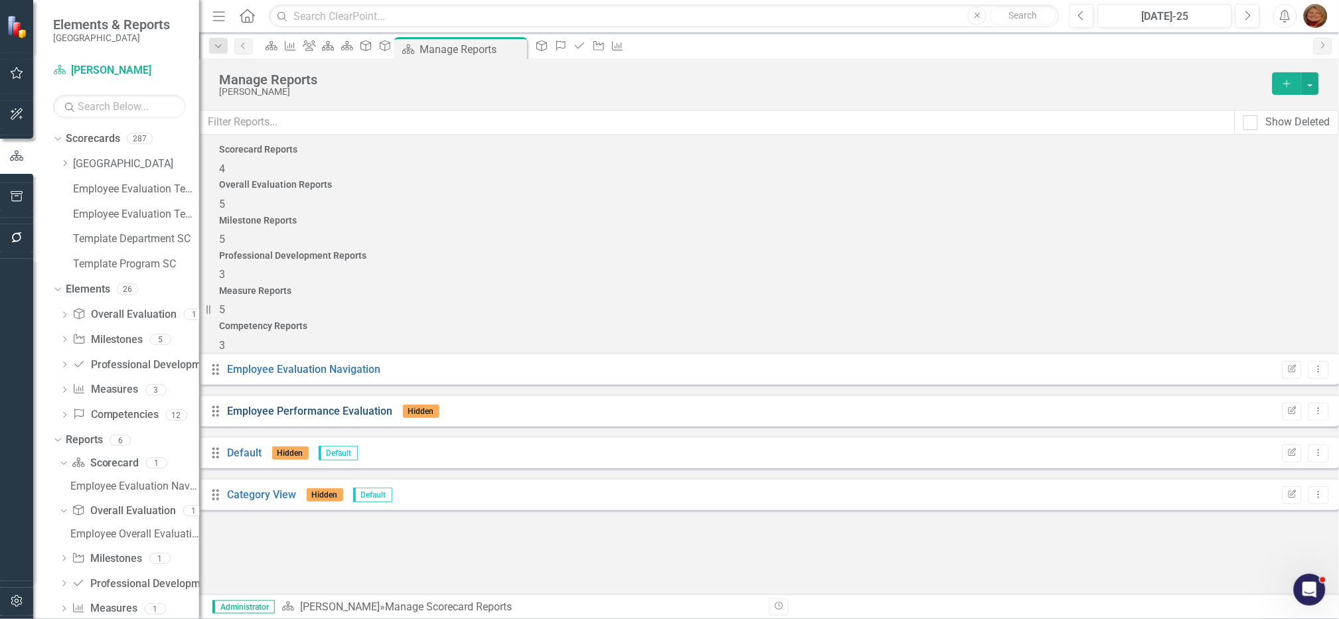
click at [349, 405] on link "Employee Performance Evaluation" at bounding box center [310, 411] width 165 height 13
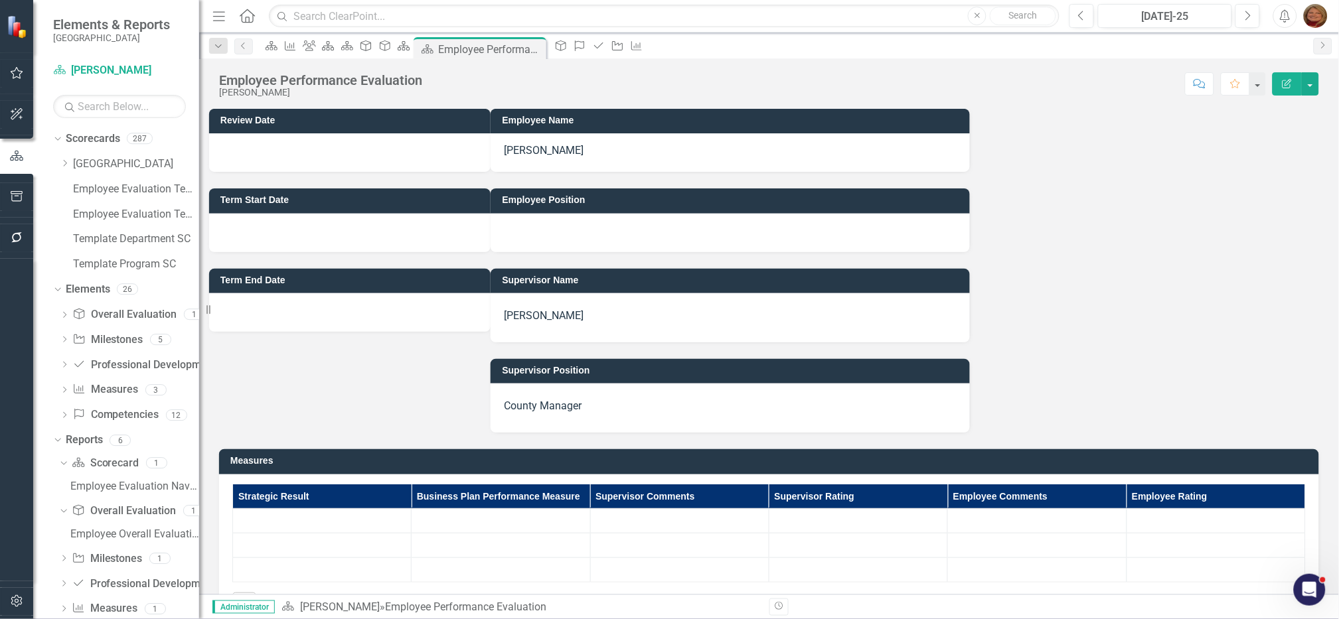
click at [833, 223] on div at bounding box center [730, 233] width 479 height 39
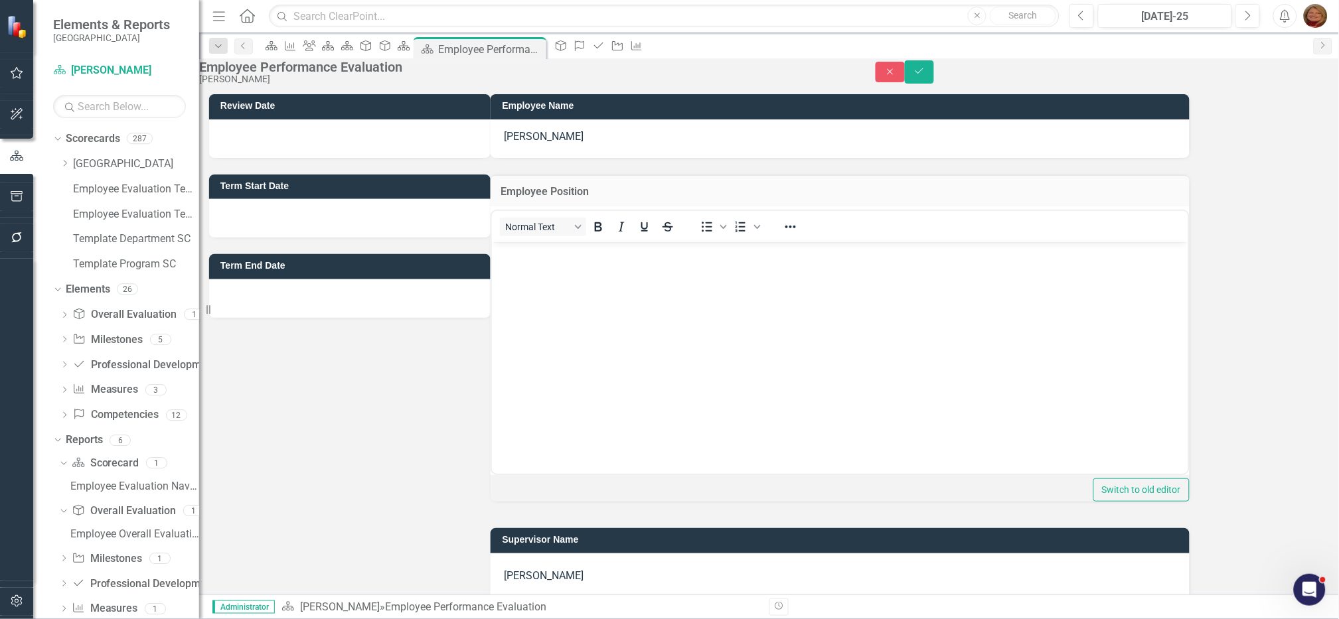
click at [548, 255] on p "Rich Text Area. Press ALT-0 for help." at bounding box center [839, 254] width 689 height 16
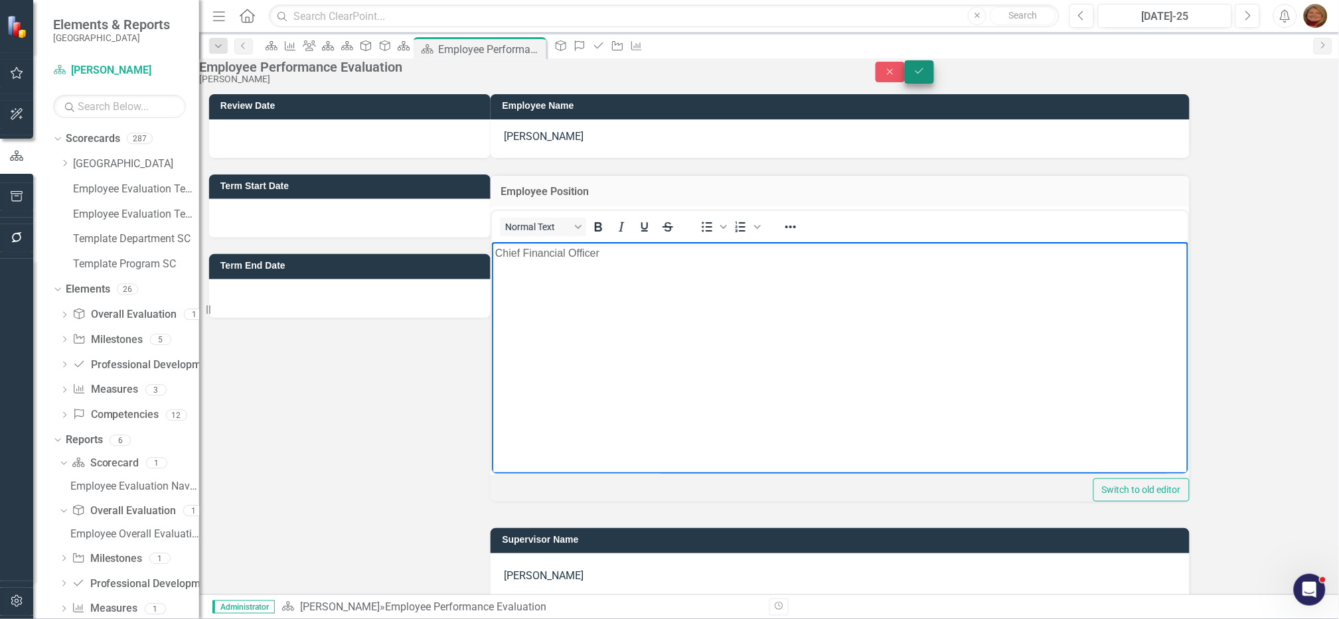
click at [934, 70] on button "Save" at bounding box center [919, 71] width 29 height 23
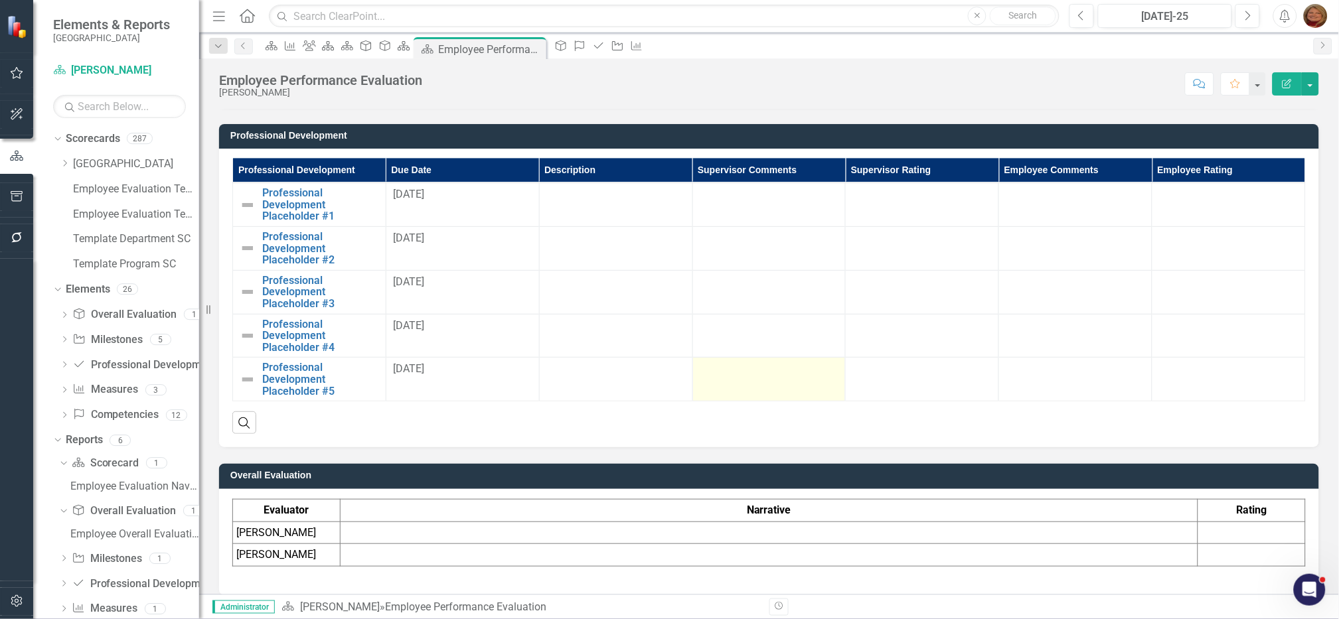
scroll to position [989, 0]
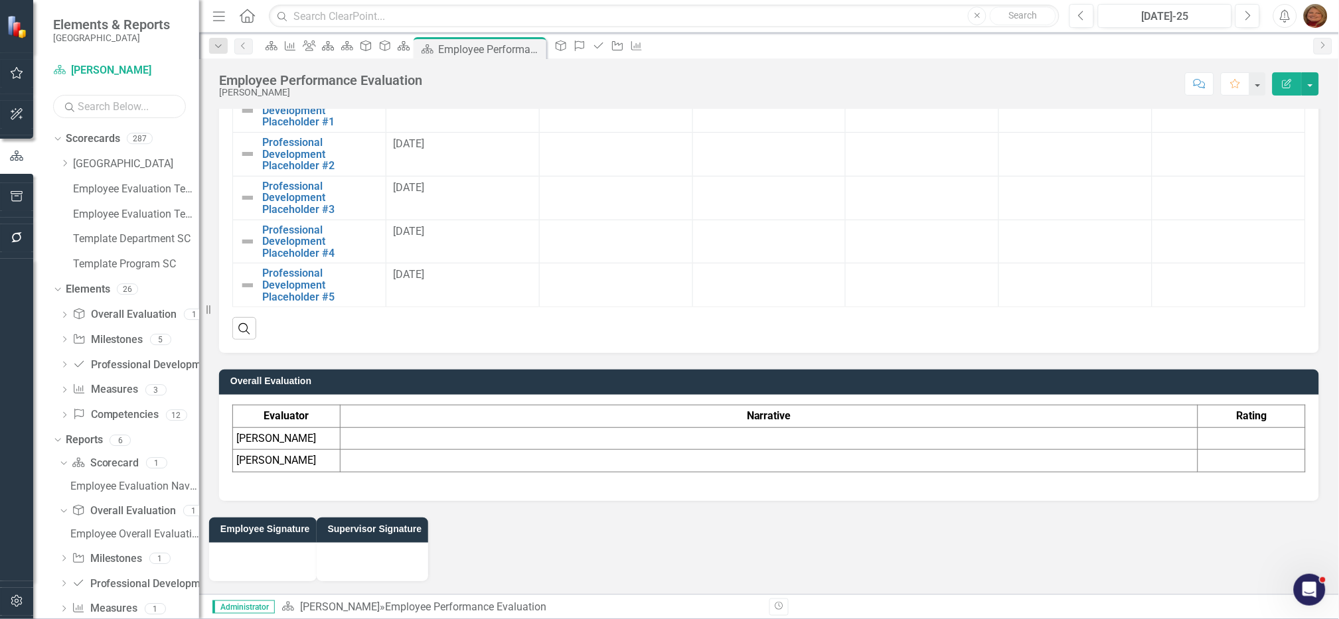
click at [127, 108] on input "text" at bounding box center [119, 106] width 133 height 23
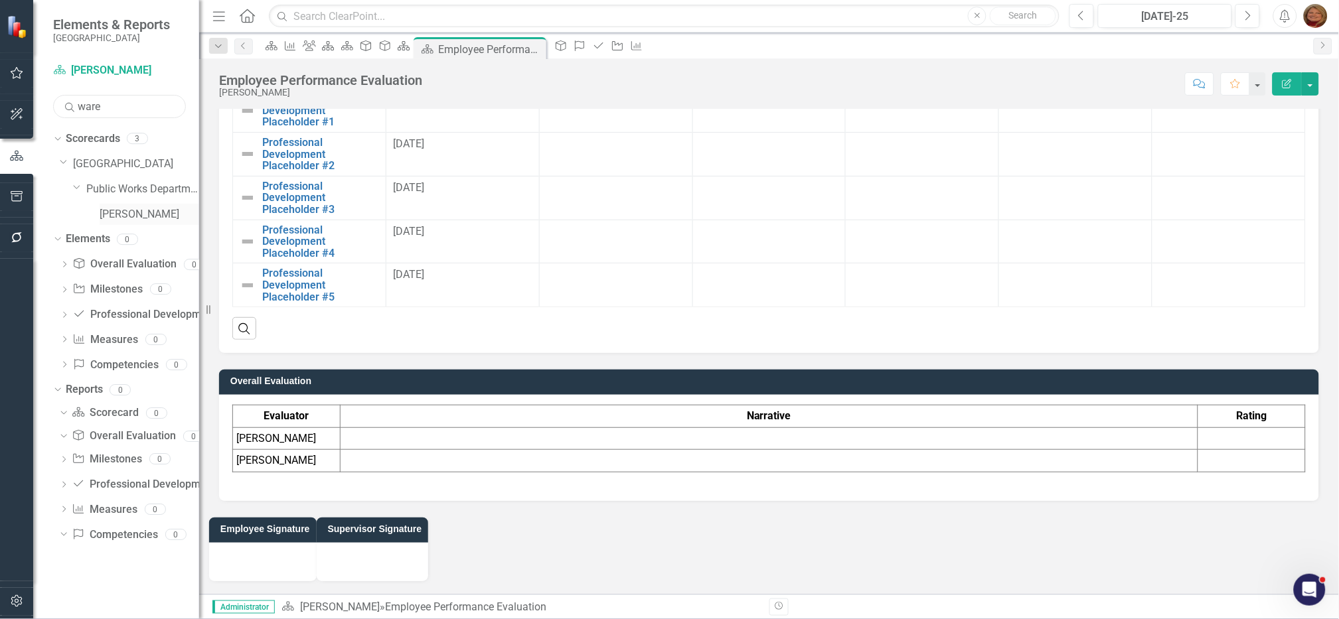
type input "ware"
click at [127, 212] on link "[PERSON_NAME]" at bounding box center [150, 214] width 100 height 15
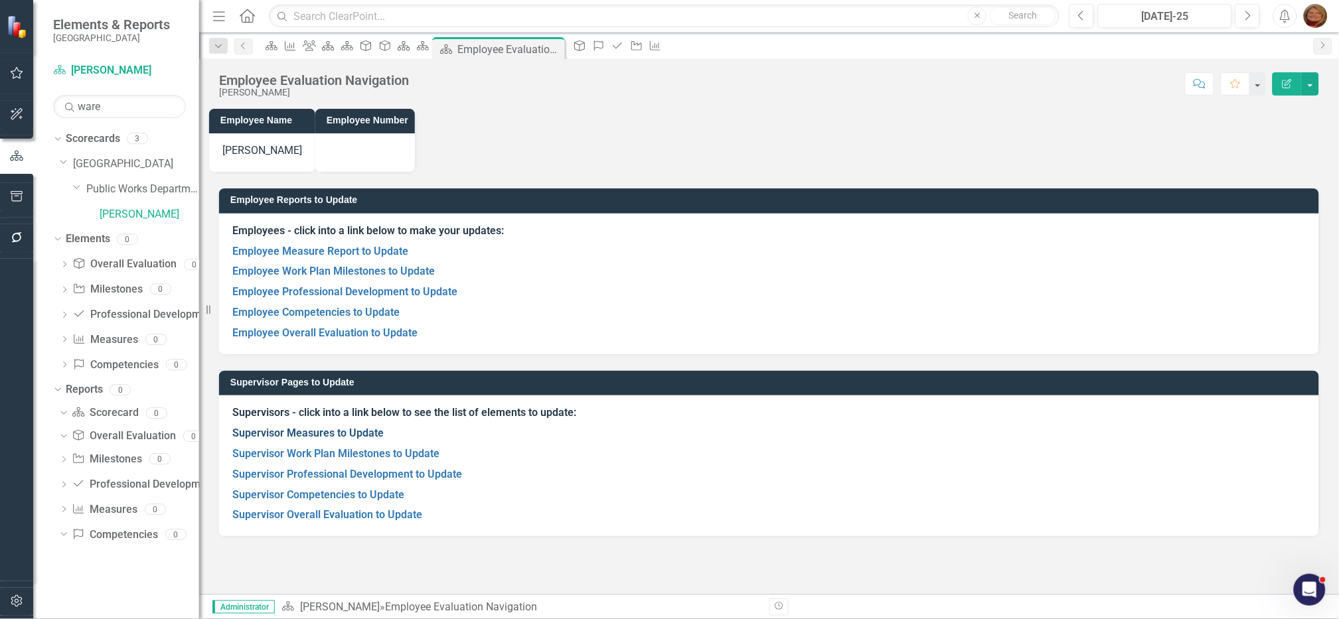
click at [348, 433] on link "Supervisor Measures to Update" at bounding box center [307, 433] width 151 height 13
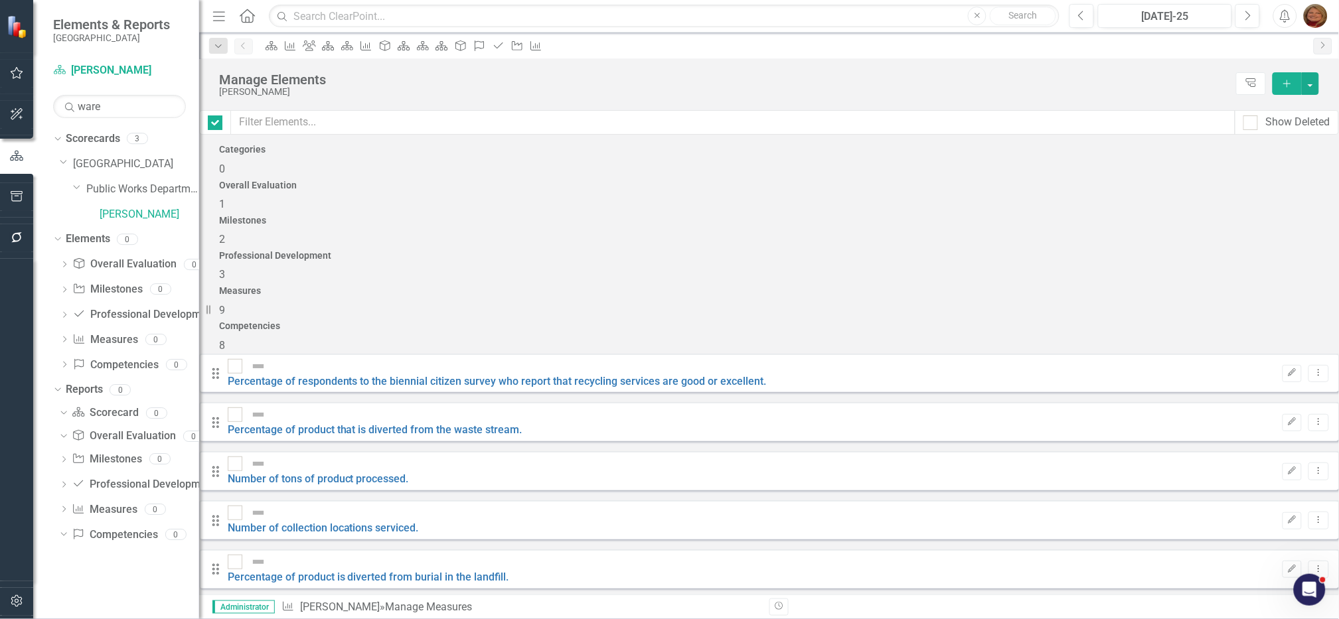
checkbox input "false"
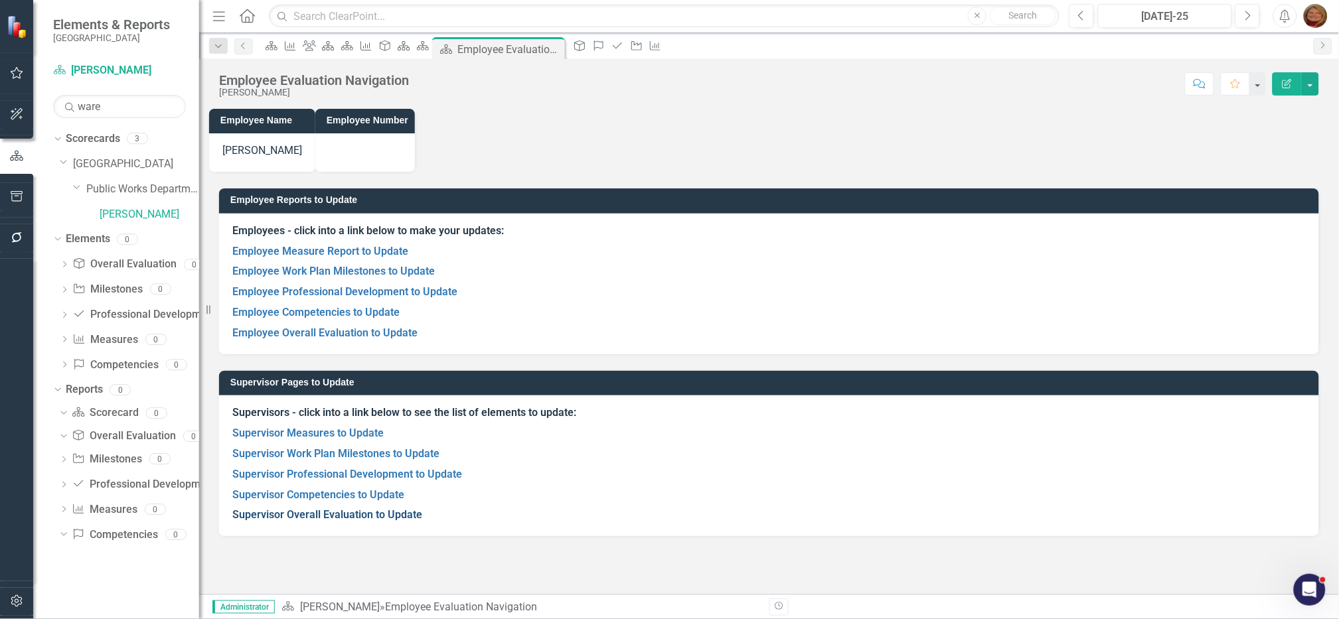
click at [313, 513] on link "Supervisor Overall Evaluation to Update" at bounding box center [327, 515] width 190 height 13
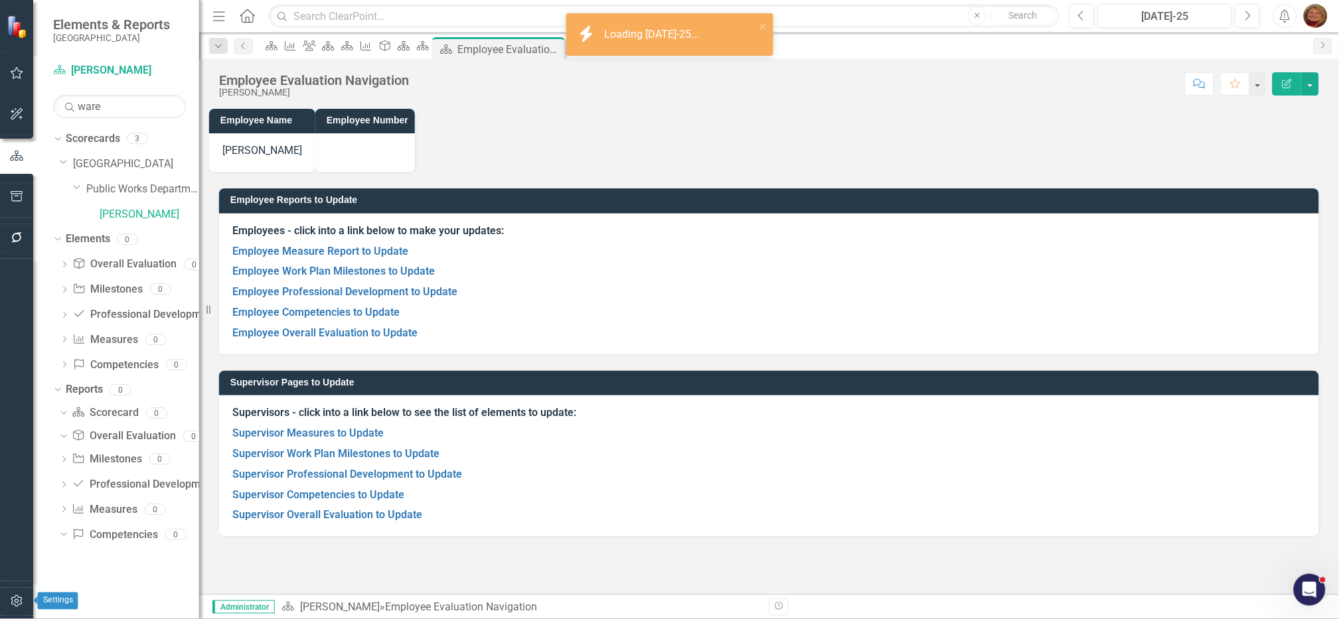
click at [15, 601] on icon "button" at bounding box center [17, 601] width 14 height 11
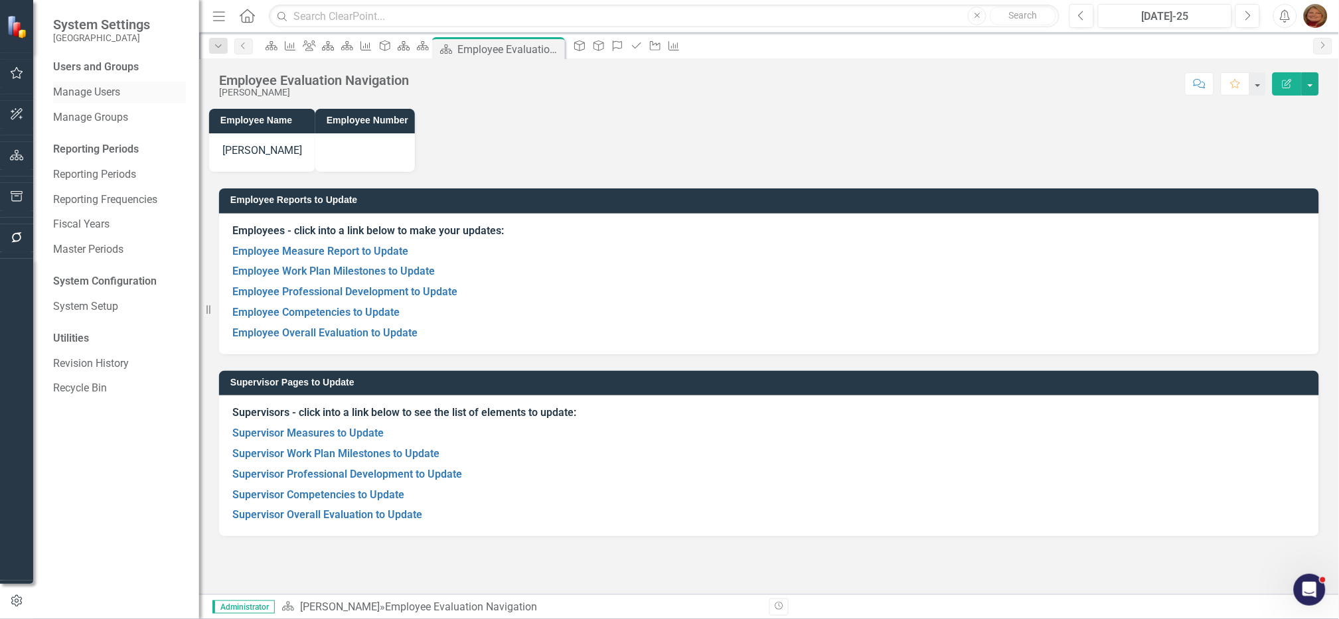
click at [98, 88] on link "Manage Users" at bounding box center [119, 92] width 133 height 15
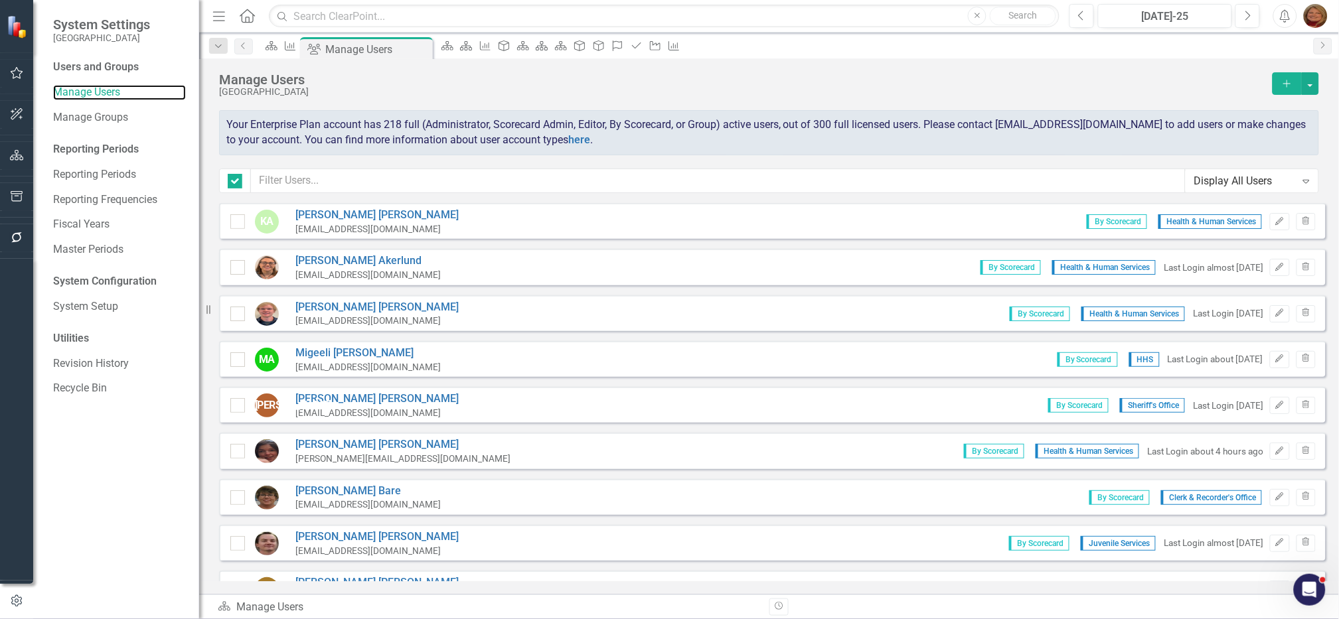
checkbox input "false"
click at [380, 181] on input "text" at bounding box center [718, 181] width 935 height 25
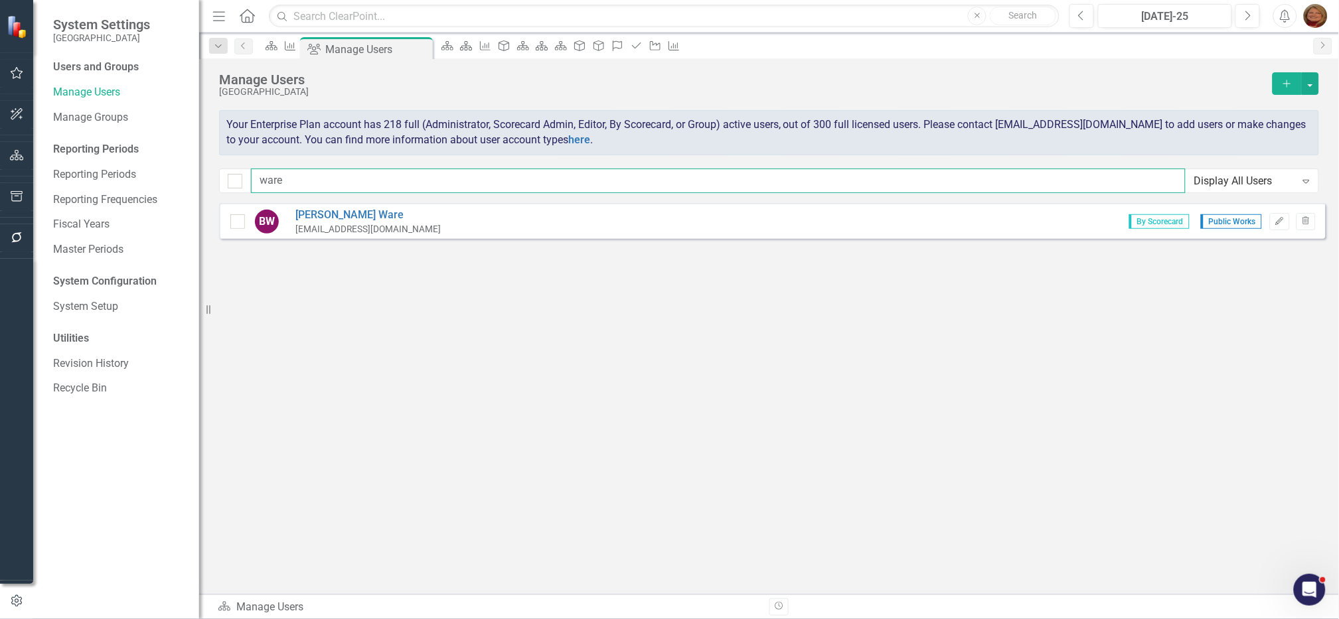
type input "ware"
click at [1275, 219] on icon "Edit" at bounding box center [1280, 222] width 10 height 8
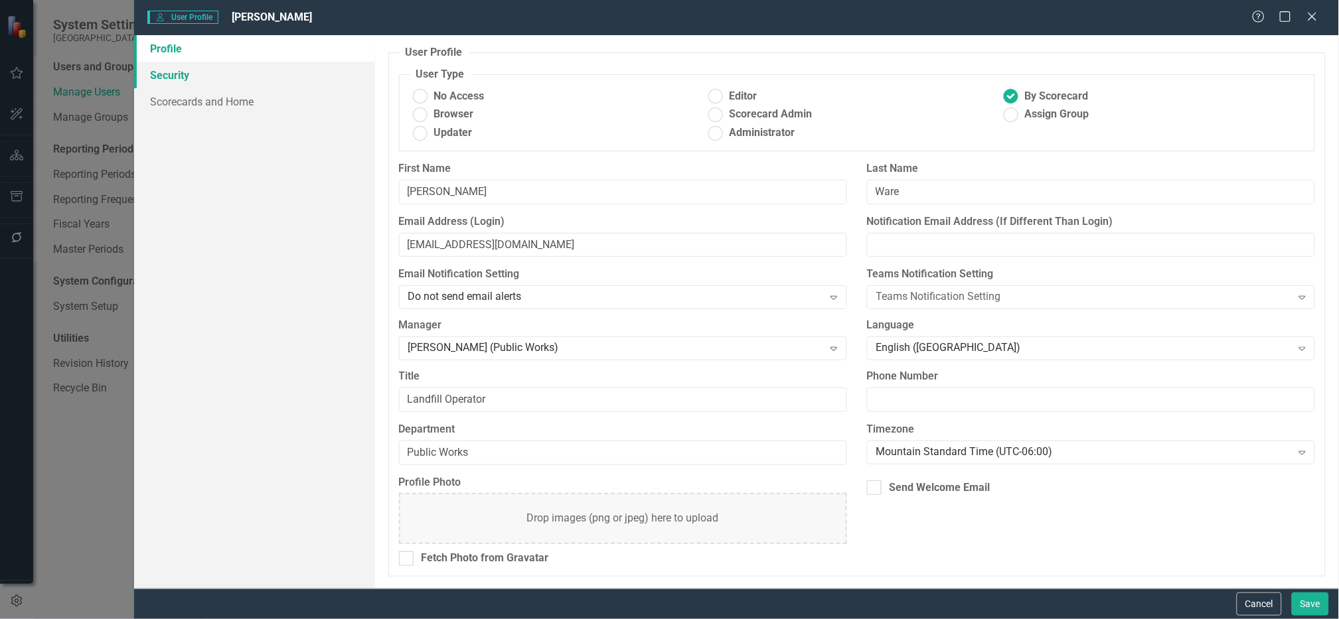
click at [194, 70] on link "Security" at bounding box center [254, 75] width 241 height 27
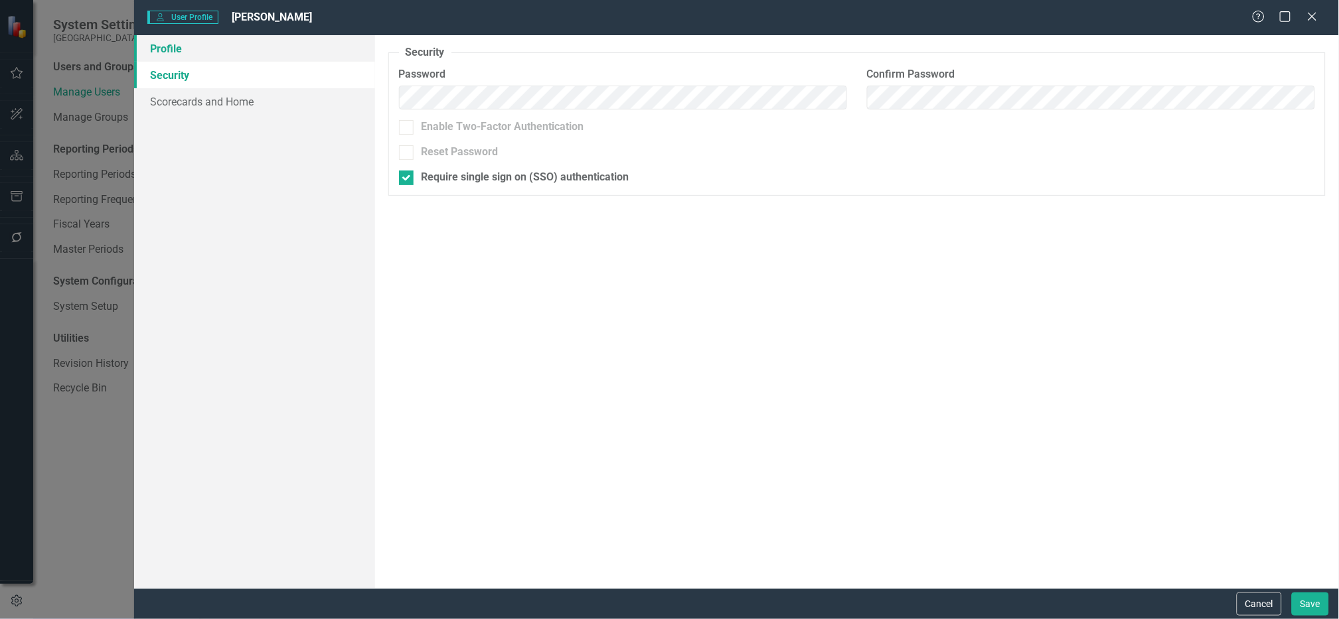
click at [171, 52] on link "Profile" at bounding box center [254, 48] width 241 height 27
